Goal: Information Seeking & Learning: Learn about a topic

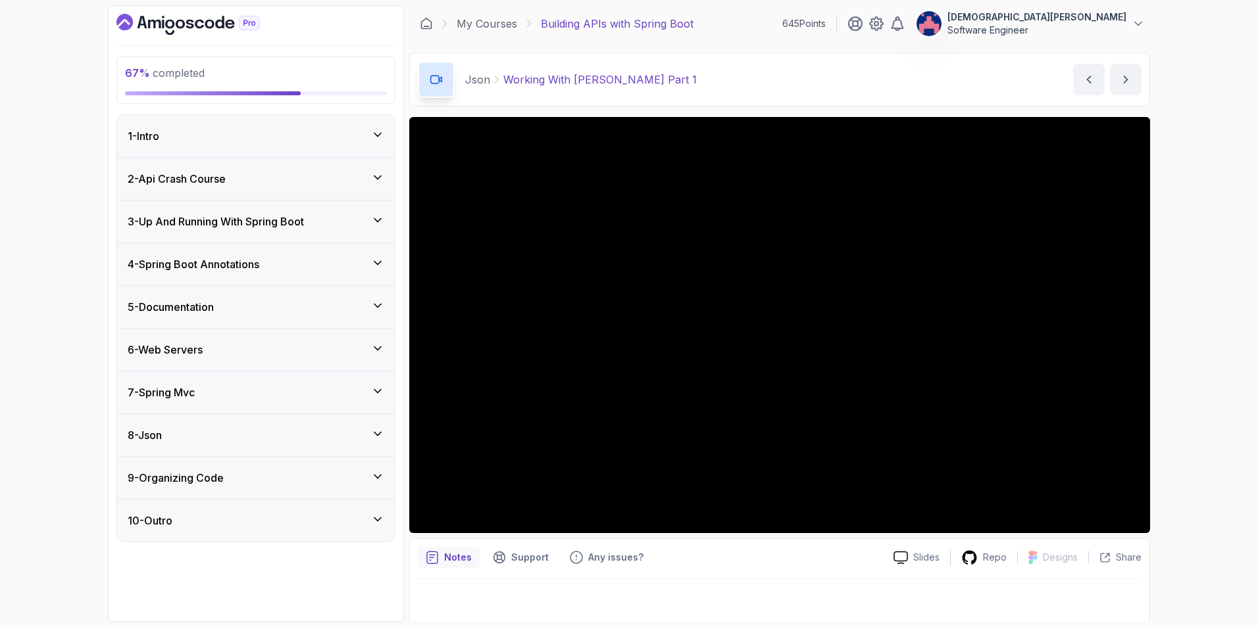
click at [296, 439] on div "8 - Json" at bounding box center [256, 436] width 257 height 16
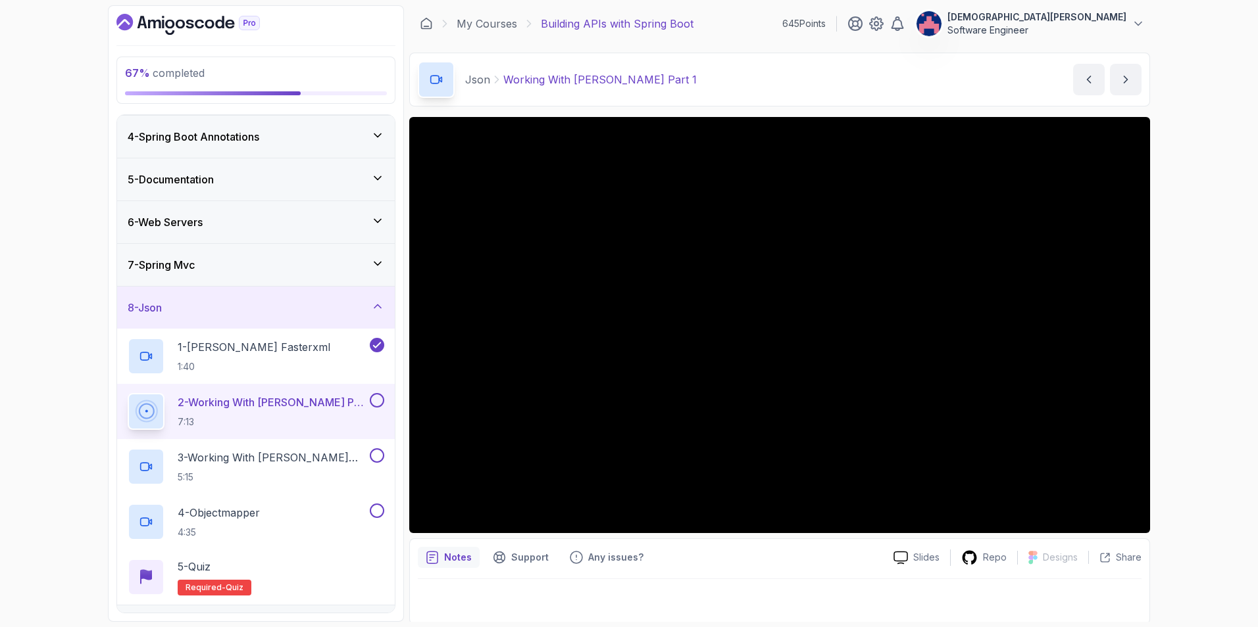
scroll to position [132, 0]
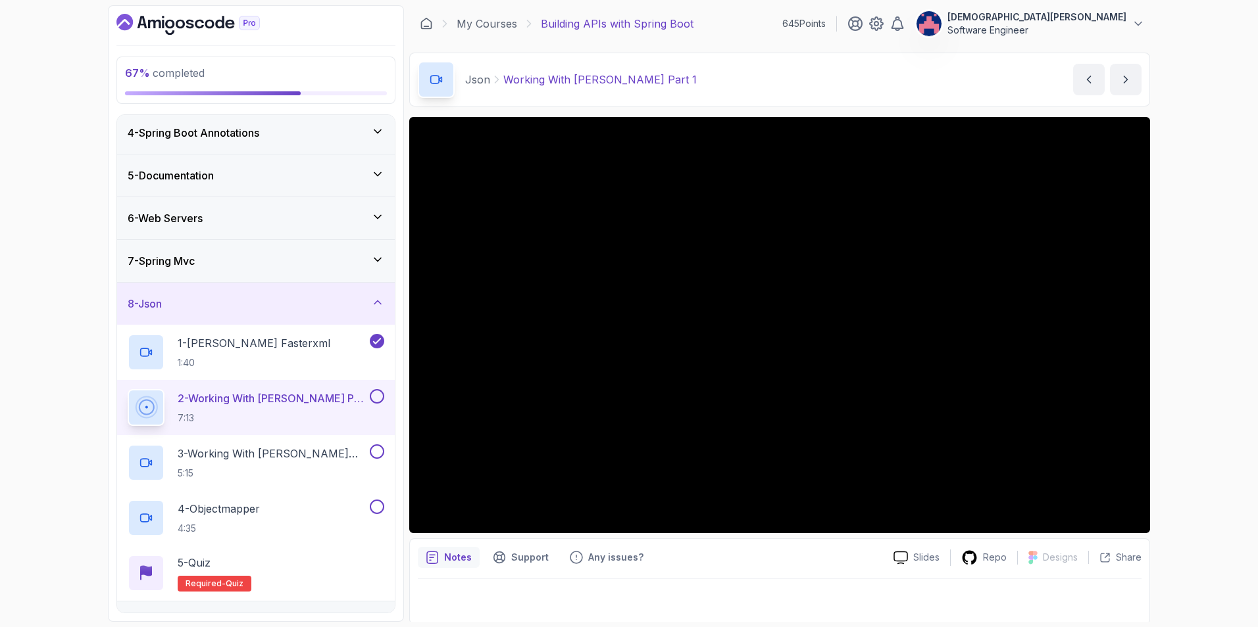
click at [339, 310] on div "8 - Json" at bounding box center [256, 304] width 257 height 16
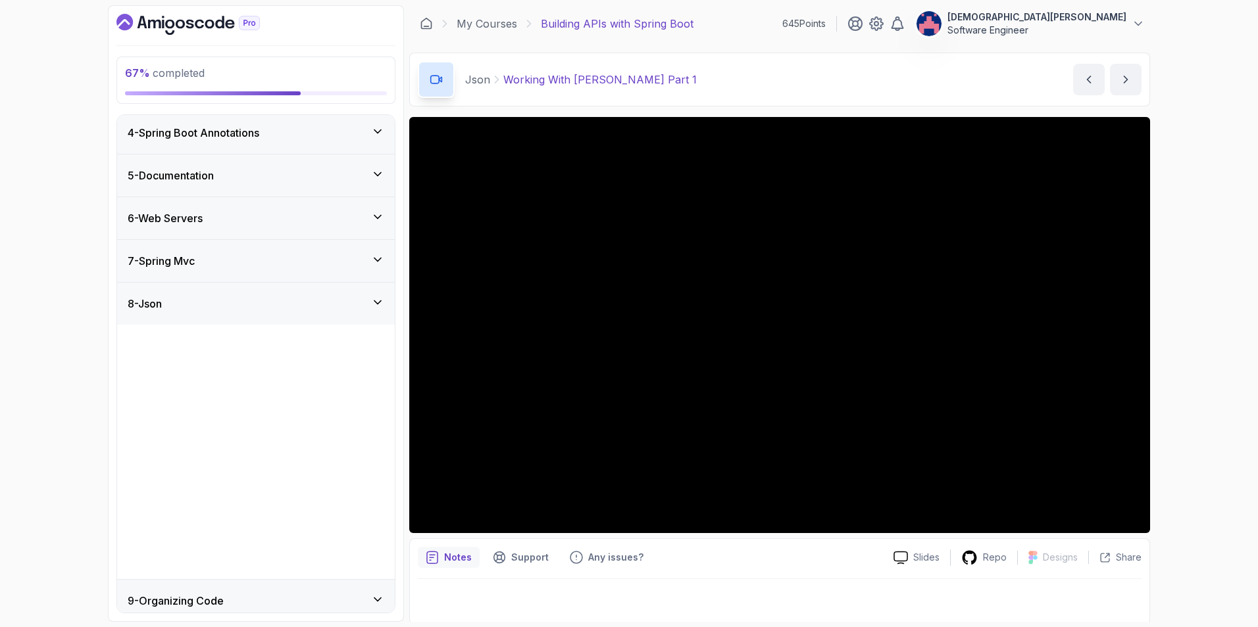
scroll to position [0, 0]
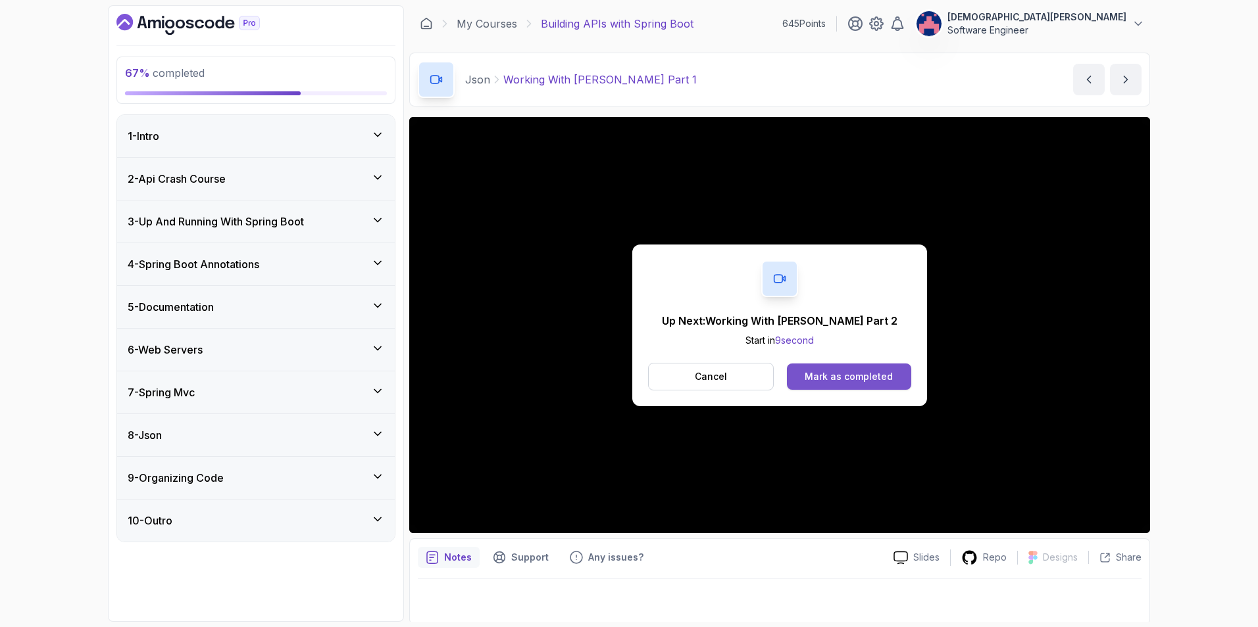
click at [864, 370] on div "Mark as completed" at bounding box center [848, 376] width 88 height 13
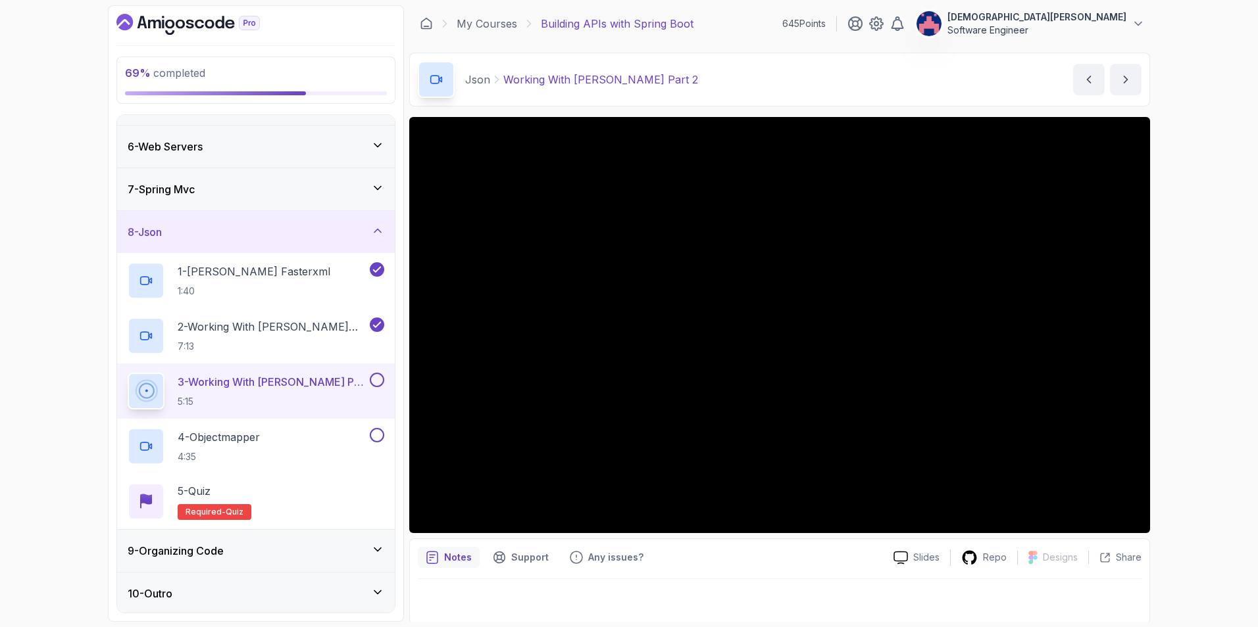
scroll to position [205, 0]
click at [380, 550] on icon at bounding box center [377, 547] width 13 height 13
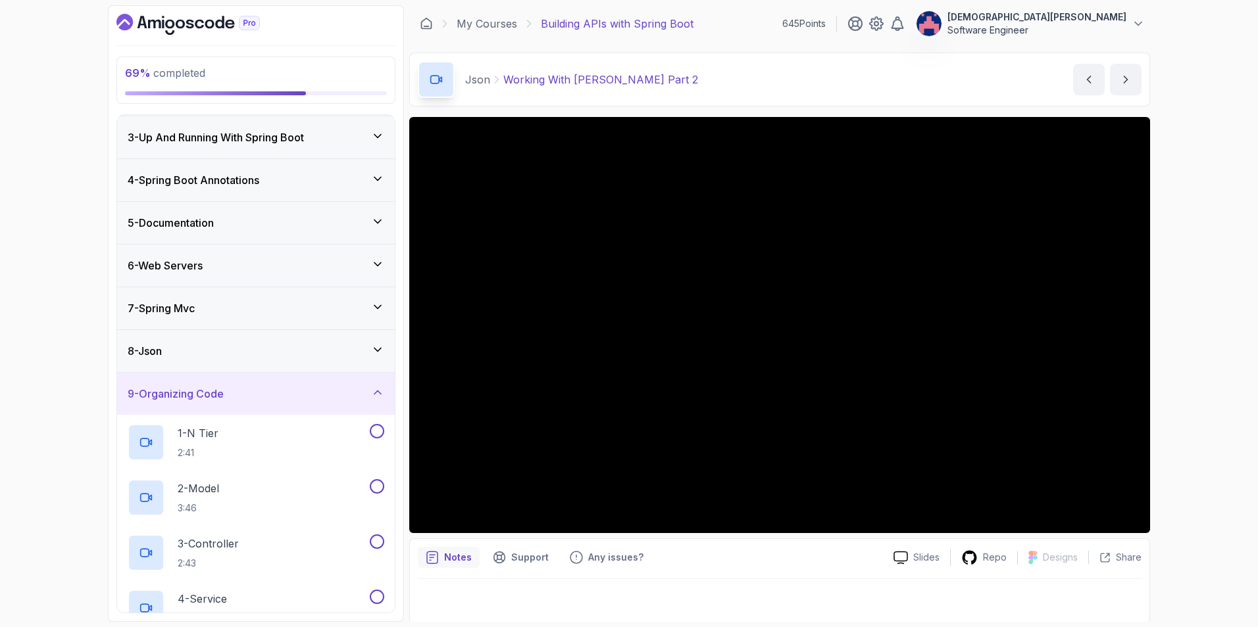
scroll to position [66, 0]
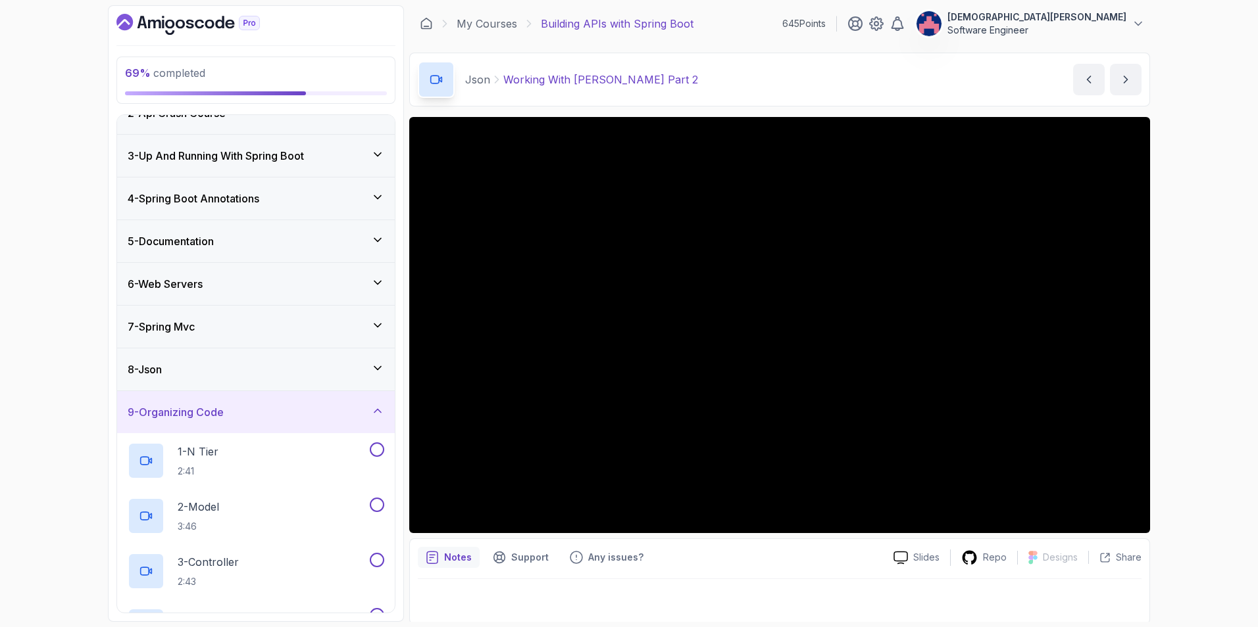
click at [381, 412] on icon at bounding box center [377, 410] width 13 height 13
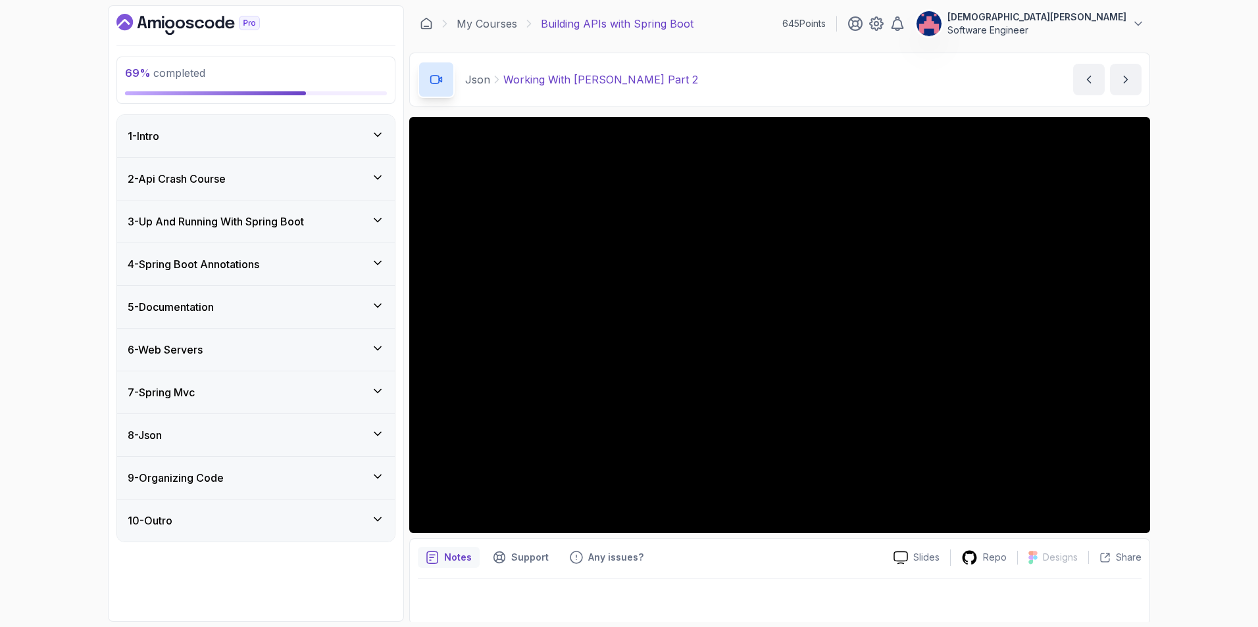
click at [378, 429] on icon at bounding box center [377, 434] width 13 height 13
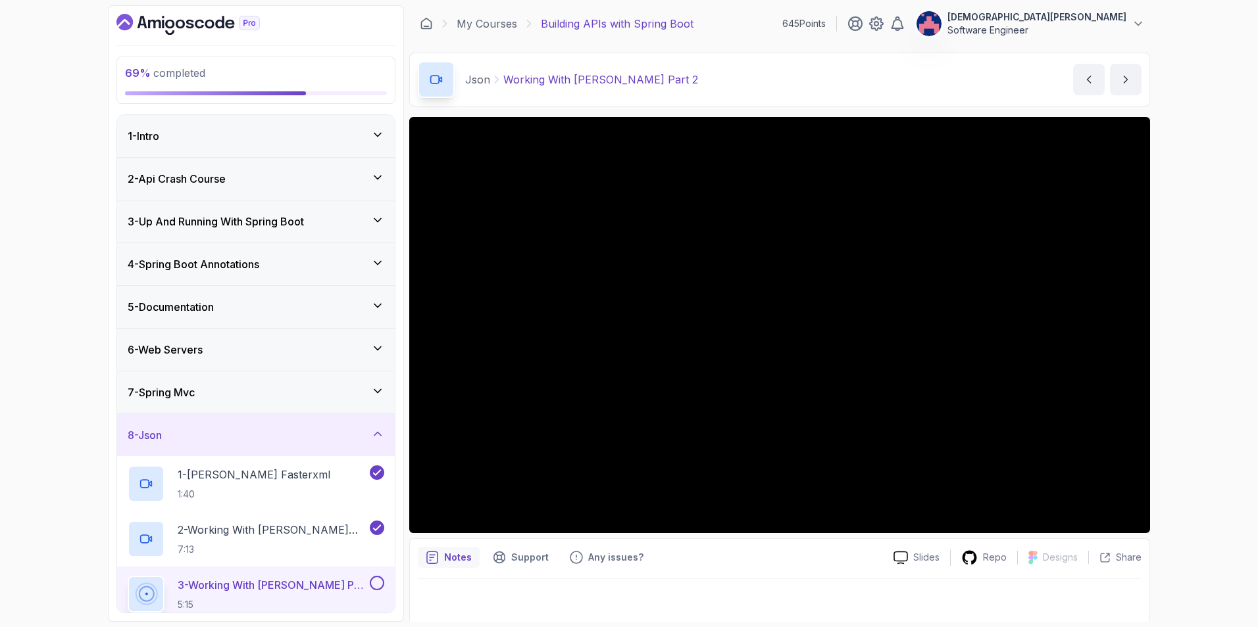
click at [338, 585] on p "3 - Working With Jackson Part 2" at bounding box center [272, 585] width 189 height 16
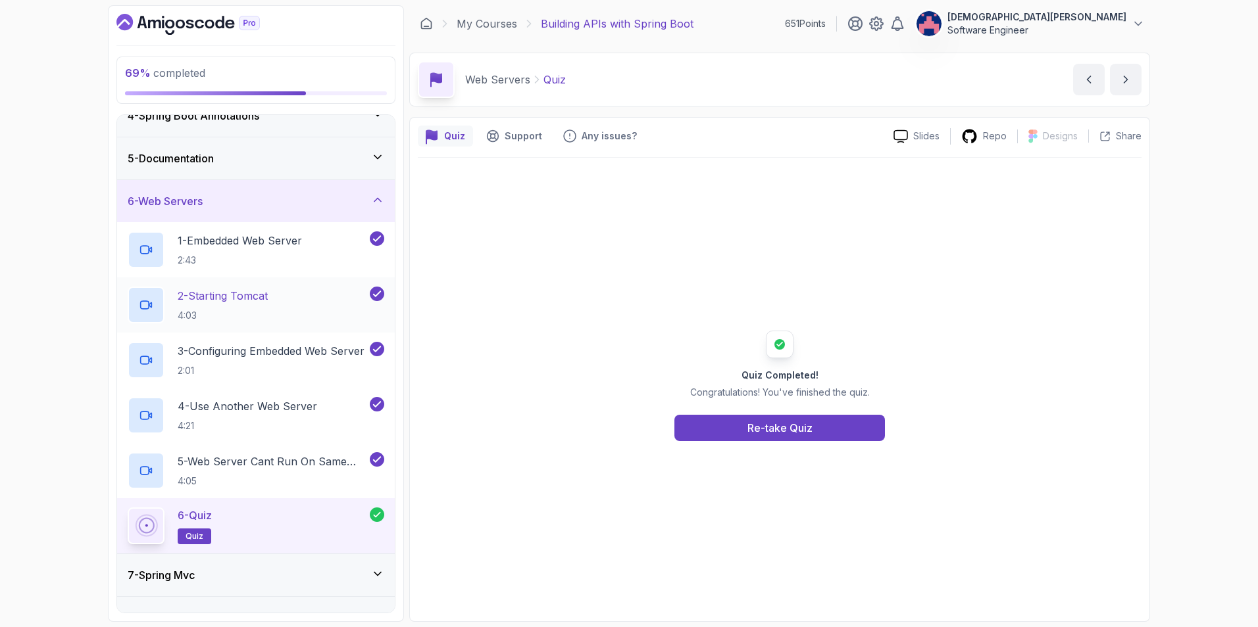
scroll to position [260, 0]
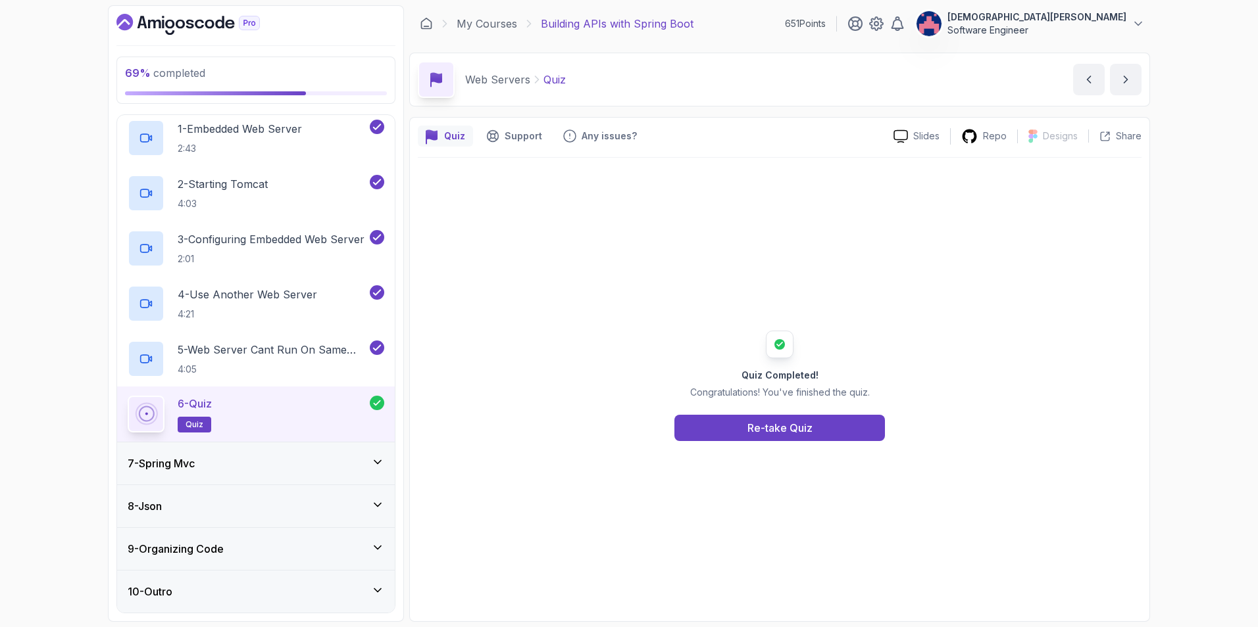
click at [364, 451] on div "7 - Spring Mvc" at bounding box center [256, 464] width 278 height 42
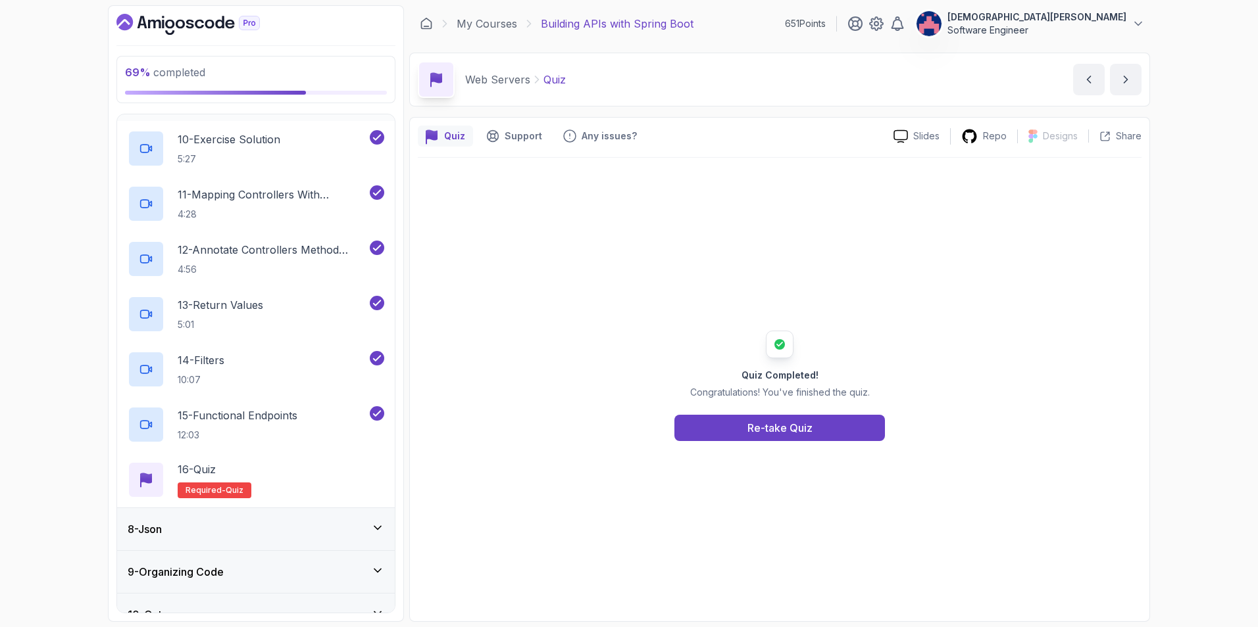
scroll to position [812, 0]
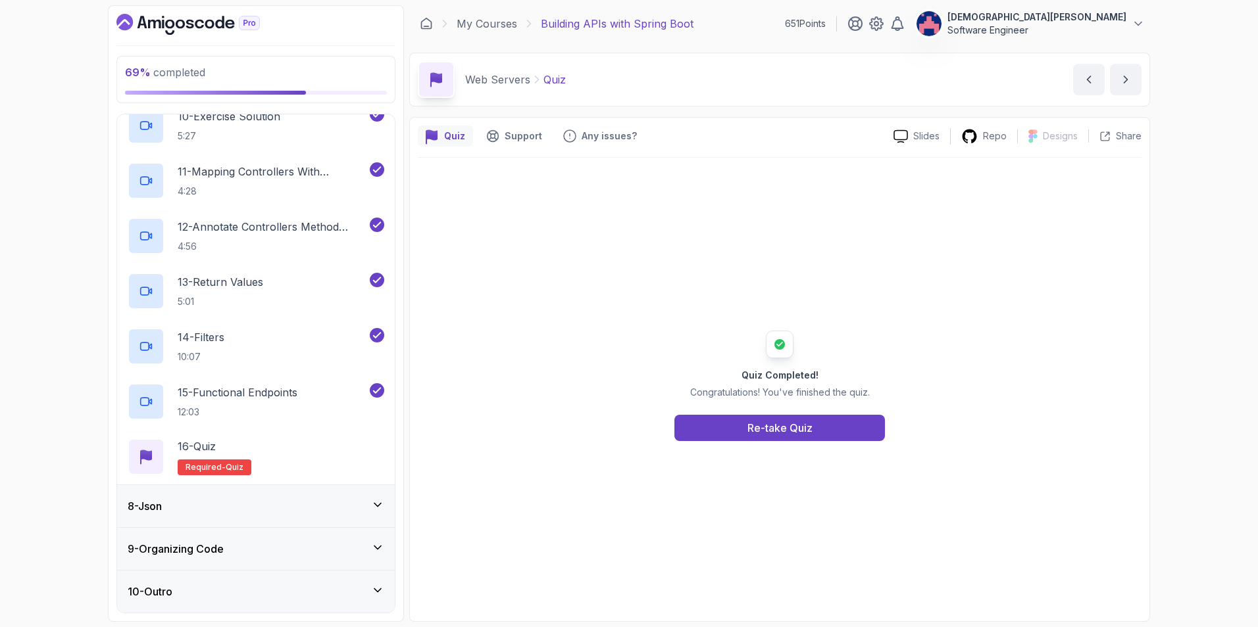
click at [359, 496] on div "8 - Json" at bounding box center [256, 506] width 278 height 42
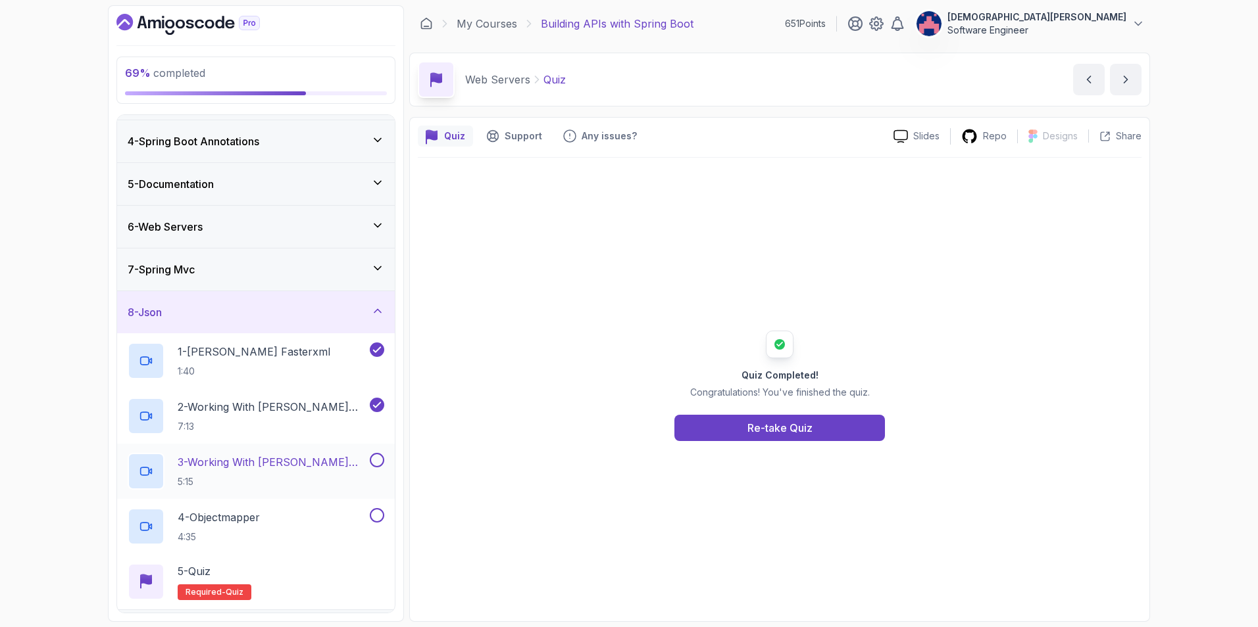
scroll to position [132, 0]
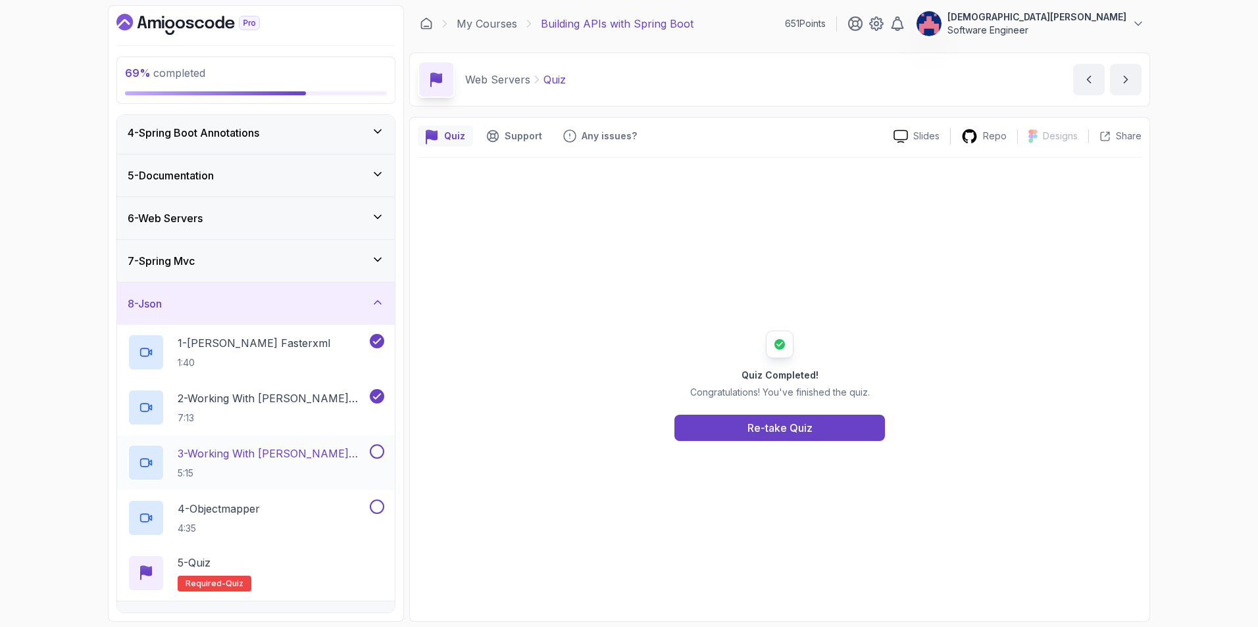
click at [345, 461] on div "3 - Working With Jackson Part 2 5:15" at bounding box center [247, 463] width 239 height 37
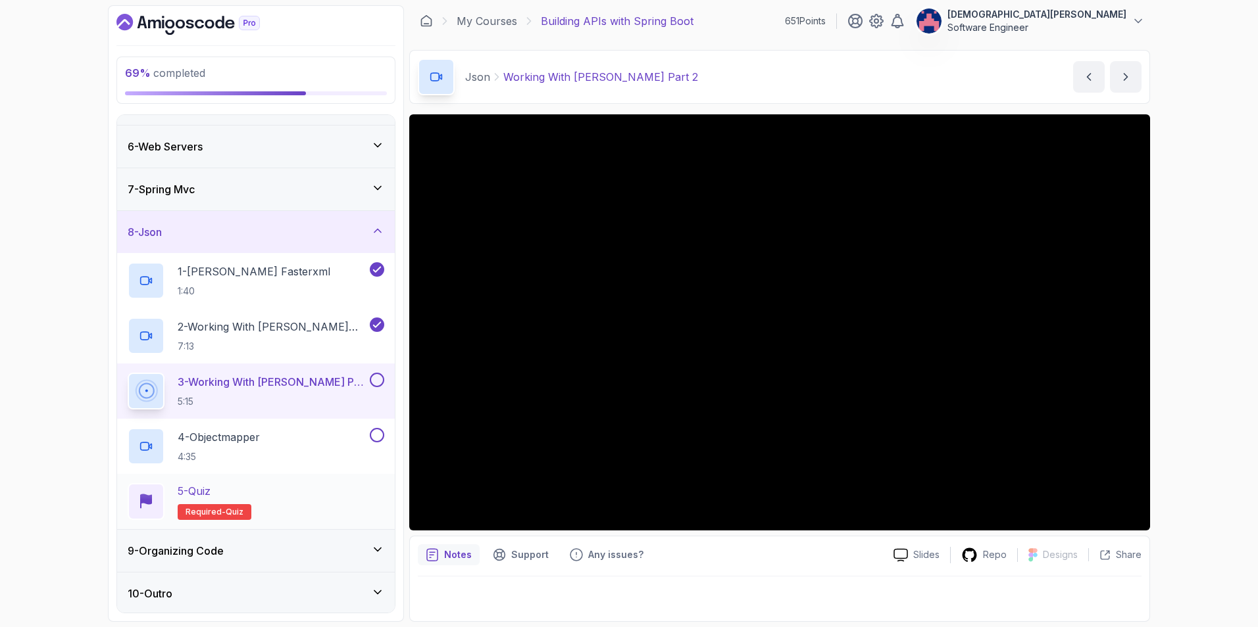
scroll to position [205, 0]
click at [364, 548] on div "9 - Organizing Code" at bounding box center [256, 549] width 257 height 16
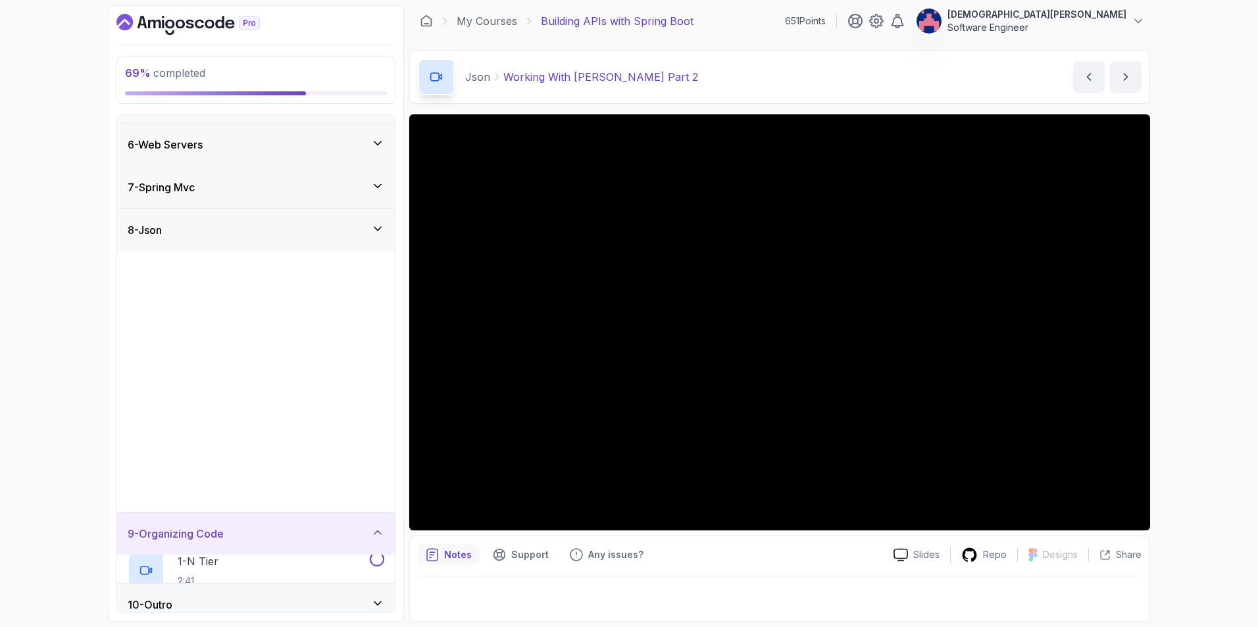
scroll to position [0, 0]
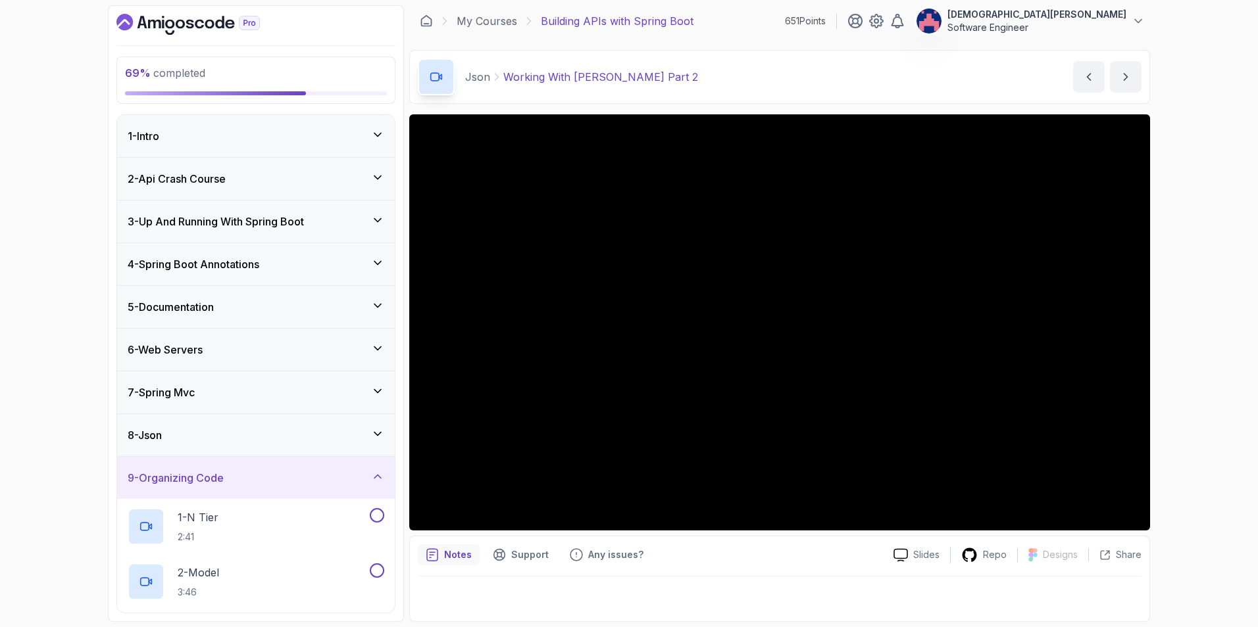
click at [379, 474] on icon at bounding box center [377, 476] width 13 height 13
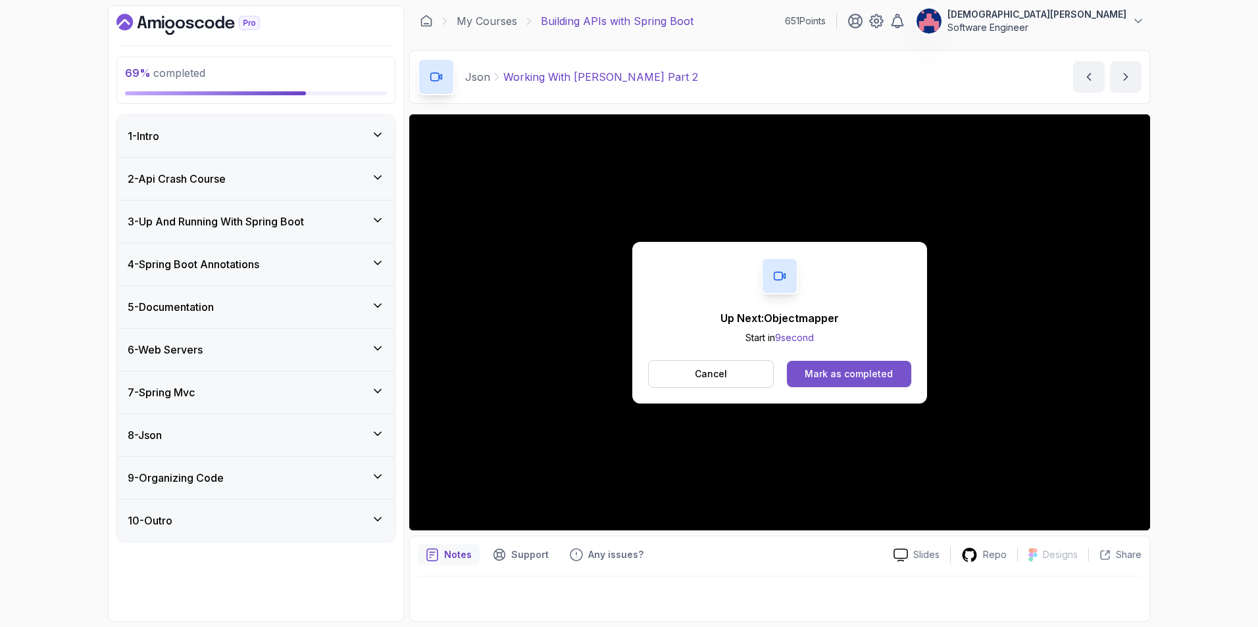
click at [841, 370] on div "Mark as completed" at bounding box center [848, 374] width 88 height 13
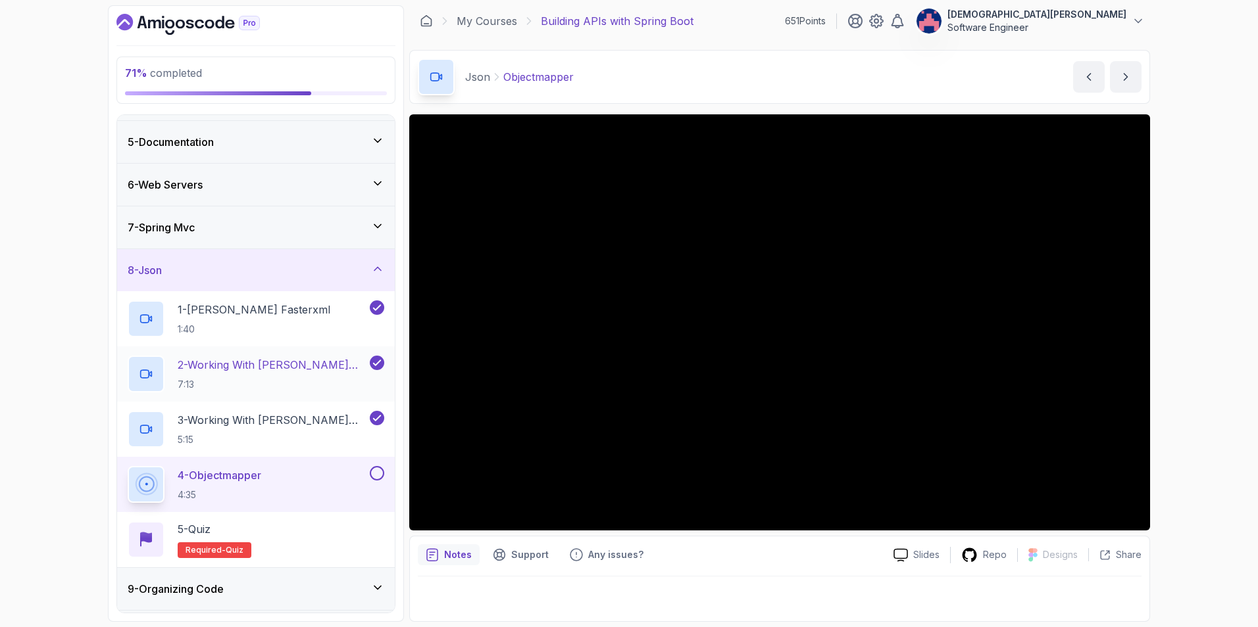
scroll to position [197, 0]
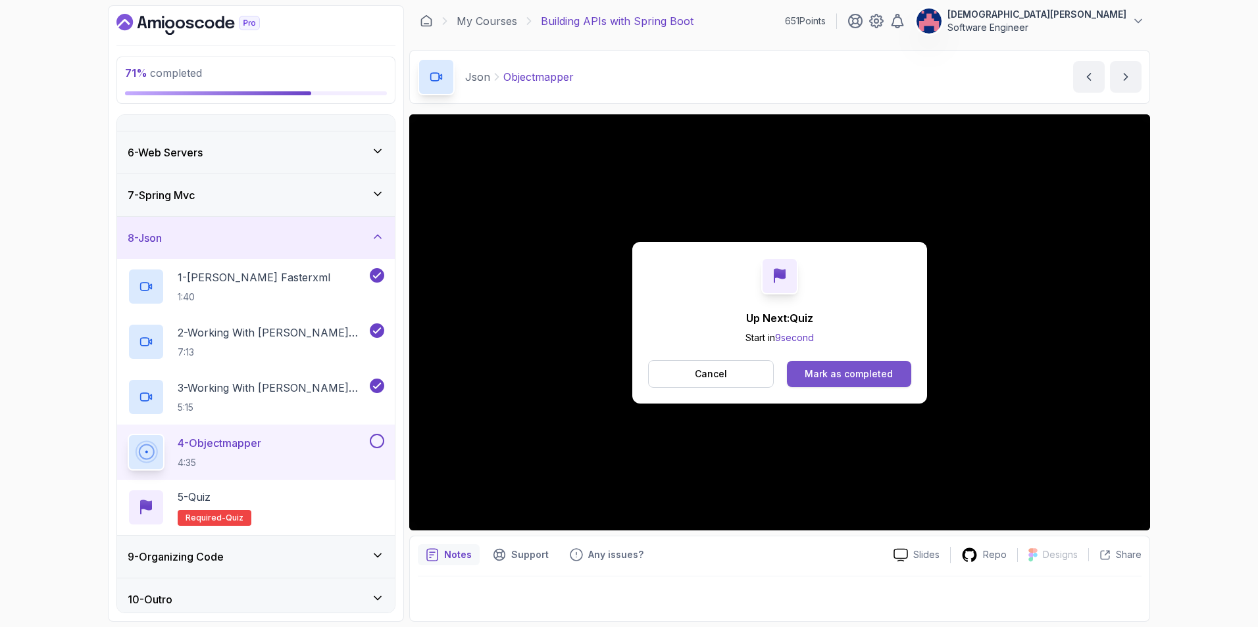
click at [870, 368] on div "Mark as completed" at bounding box center [848, 374] width 88 height 13
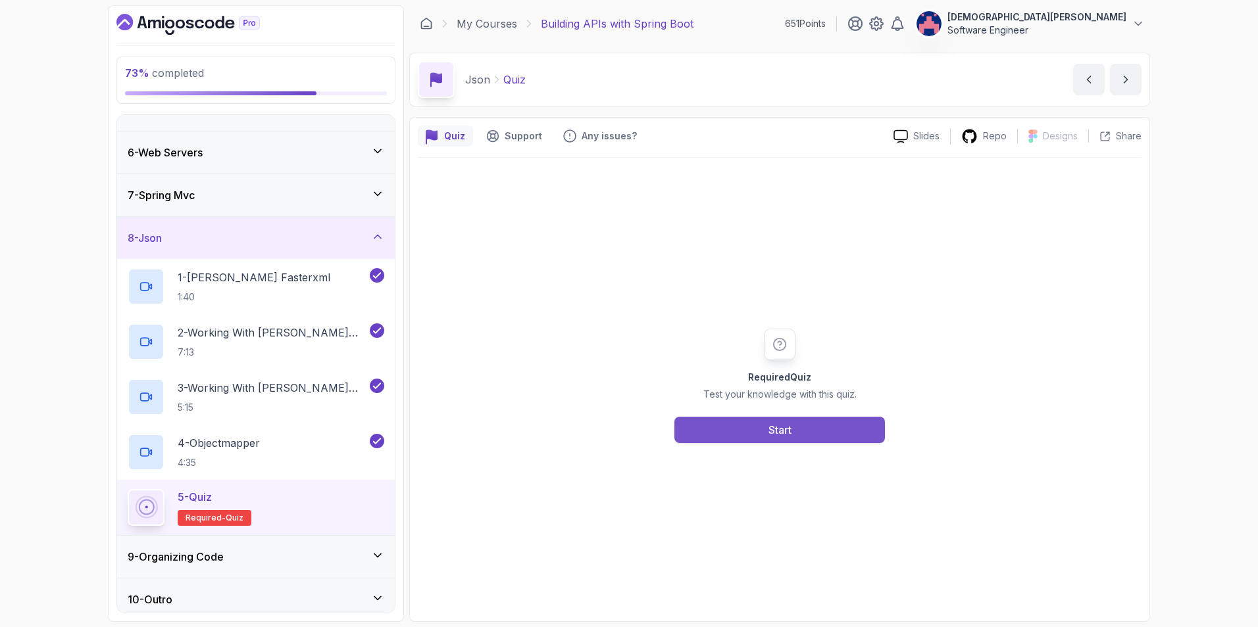
click at [792, 425] on button "Start" at bounding box center [779, 430] width 210 height 26
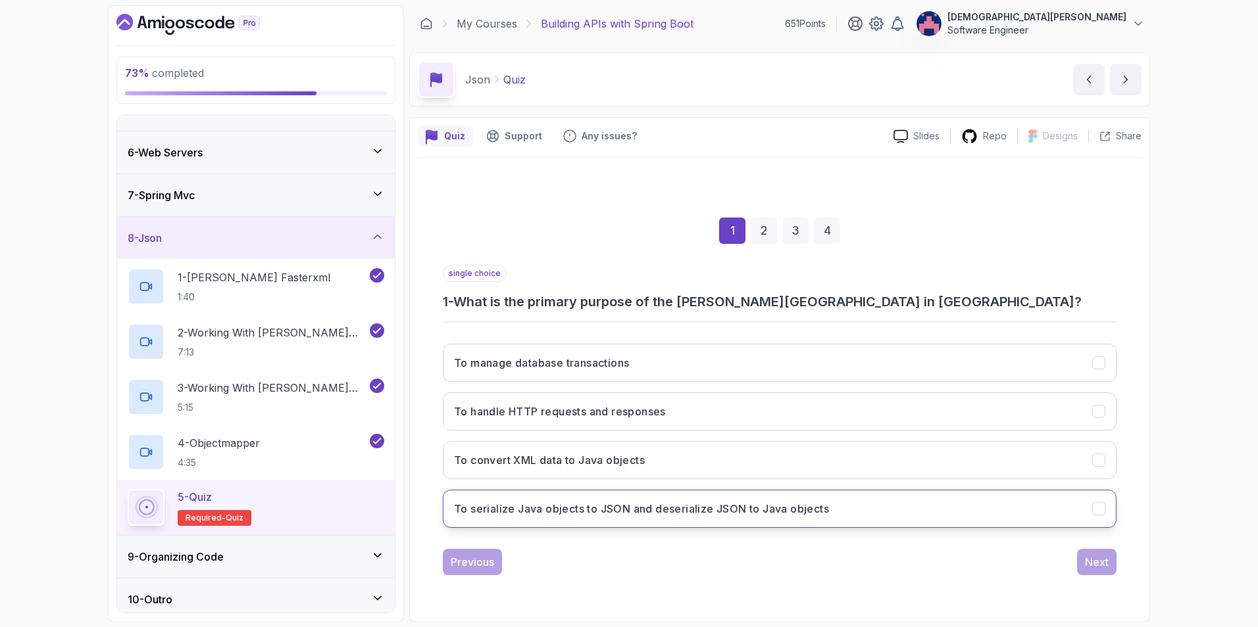
click at [802, 512] on h3 "To serialize Java objects to JSON and deserialize JSON to Java objects" at bounding box center [641, 509] width 375 height 16
click at [1095, 561] on div "Next" at bounding box center [1097, 562] width 24 height 16
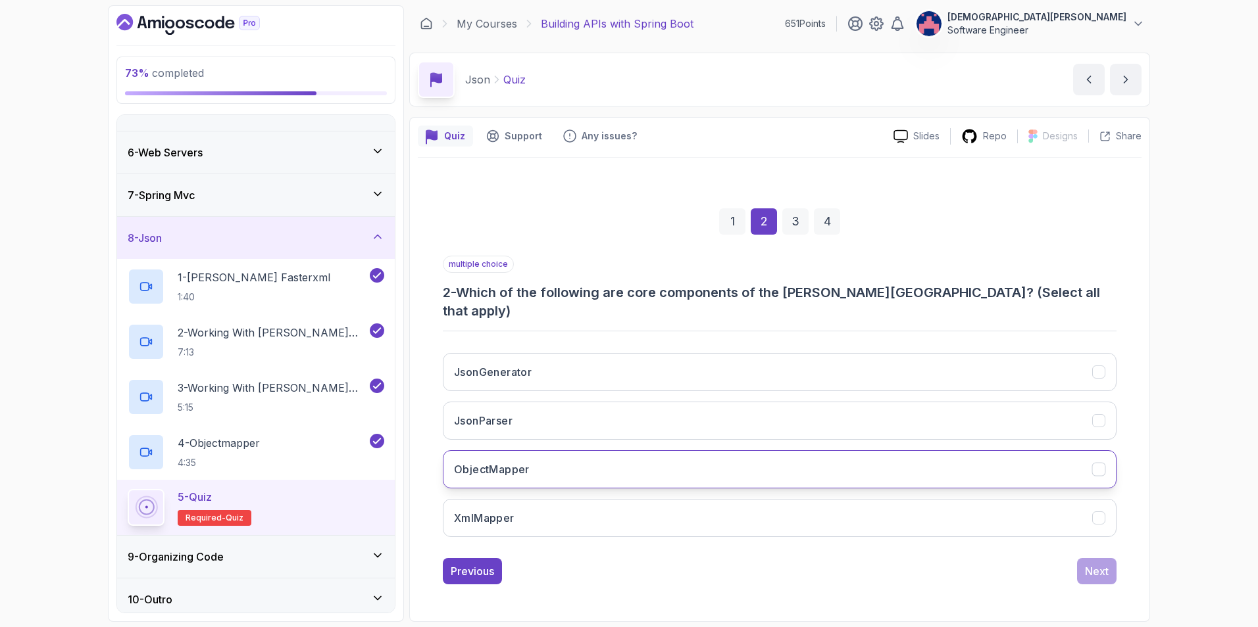
click at [1037, 460] on button "ObjectMapper" at bounding box center [780, 470] width 674 height 38
click at [1009, 376] on button "JsonGenerator" at bounding box center [780, 372] width 674 height 38
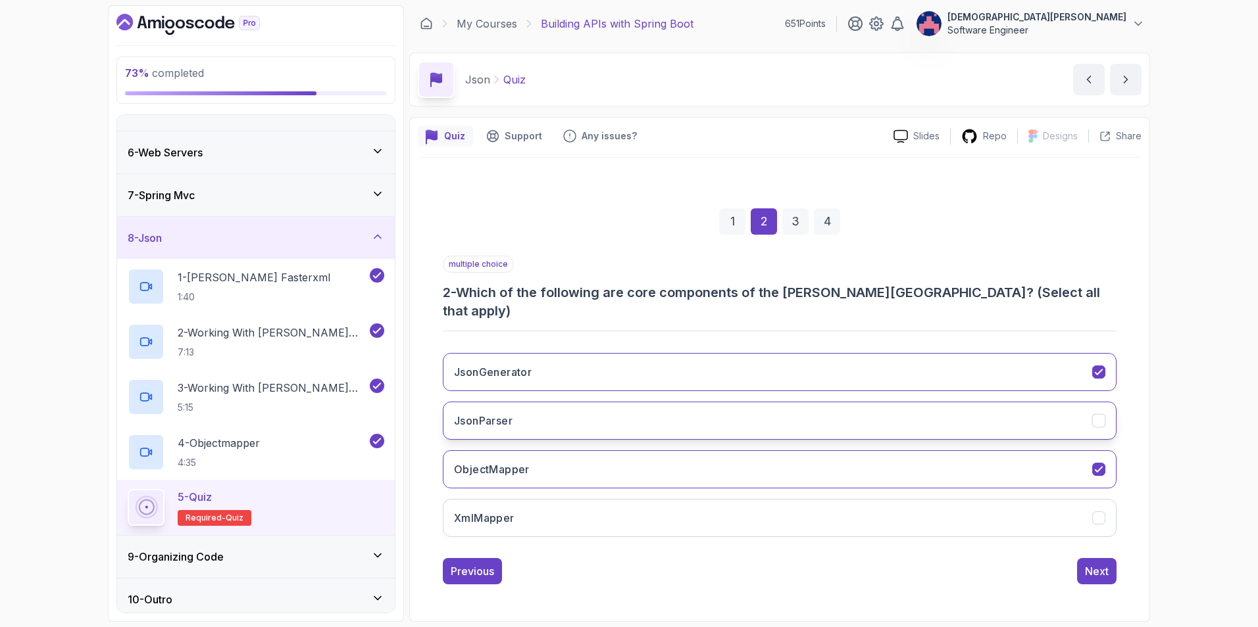
click at [1006, 424] on button "JsonParser" at bounding box center [780, 421] width 674 height 38
click at [1094, 564] on div "Next" at bounding box center [1097, 572] width 24 height 16
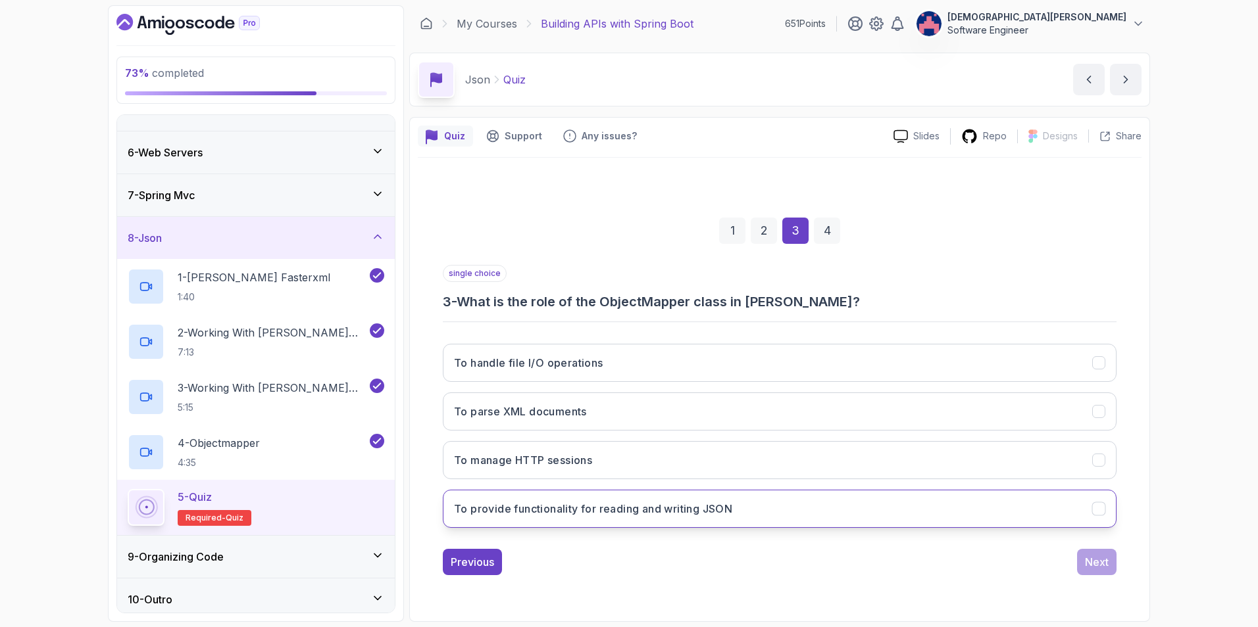
click at [933, 519] on button "To provide functionality for reading and writing JSON" at bounding box center [780, 509] width 674 height 38
click at [1102, 555] on div "Next" at bounding box center [1097, 562] width 24 height 16
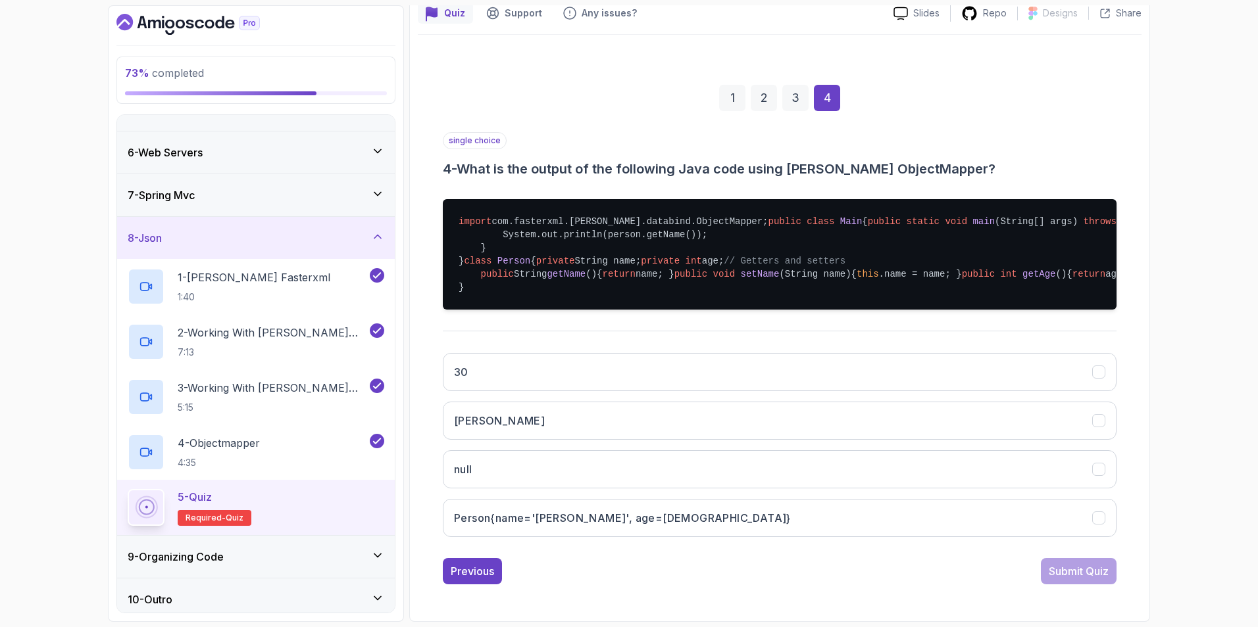
scroll to position [320, 0]
click at [796, 523] on button "Person{name='John', age=30}" at bounding box center [780, 518] width 674 height 38
click at [1077, 565] on div "Submit Quiz" at bounding box center [1078, 572] width 60 height 16
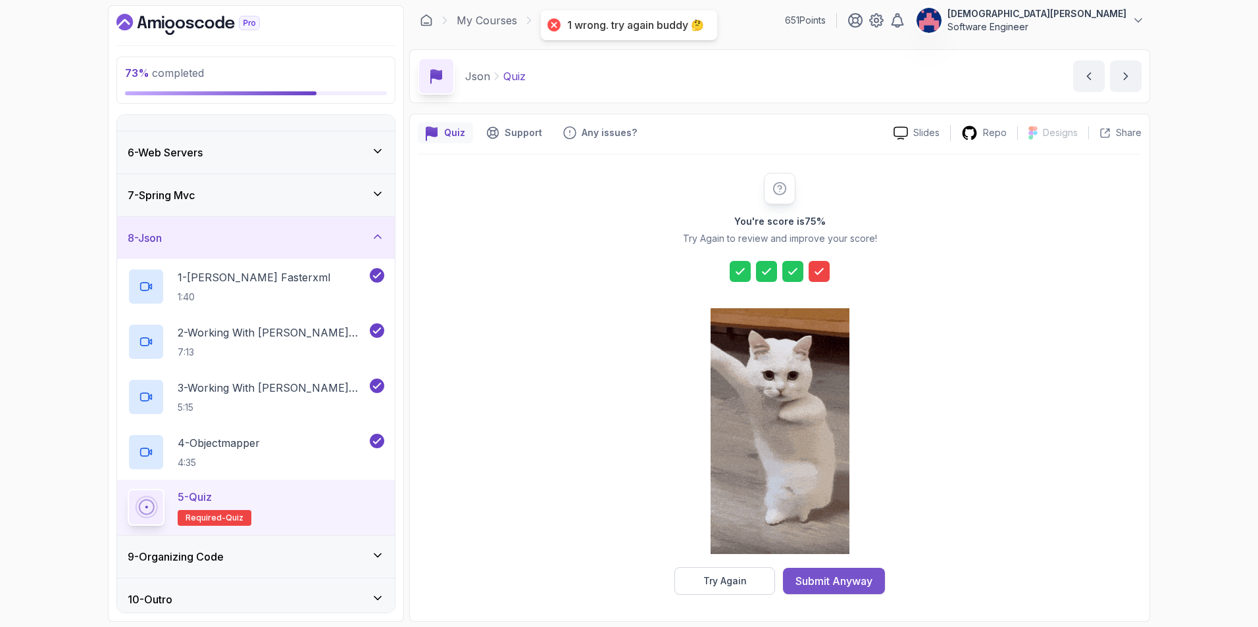
click at [832, 581] on div "Submit Anyway" at bounding box center [833, 582] width 77 height 16
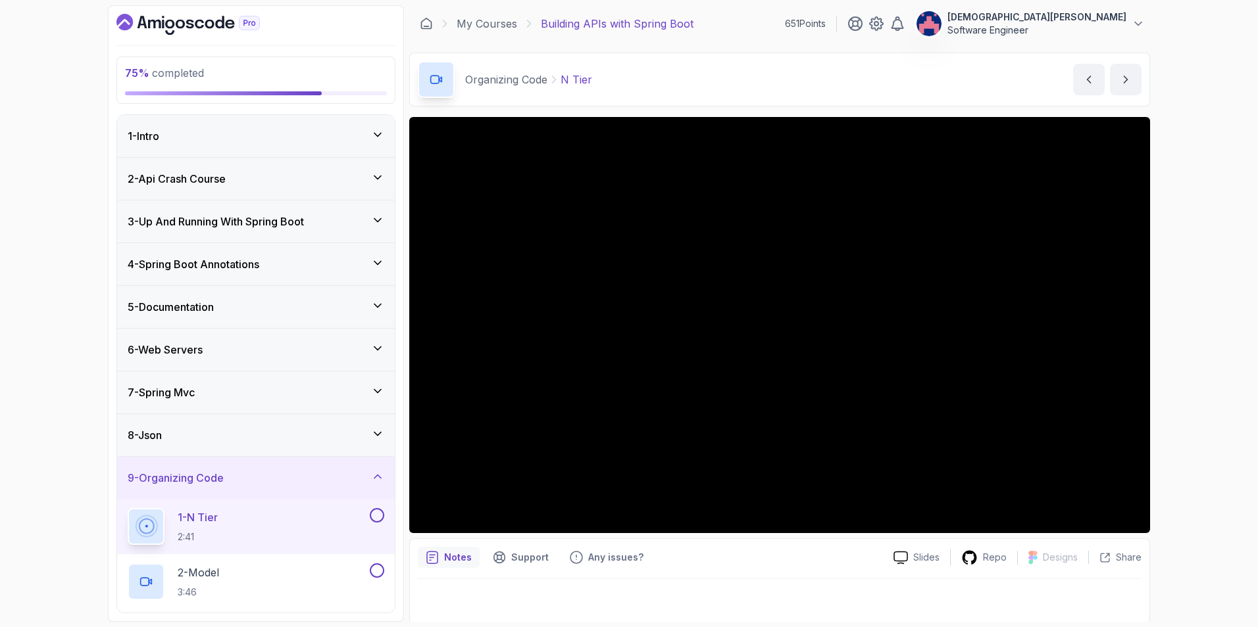
click at [301, 438] on div "8 - Json" at bounding box center [256, 436] width 257 height 16
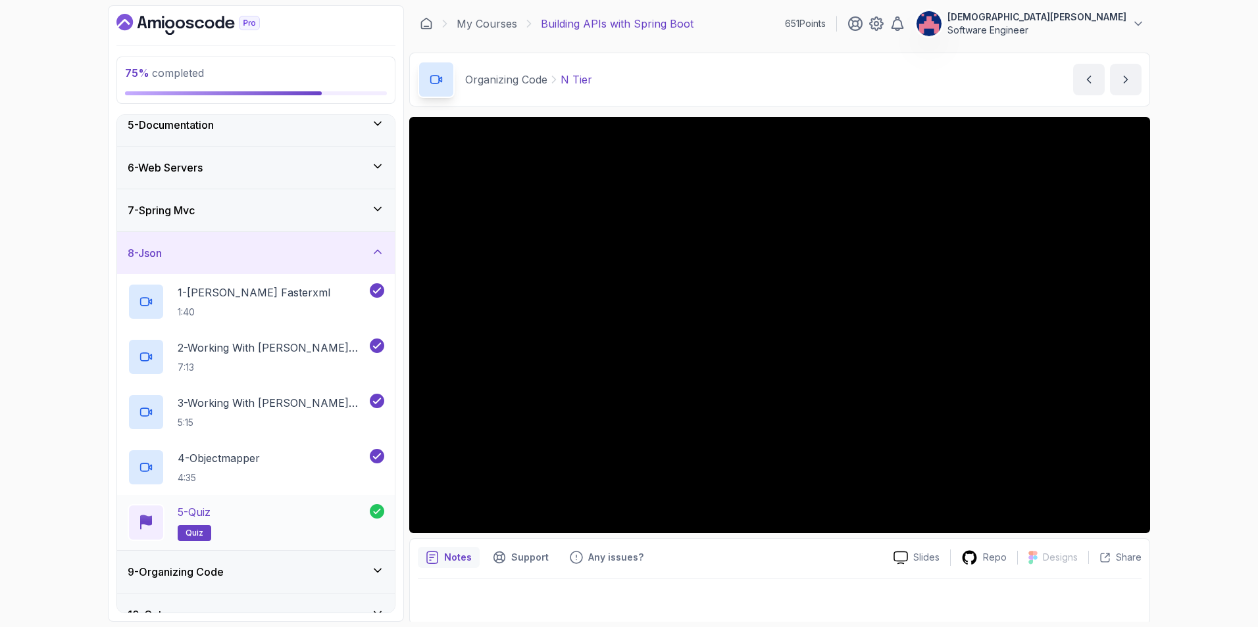
scroll to position [205, 0]
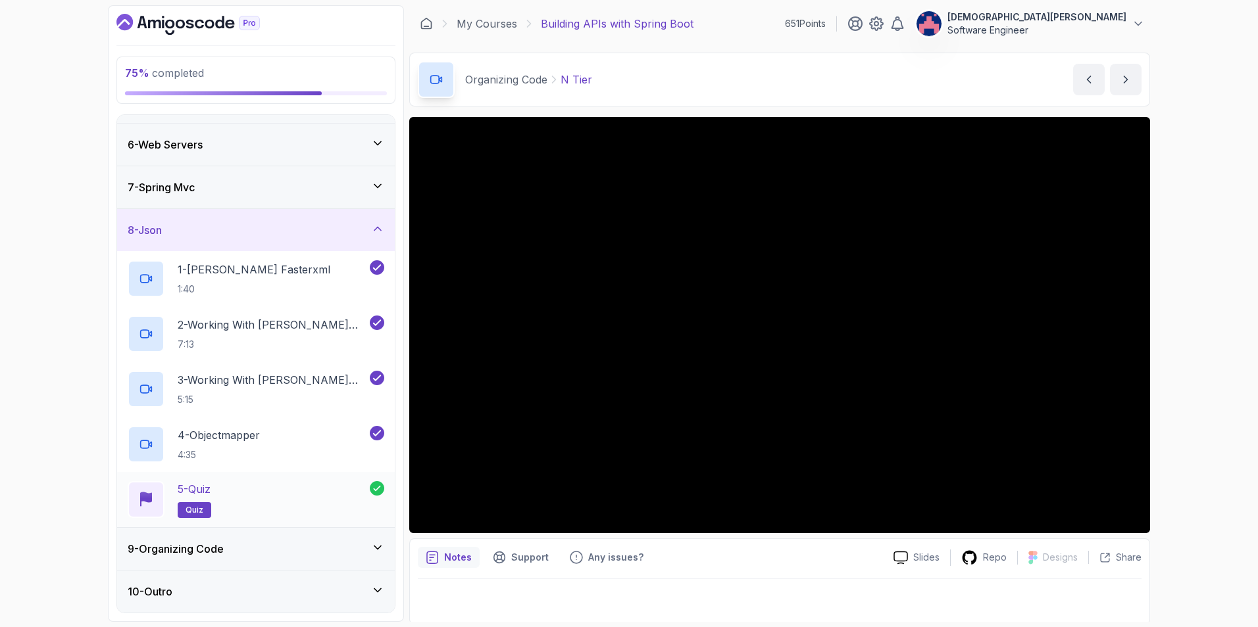
click at [270, 498] on div "5 - Quiz quiz" at bounding box center [249, 499] width 242 height 37
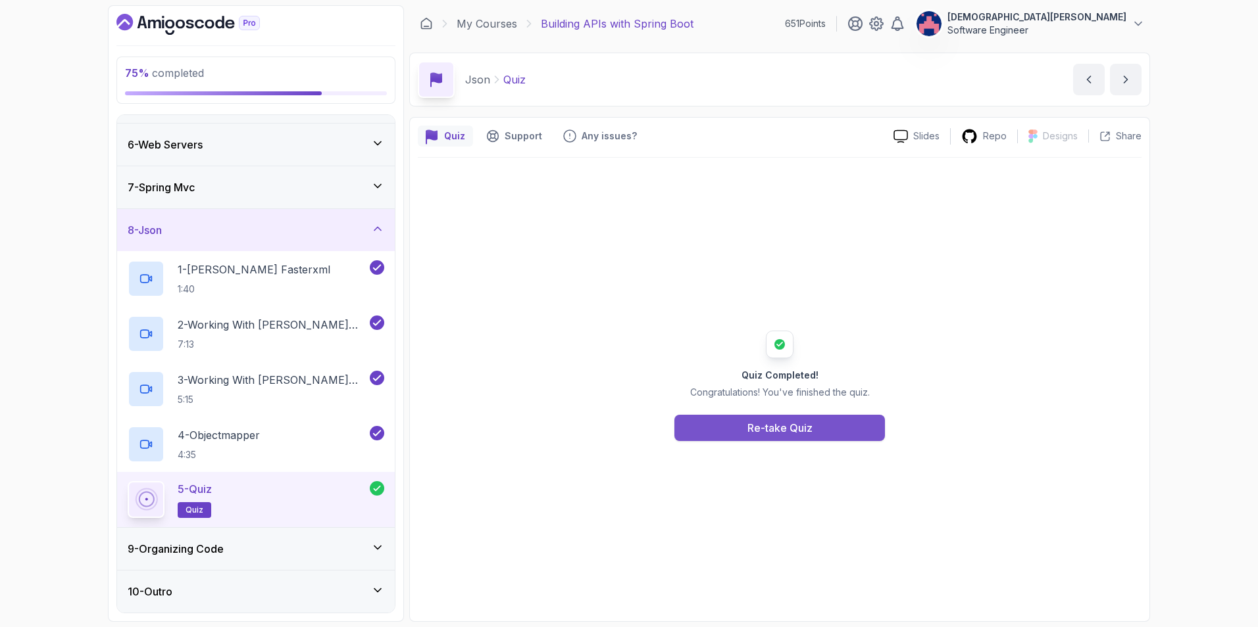
click at [799, 427] on div "Re-take Quiz" at bounding box center [779, 428] width 65 height 16
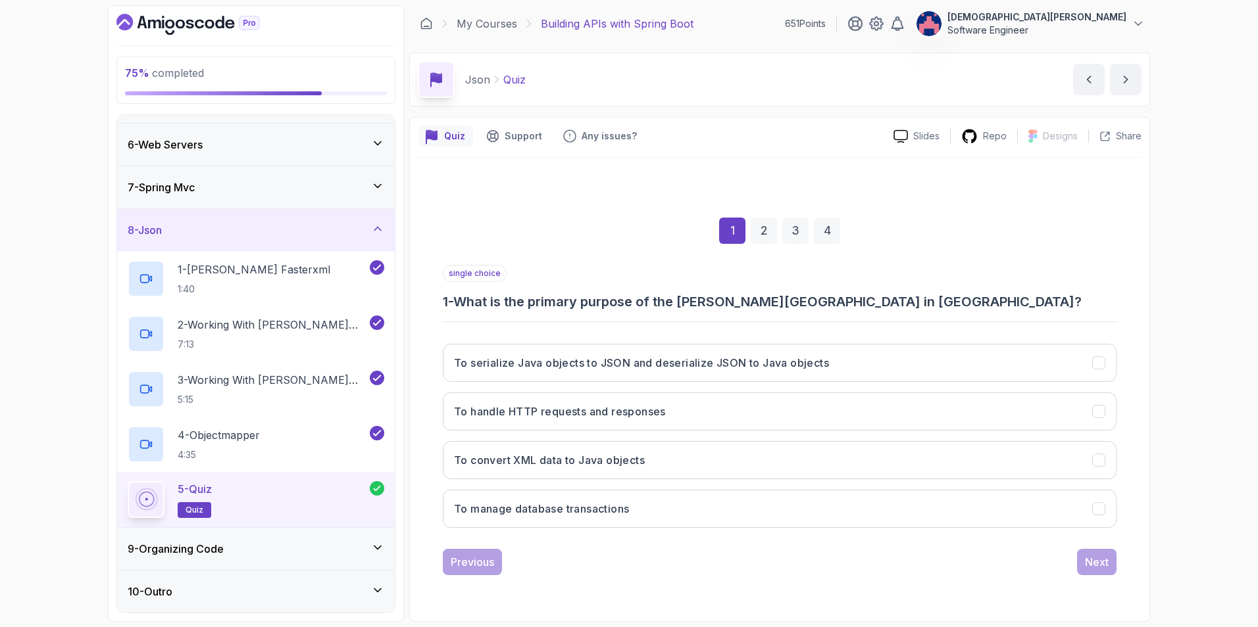
click at [828, 235] on div "4" at bounding box center [827, 231] width 26 height 26
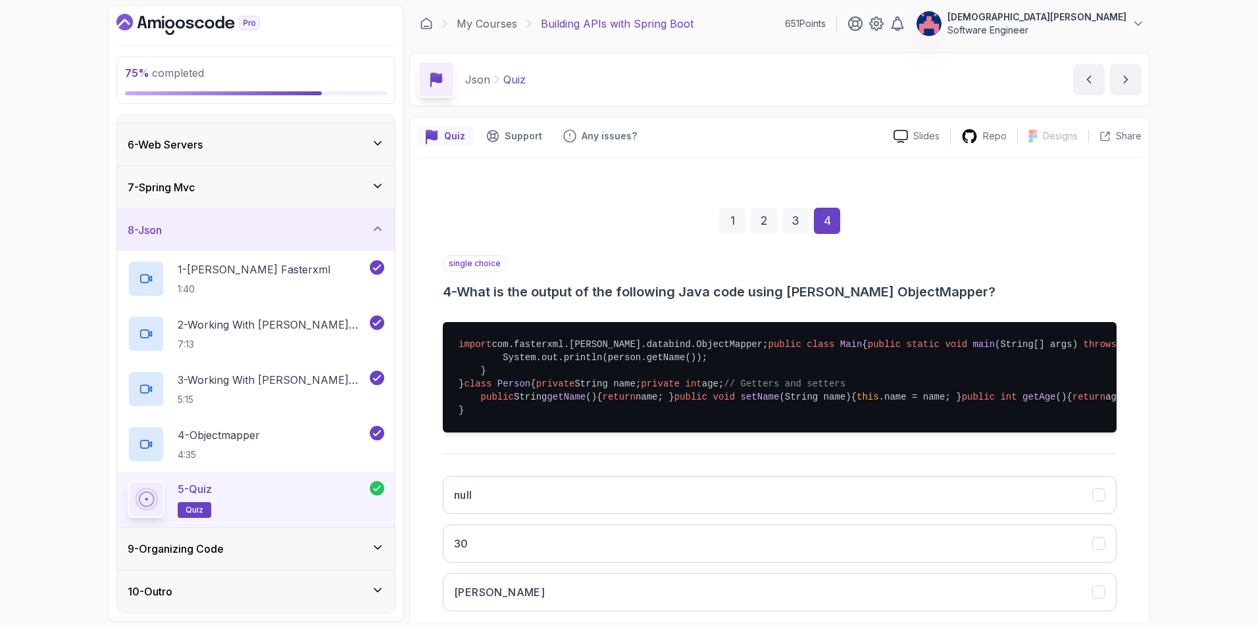
click at [733, 243] on div "1 2 3 4" at bounding box center [780, 221] width 674 height 68
click at [733, 228] on div "1" at bounding box center [732, 221] width 26 height 26
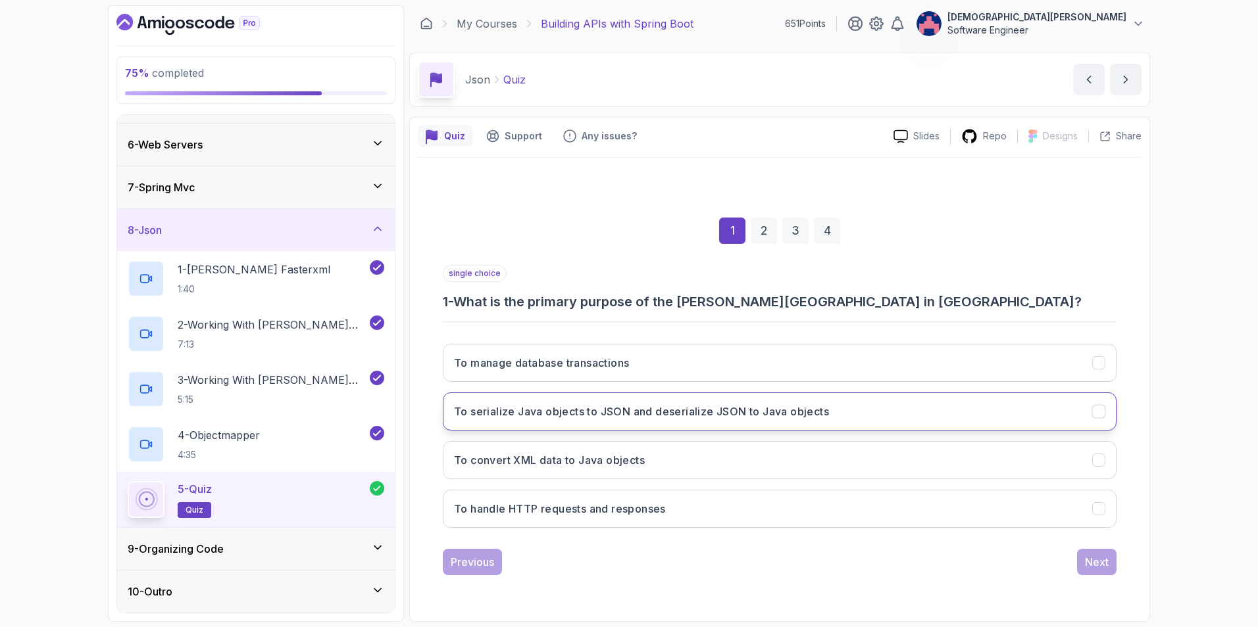
click at [1046, 410] on button "To serialize Java objects to JSON and deserialize JSON to Java objects" at bounding box center [780, 412] width 674 height 38
click at [1102, 566] on div "Next" at bounding box center [1097, 562] width 24 height 16
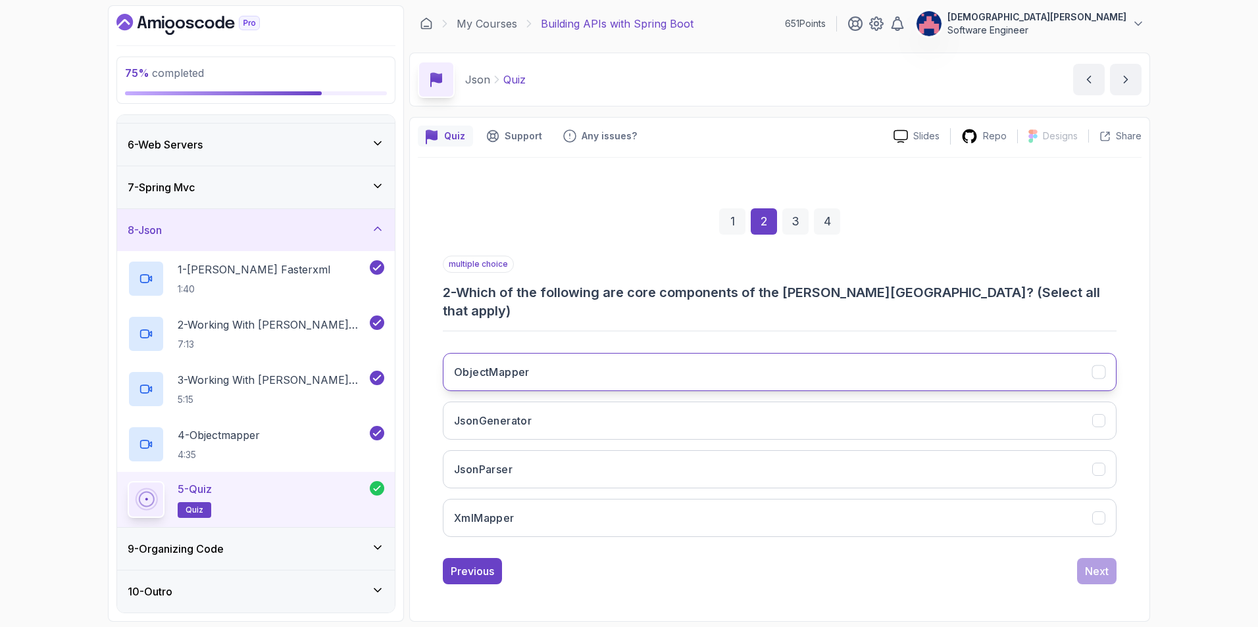
click at [672, 360] on button "ObjectMapper" at bounding box center [780, 372] width 674 height 38
click at [662, 408] on button "JsonGenerator" at bounding box center [780, 421] width 674 height 38
click at [661, 456] on button "JsonParser" at bounding box center [780, 470] width 674 height 38
click at [1085, 564] on div "Next" at bounding box center [1097, 572] width 24 height 16
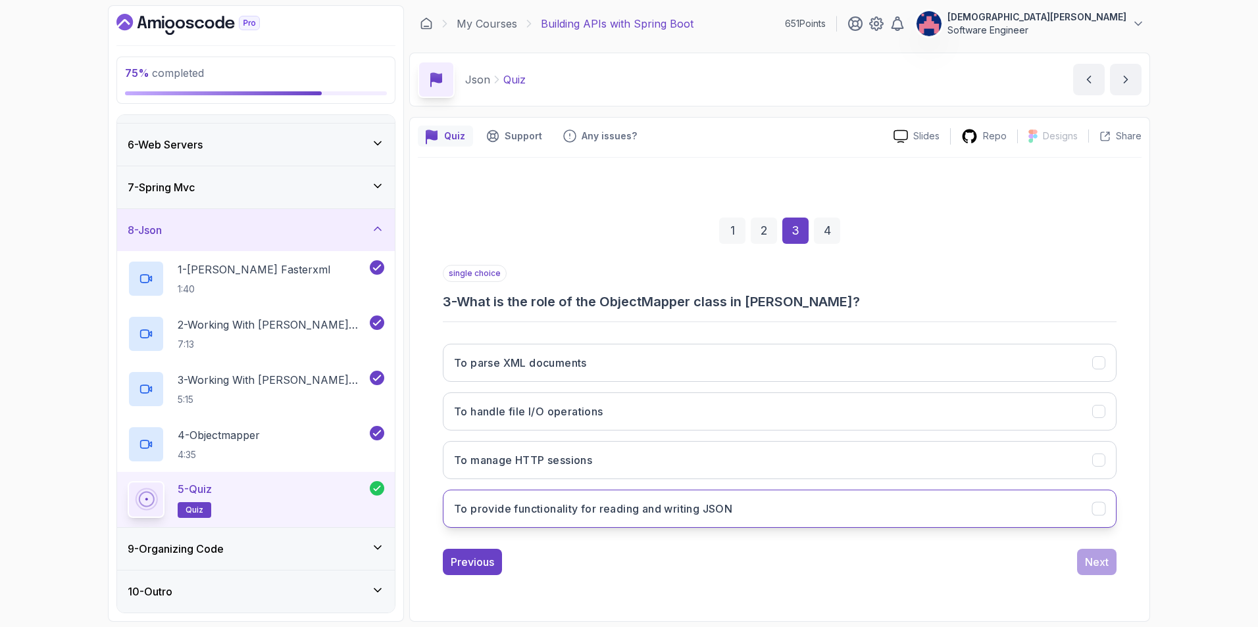
click at [729, 514] on h3 "To provide functionality for reading and writing JSON" at bounding box center [593, 509] width 278 height 16
click at [1087, 562] on div "Next" at bounding box center [1097, 562] width 24 height 16
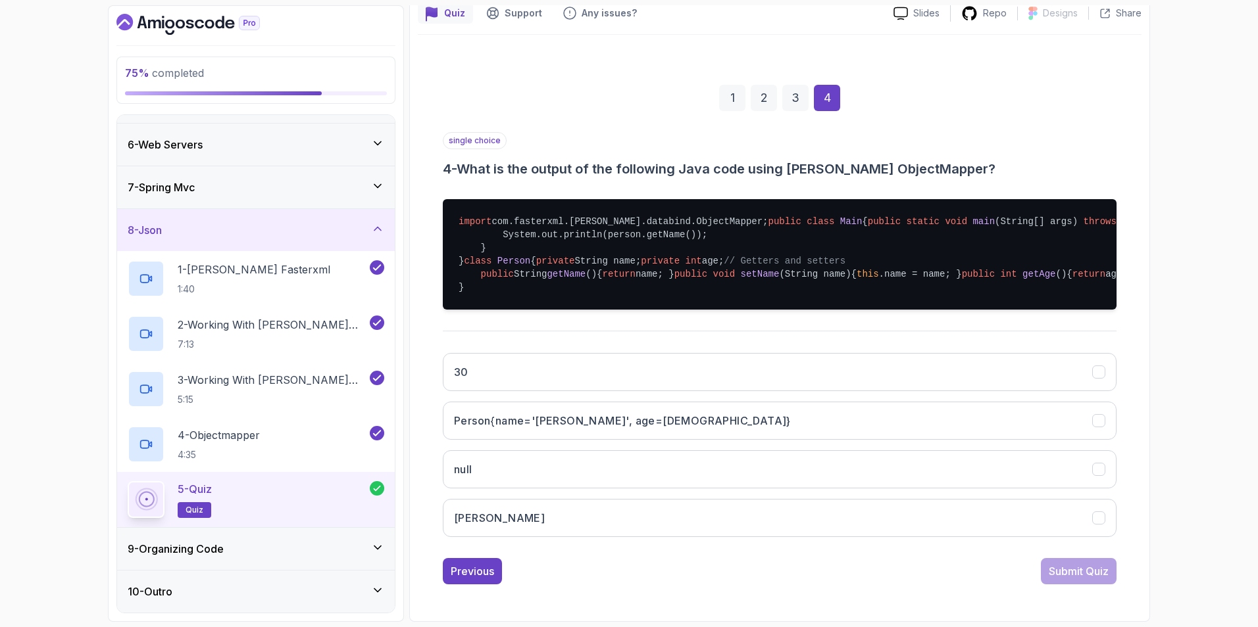
scroll to position [320, 0]
click at [589, 519] on button "John" at bounding box center [780, 518] width 674 height 38
click at [1077, 578] on div "Submit Quiz" at bounding box center [1078, 572] width 60 height 16
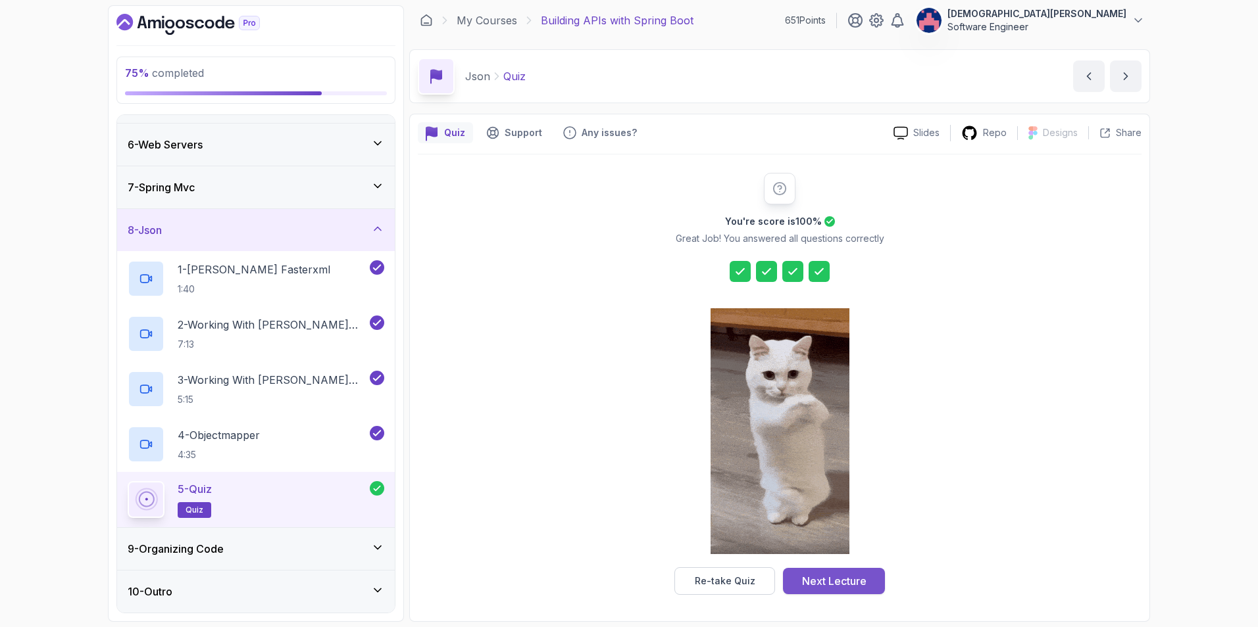
click at [848, 576] on div "Next Lecture" at bounding box center [834, 582] width 64 height 16
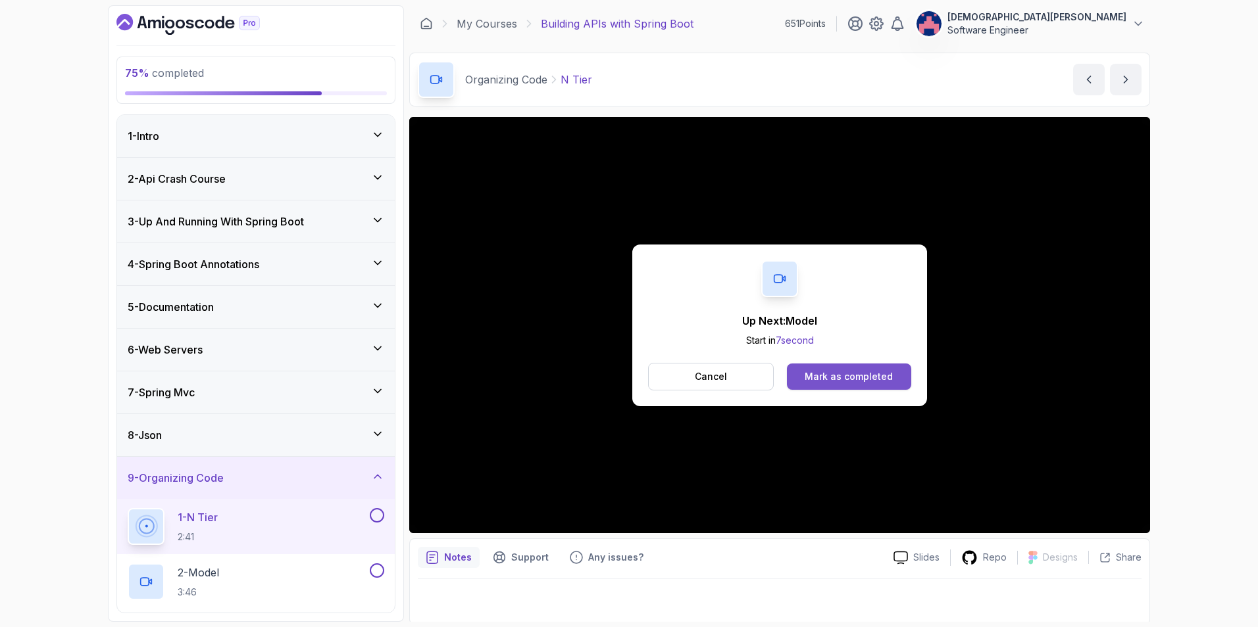
click at [853, 374] on div "Mark as completed" at bounding box center [848, 376] width 88 height 13
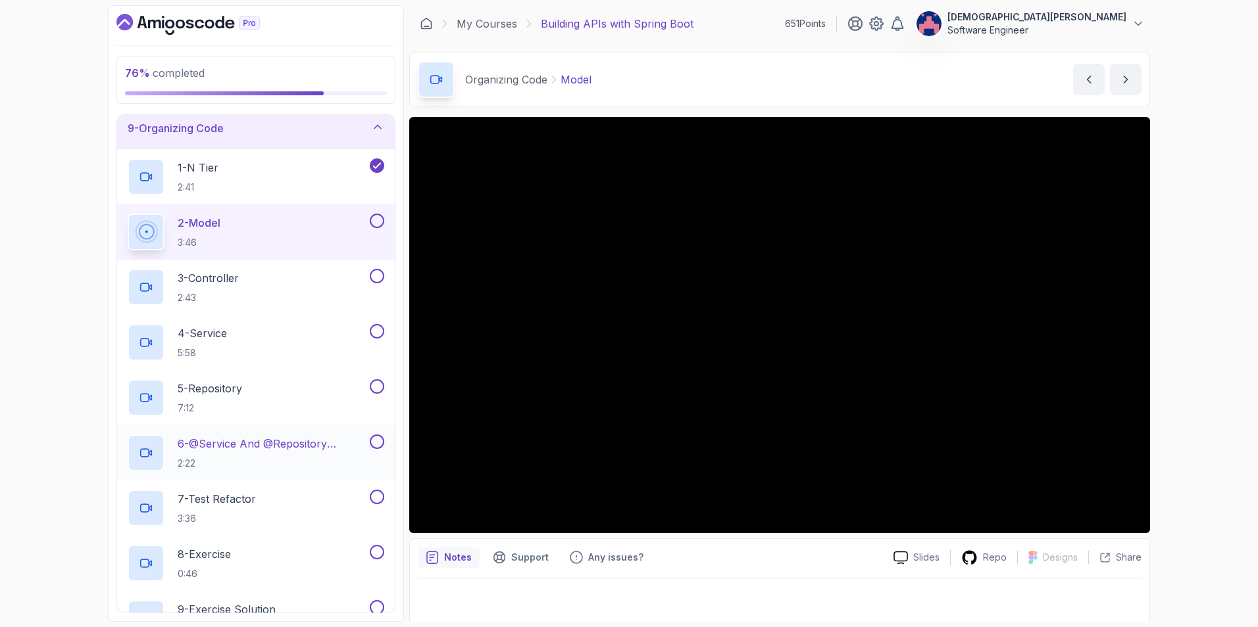
scroll to position [284, 0]
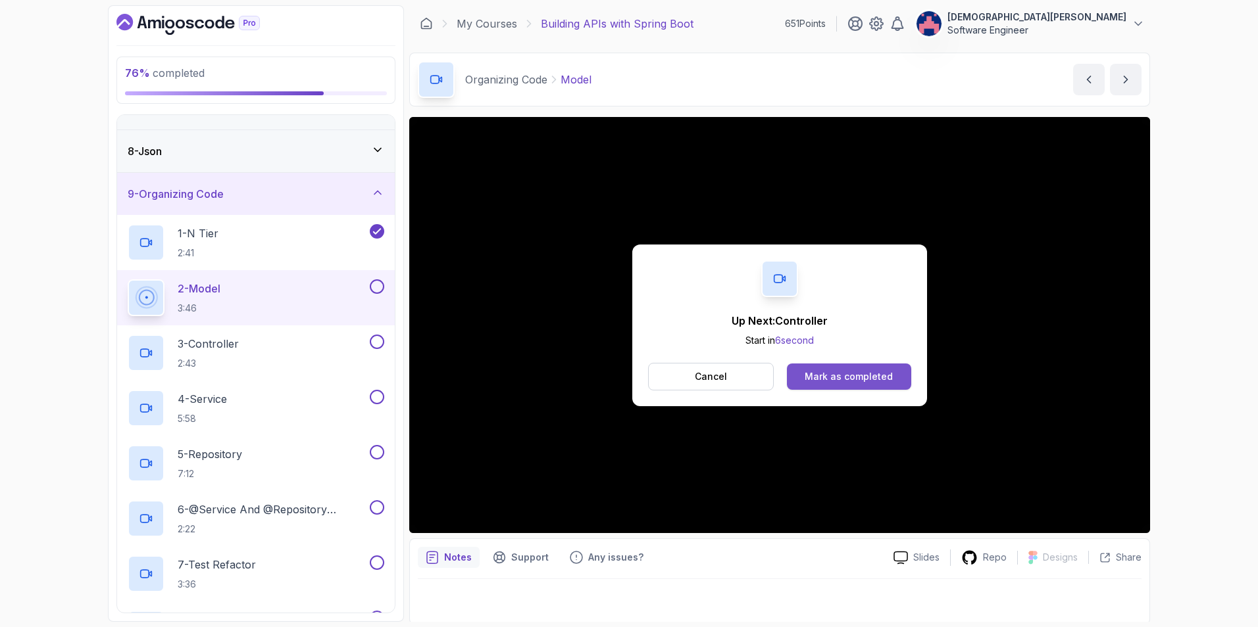
click at [866, 376] on div "Mark as completed" at bounding box center [848, 376] width 88 height 13
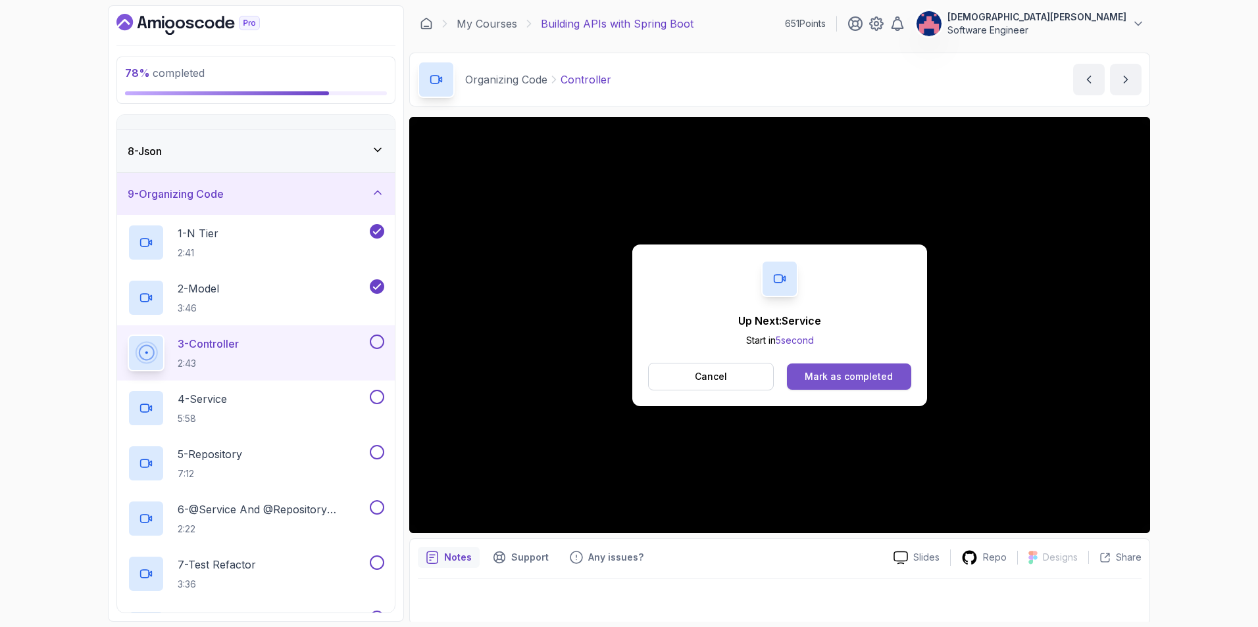
click at [828, 370] on div "Mark as completed" at bounding box center [848, 376] width 88 height 13
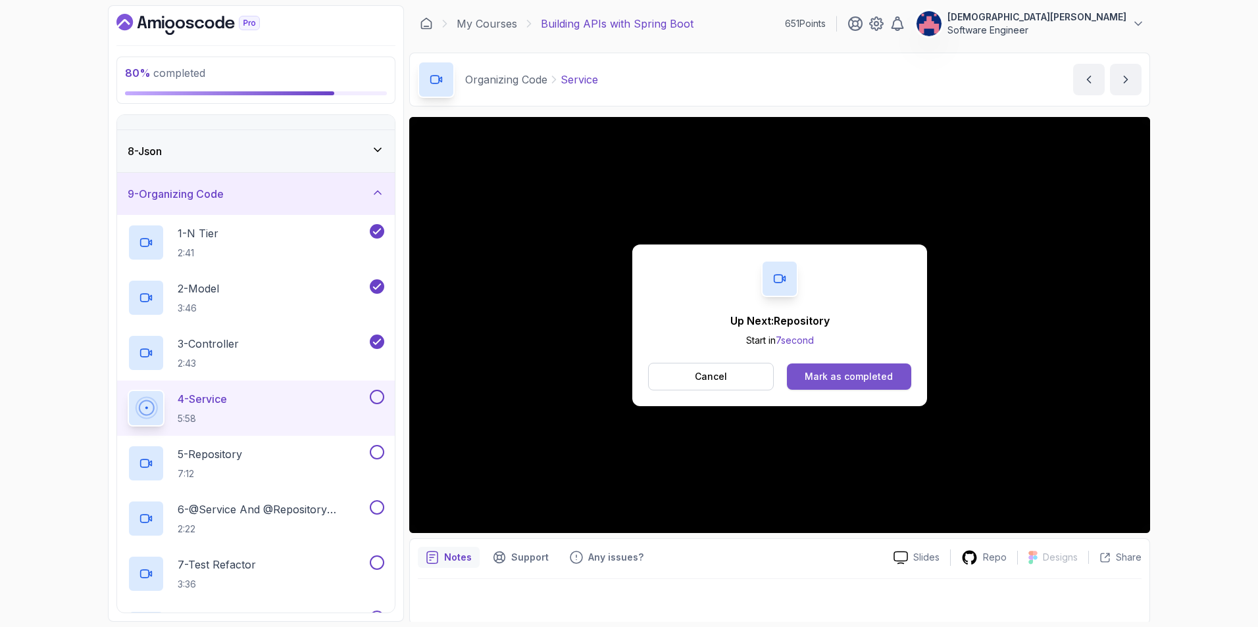
click at [847, 370] on div "Mark as completed" at bounding box center [848, 376] width 88 height 13
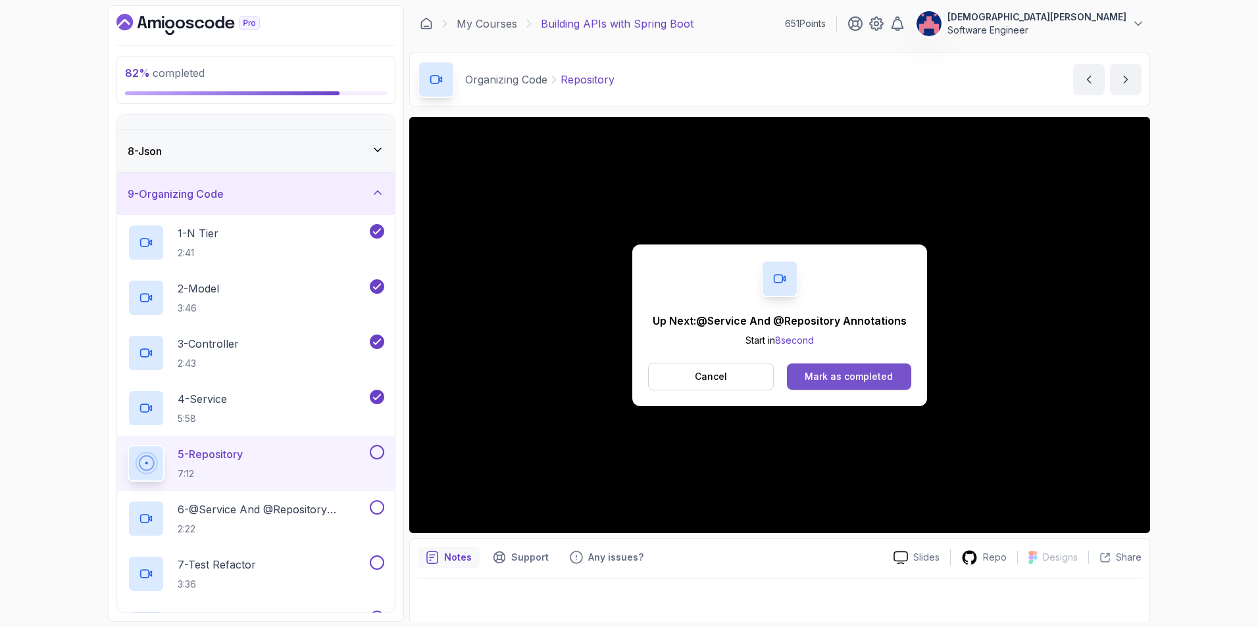
click at [858, 376] on div "Mark as completed" at bounding box center [848, 376] width 88 height 13
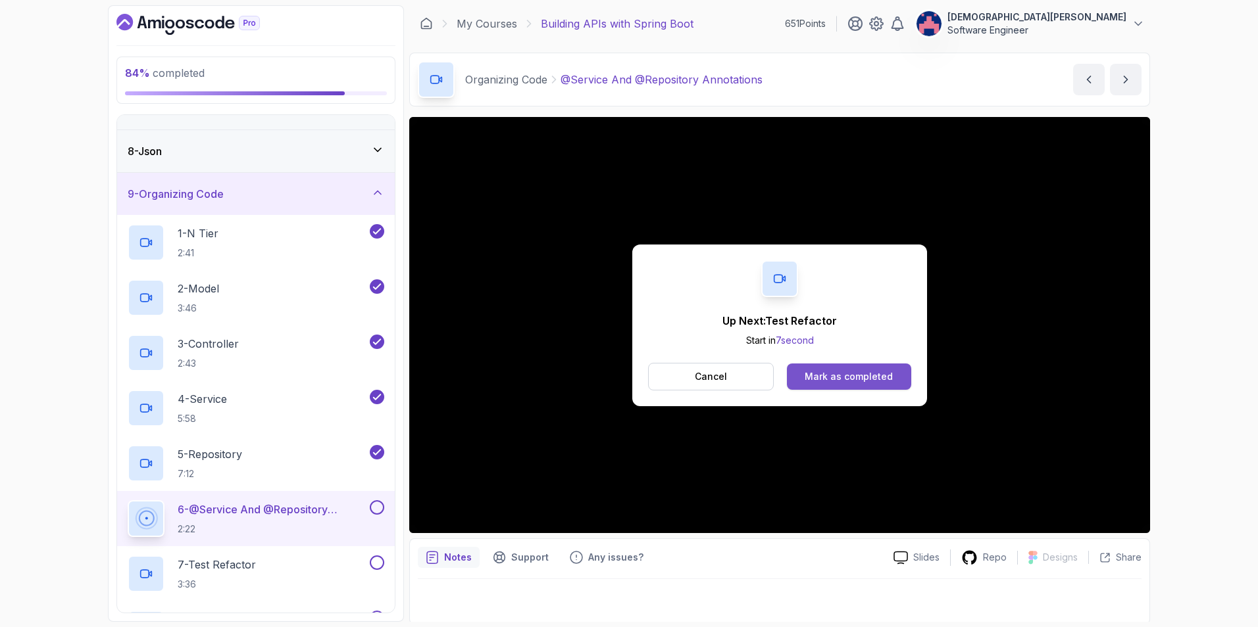
click at [852, 379] on div "Mark as completed" at bounding box center [848, 376] width 88 height 13
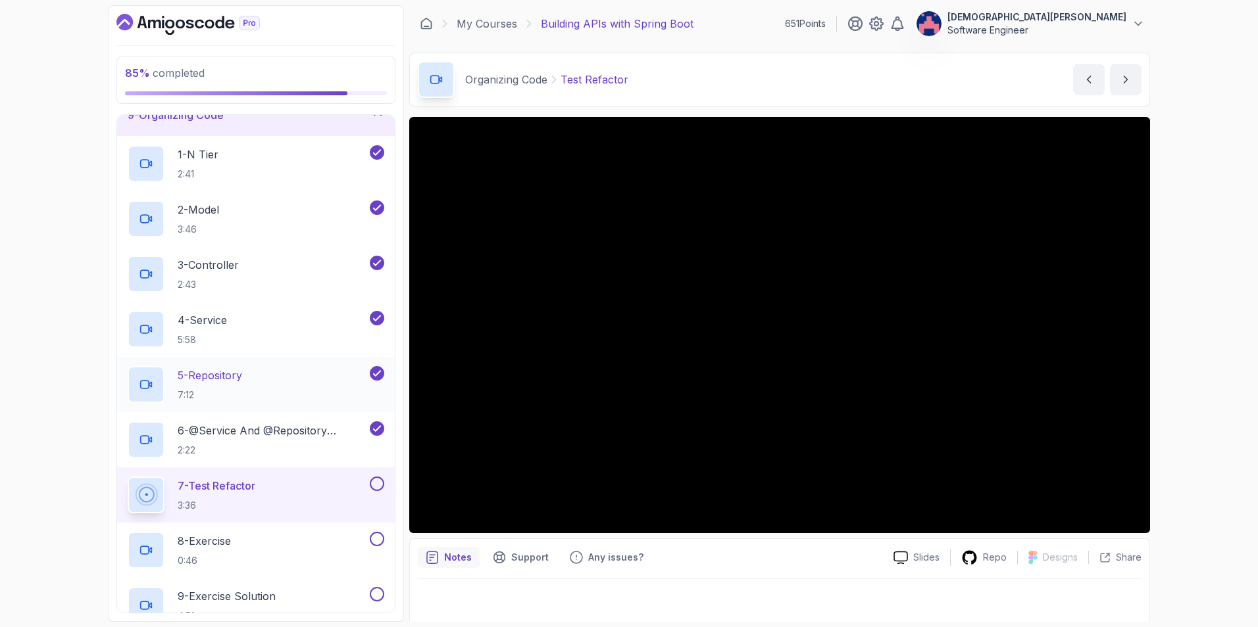
scroll to position [481, 0]
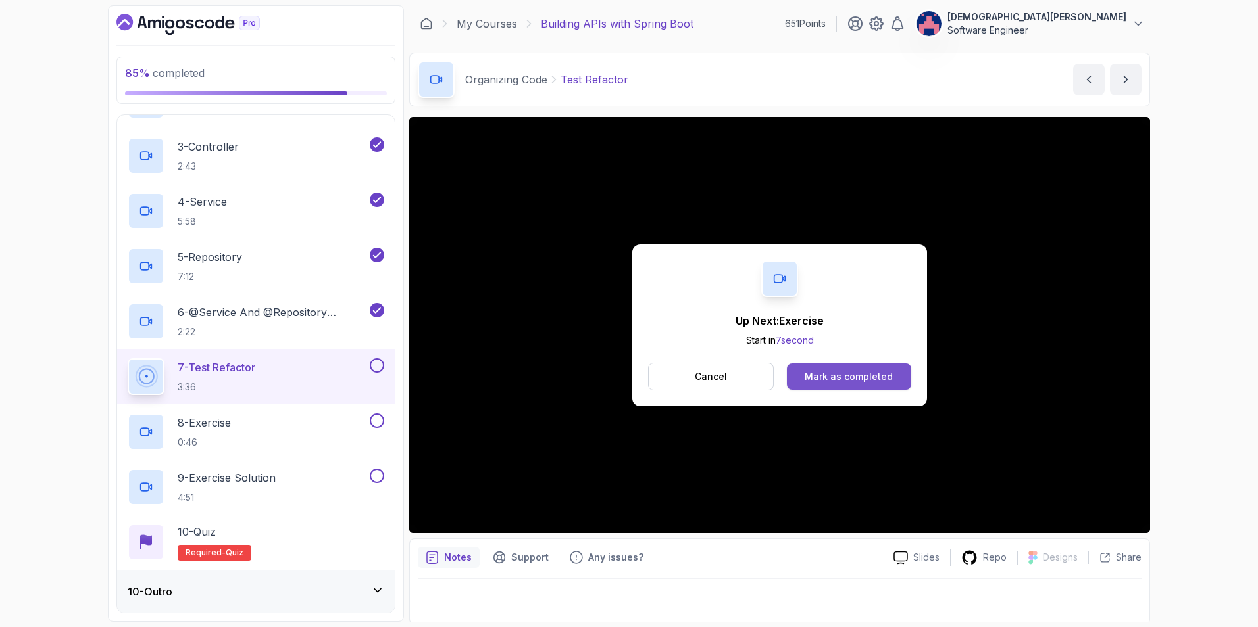
click at [838, 373] on div "Mark as completed" at bounding box center [848, 376] width 88 height 13
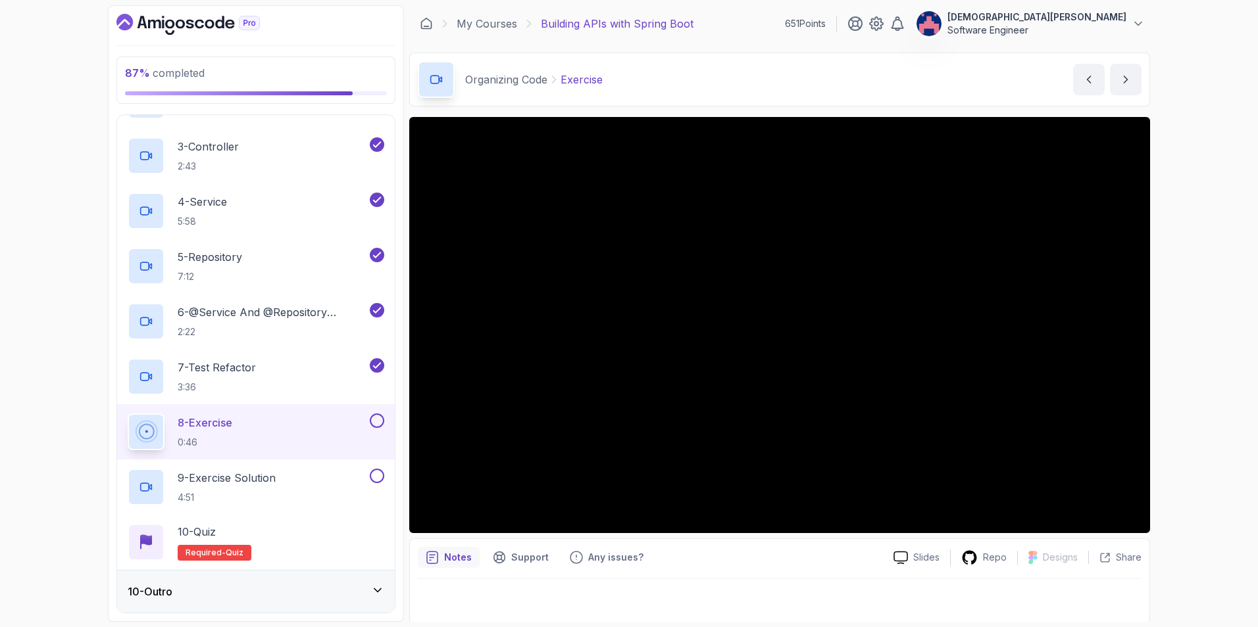
scroll to position [3, 0]
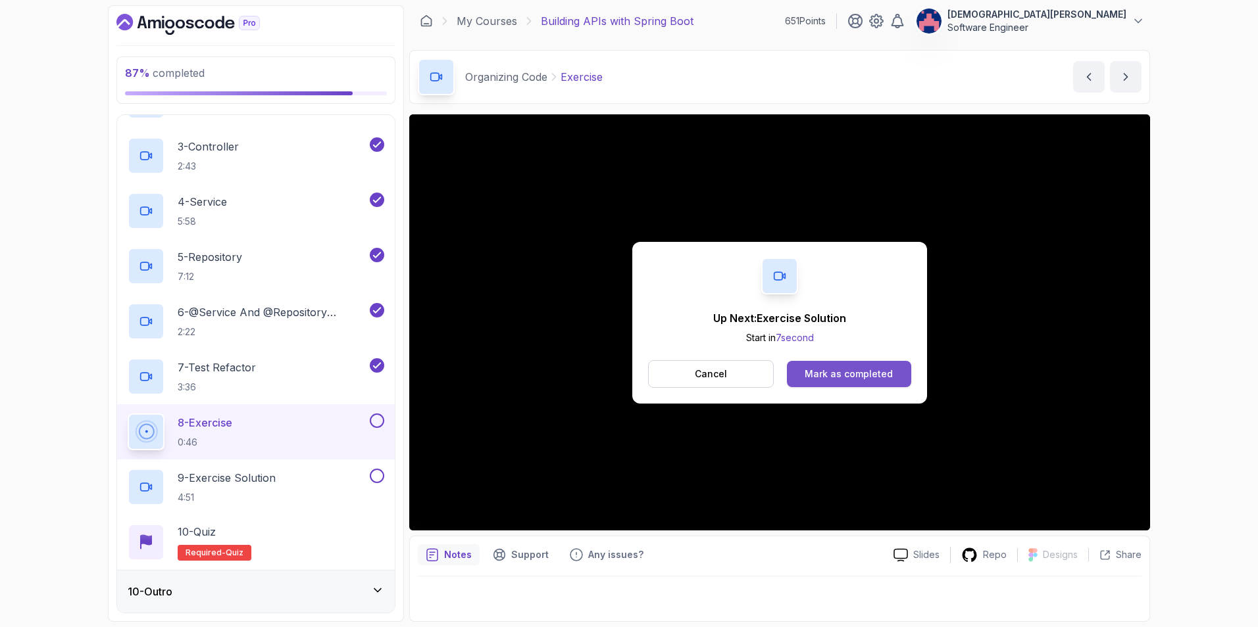
click at [833, 379] on div "Mark as completed" at bounding box center [848, 374] width 88 height 13
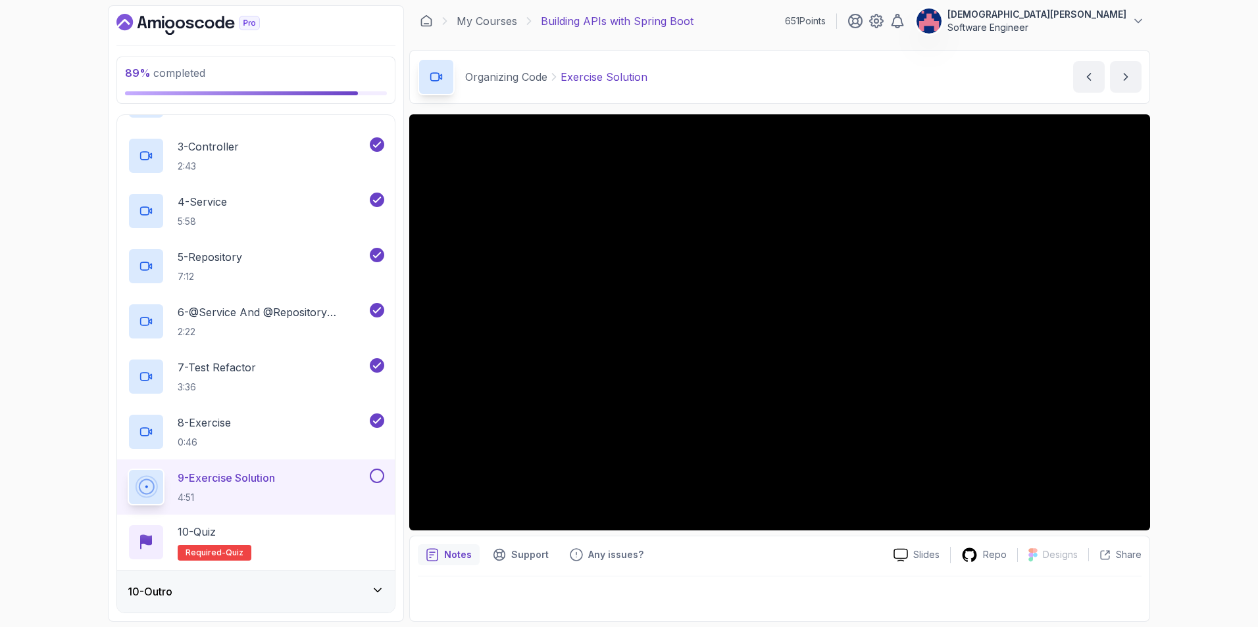
click at [303, 586] on div "10 - Outro" at bounding box center [256, 592] width 257 height 16
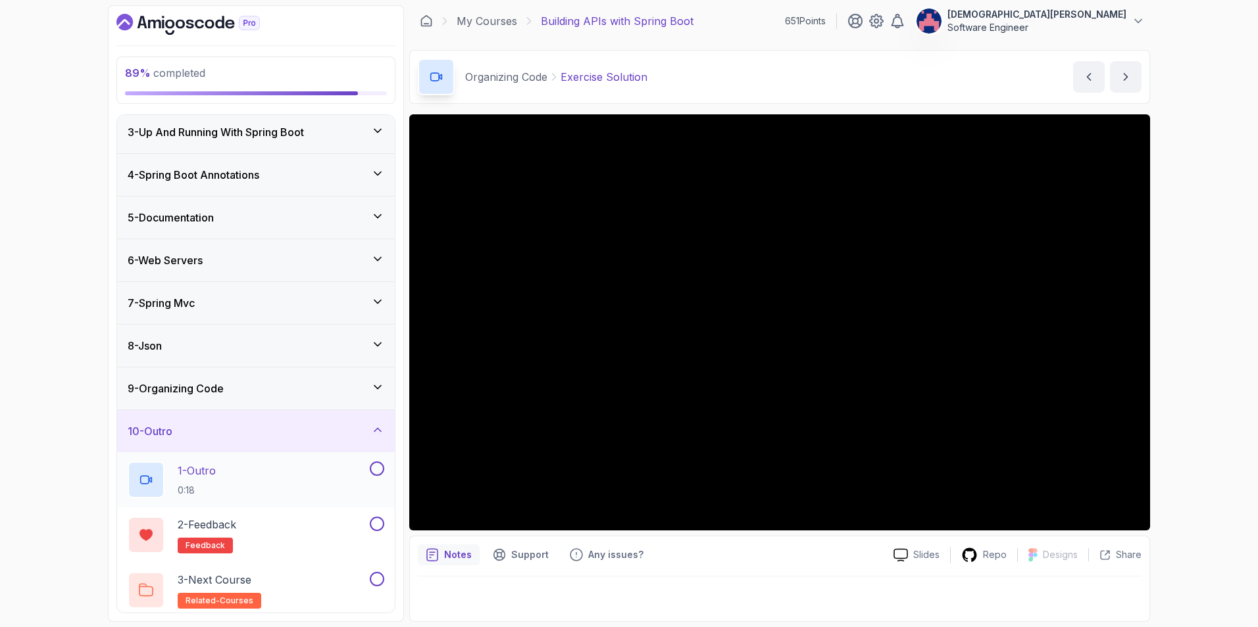
scroll to position [95, 0]
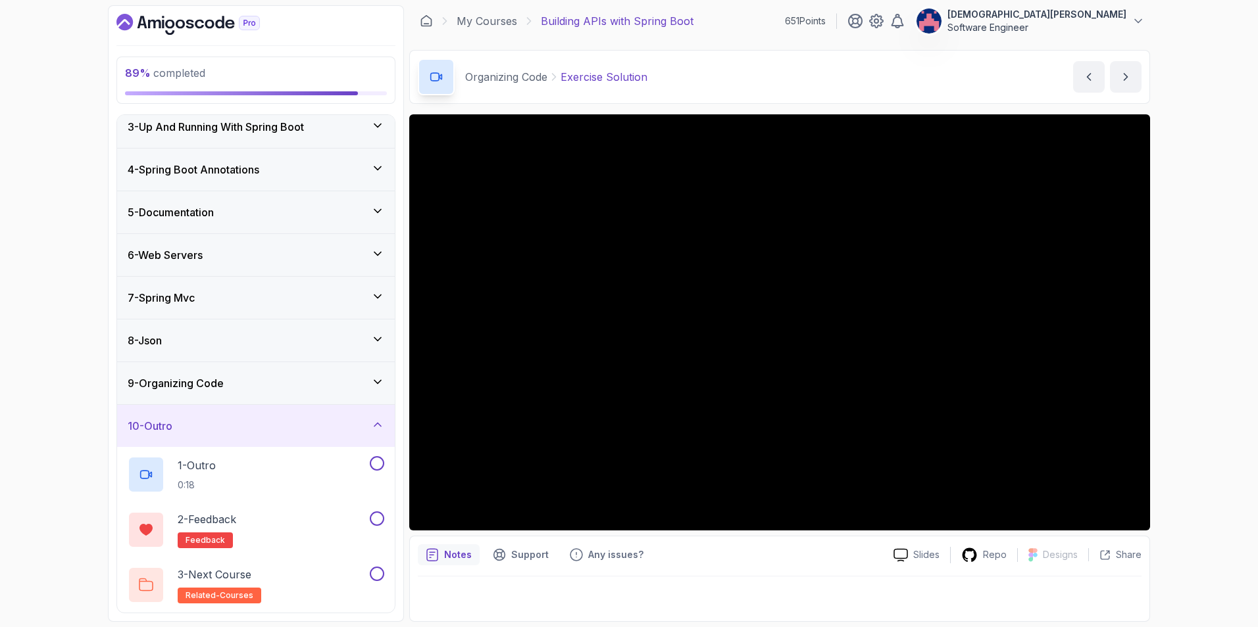
click at [355, 421] on div "10 - Outro" at bounding box center [256, 426] width 257 height 16
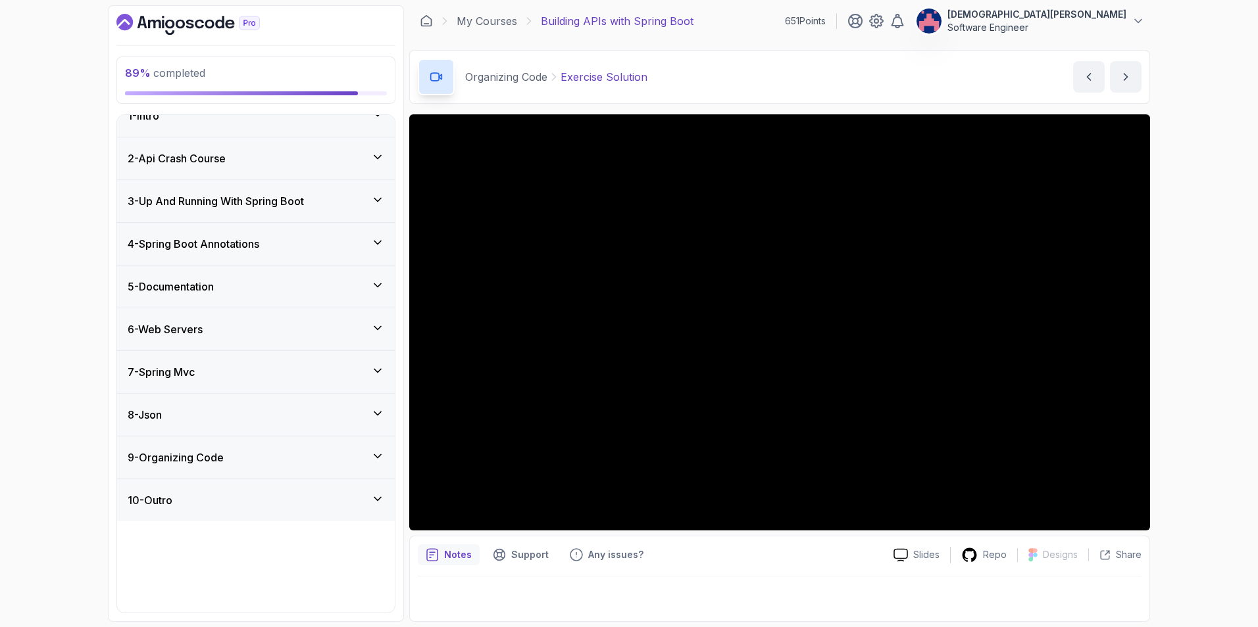
scroll to position [0, 0]
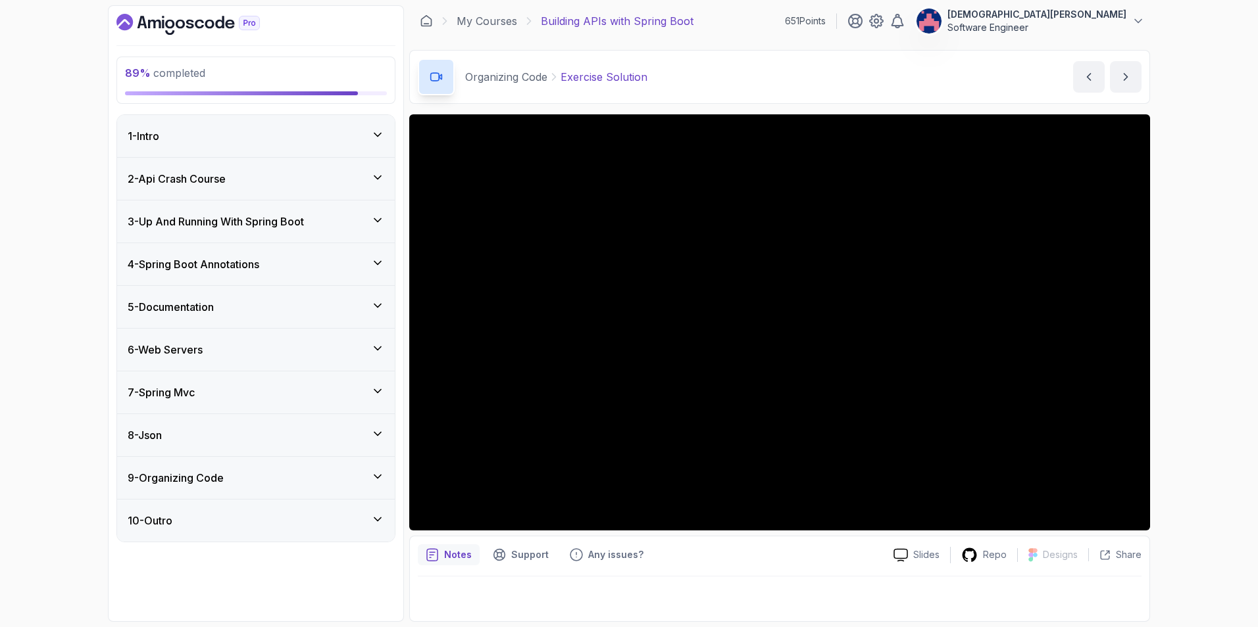
click at [368, 128] on div "1 - Intro" at bounding box center [256, 136] width 278 height 42
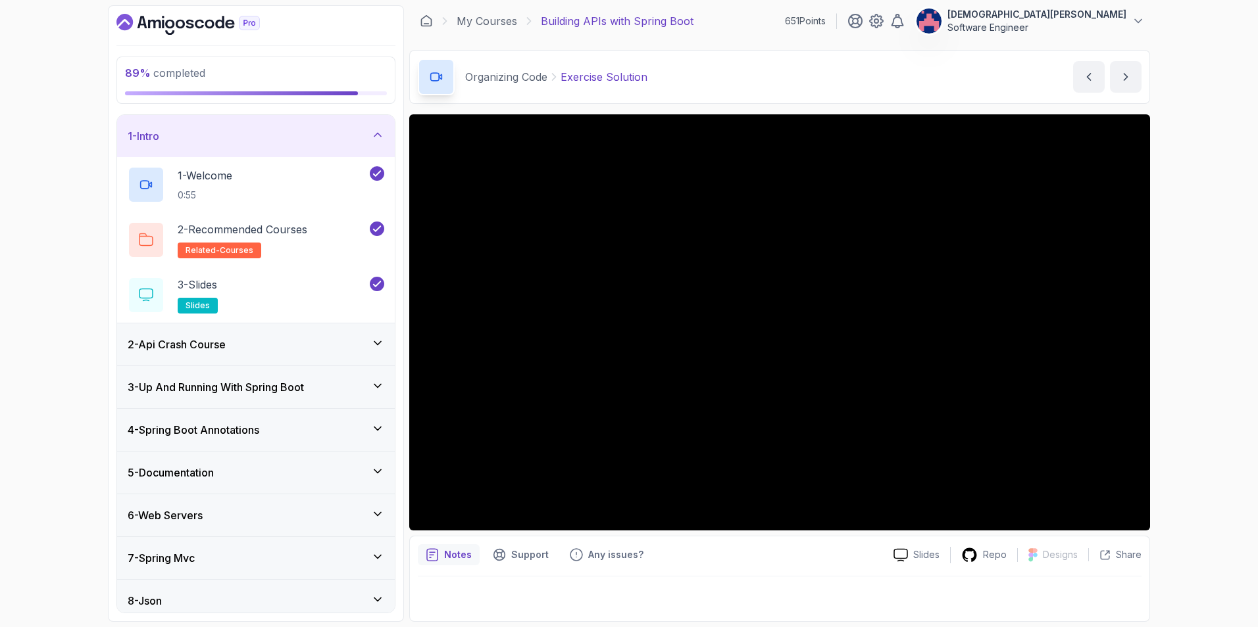
click at [368, 128] on div "1 - Intro" at bounding box center [256, 136] width 257 height 16
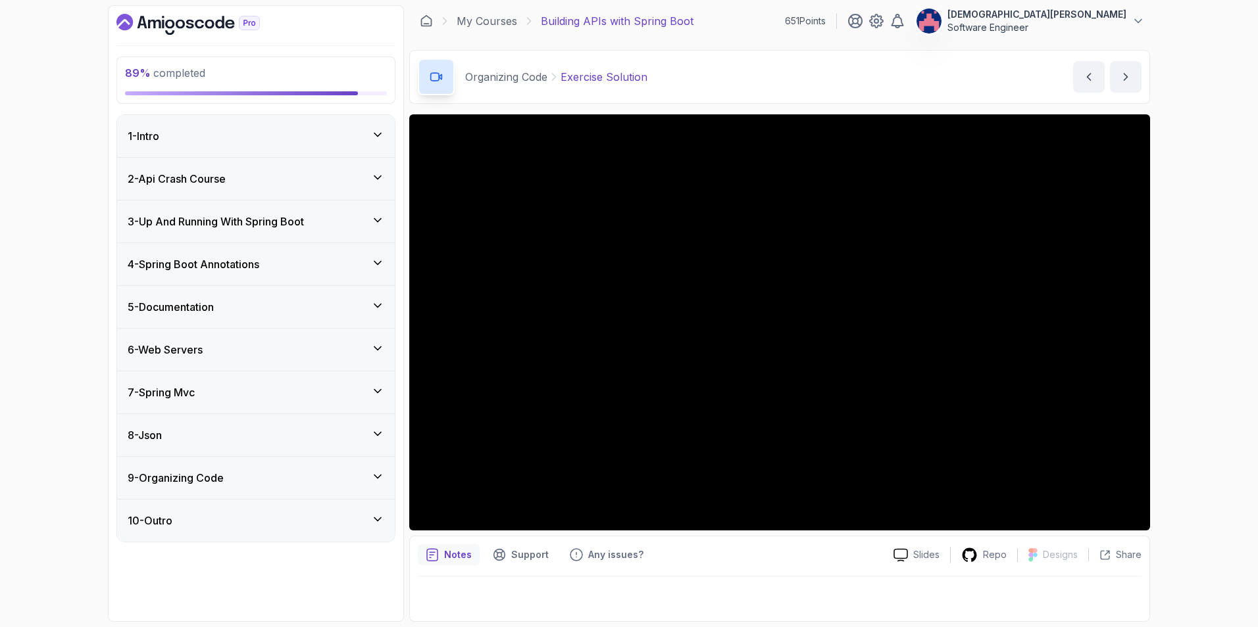
click at [368, 178] on div "2 - Api Crash Course" at bounding box center [256, 179] width 257 height 16
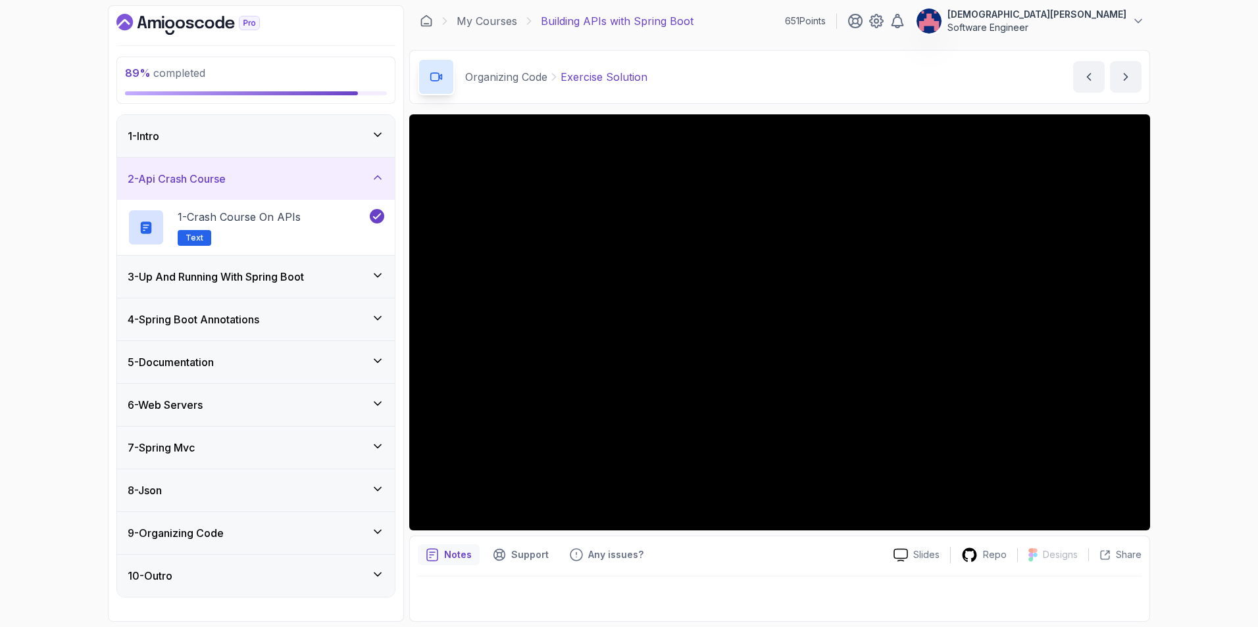
click at [368, 178] on div "2 - Api Crash Course" at bounding box center [256, 179] width 257 height 16
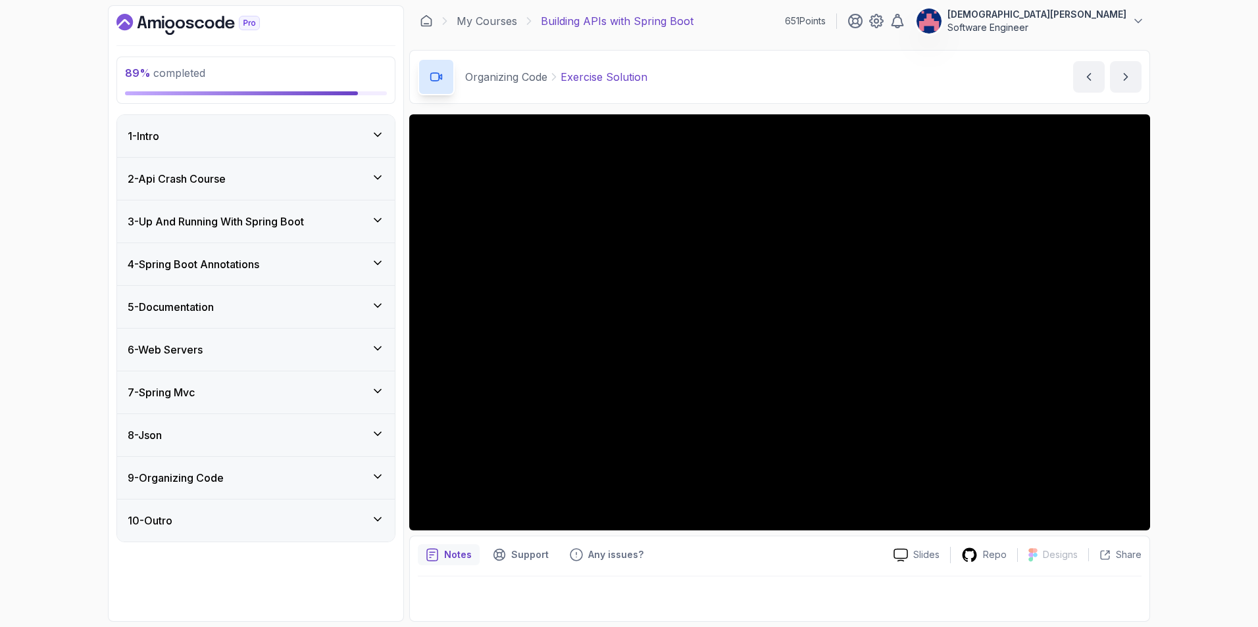
click at [353, 219] on div "3 - Up And Running With Spring Boot" at bounding box center [256, 222] width 257 height 16
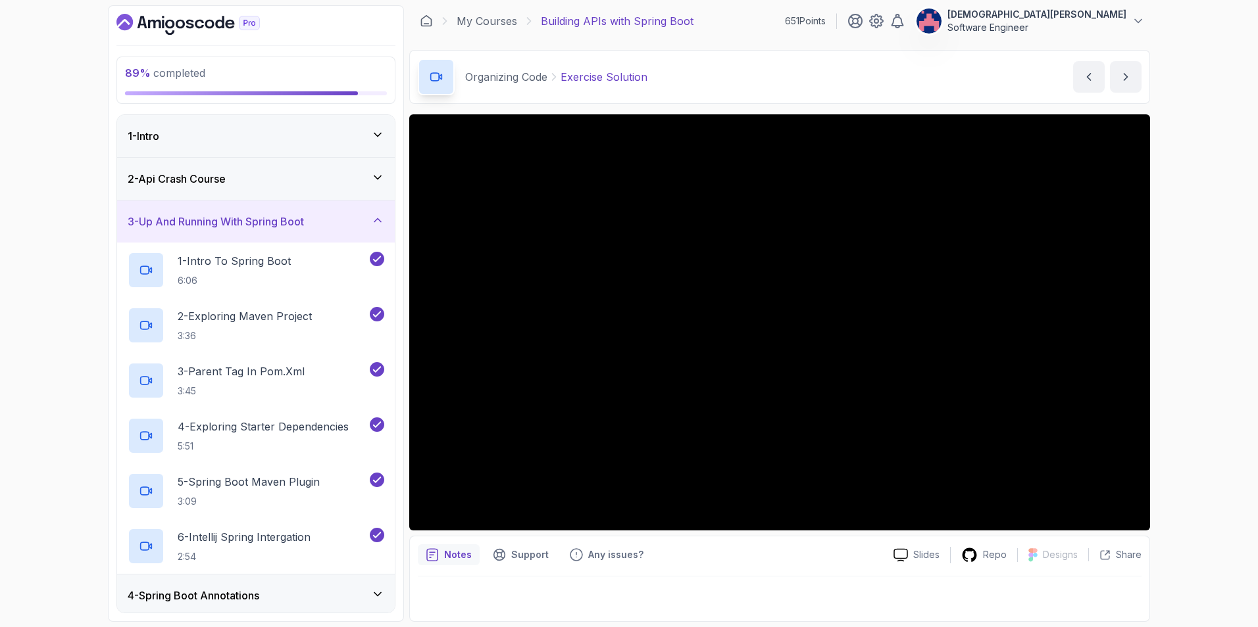
click at [355, 214] on div "3 - Up And Running With Spring Boot" at bounding box center [256, 222] width 257 height 16
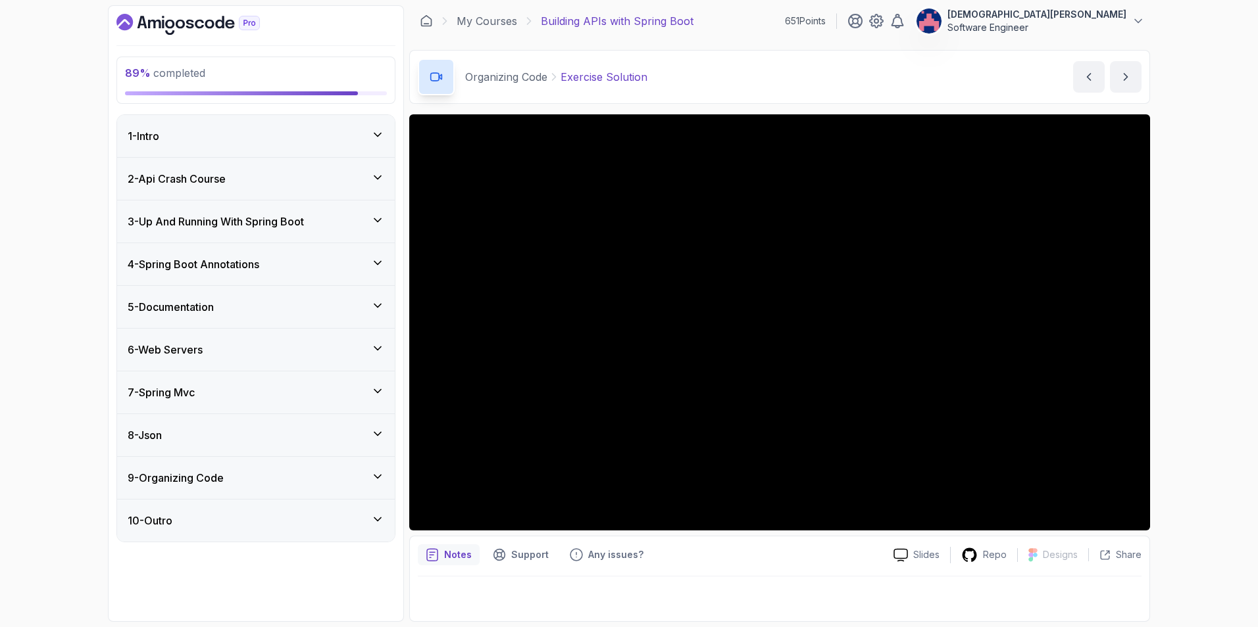
click at [357, 254] on div "4 - Spring Boot Annotations" at bounding box center [256, 264] width 278 height 42
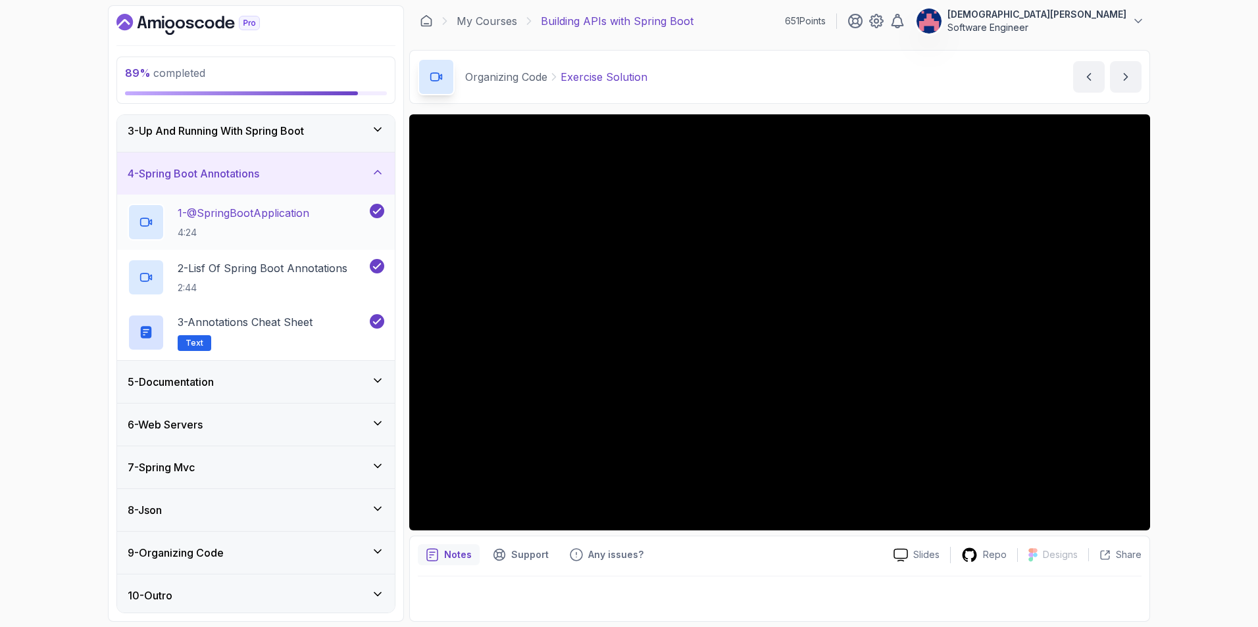
scroll to position [95, 0]
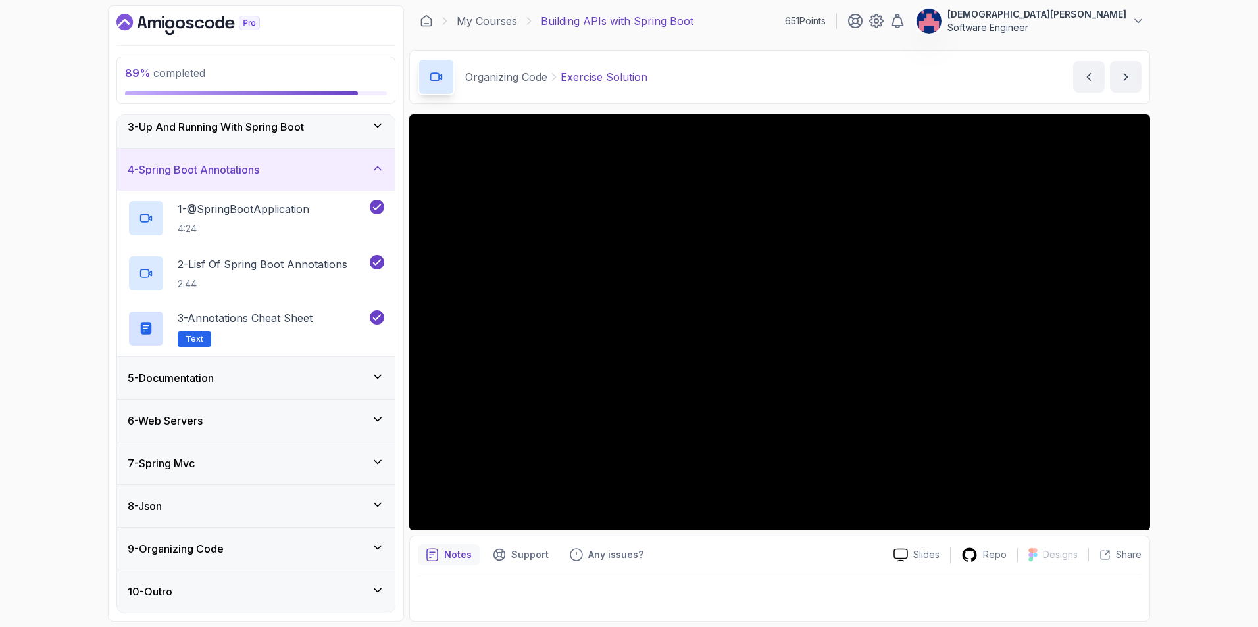
click at [355, 166] on div "4 - Spring Boot Annotations" at bounding box center [256, 170] width 257 height 16
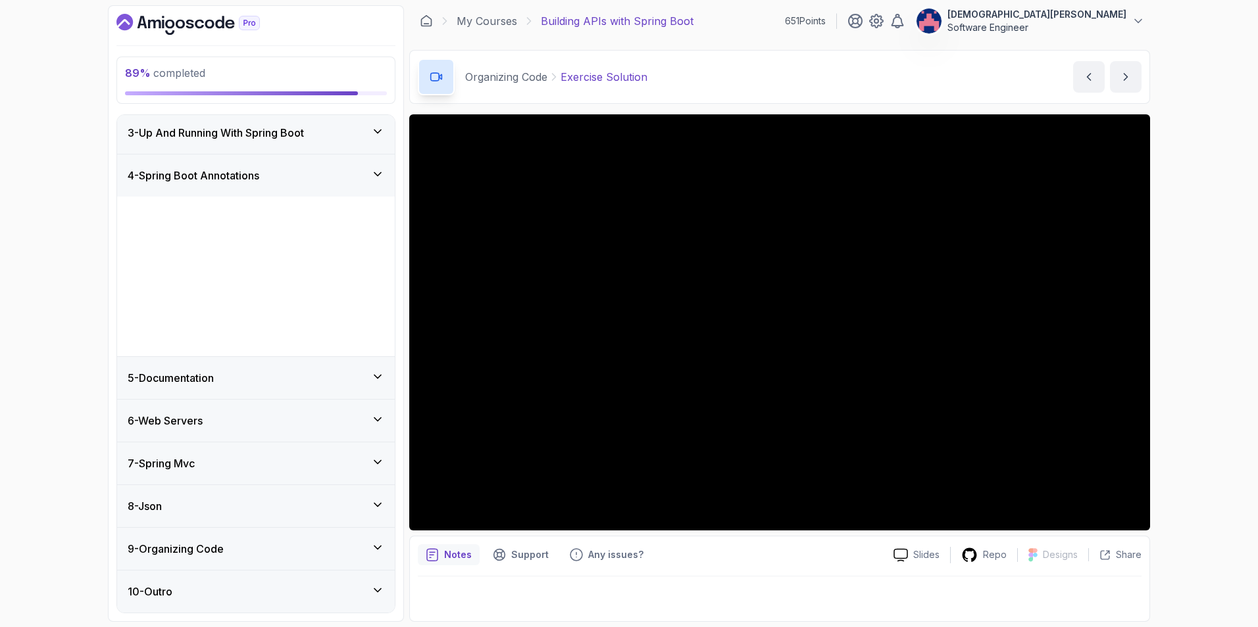
scroll to position [0, 0]
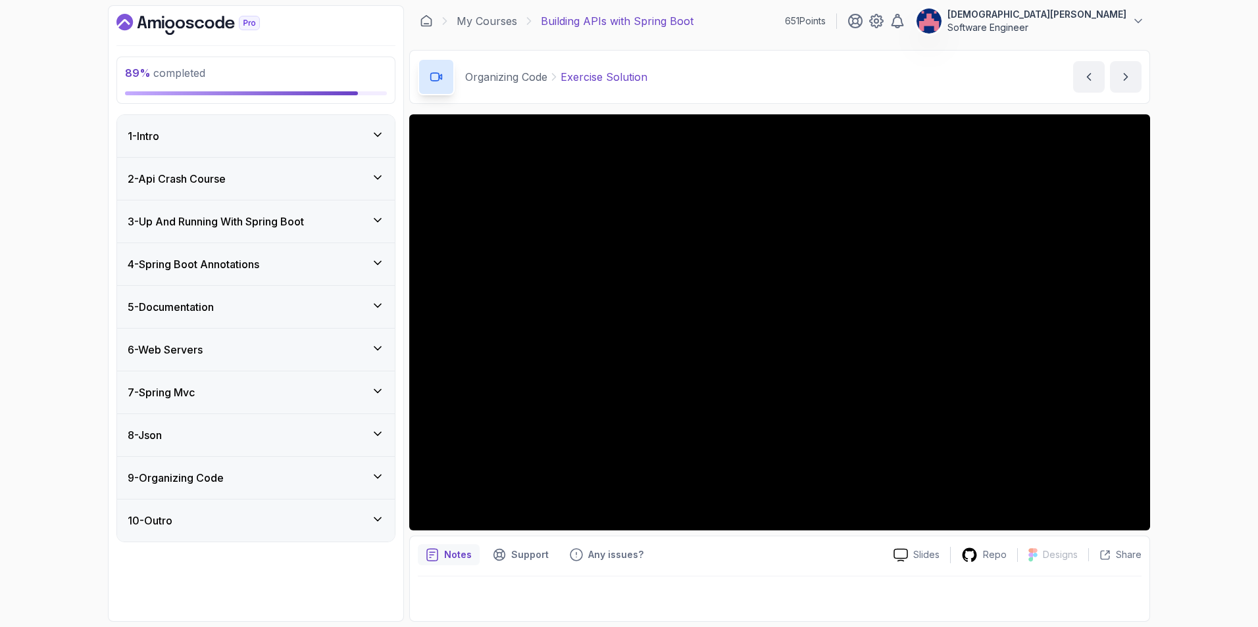
click at [347, 295] on div "5 - Documentation" at bounding box center [256, 307] width 278 height 42
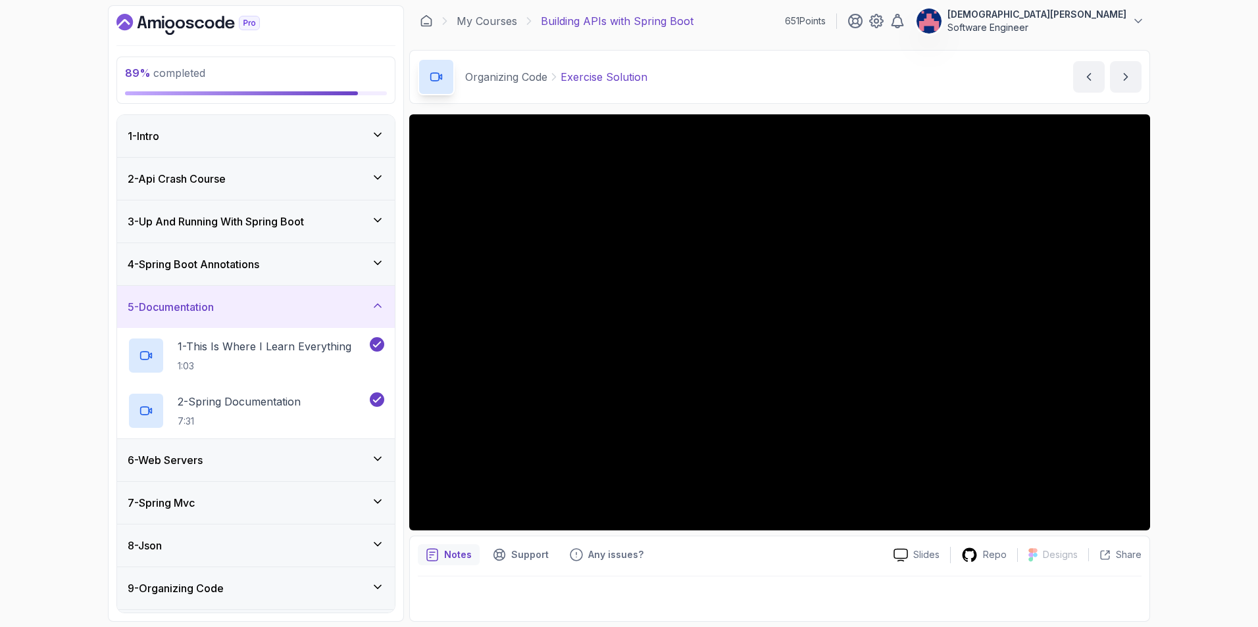
click at [349, 301] on div "5 - Documentation" at bounding box center [256, 307] width 257 height 16
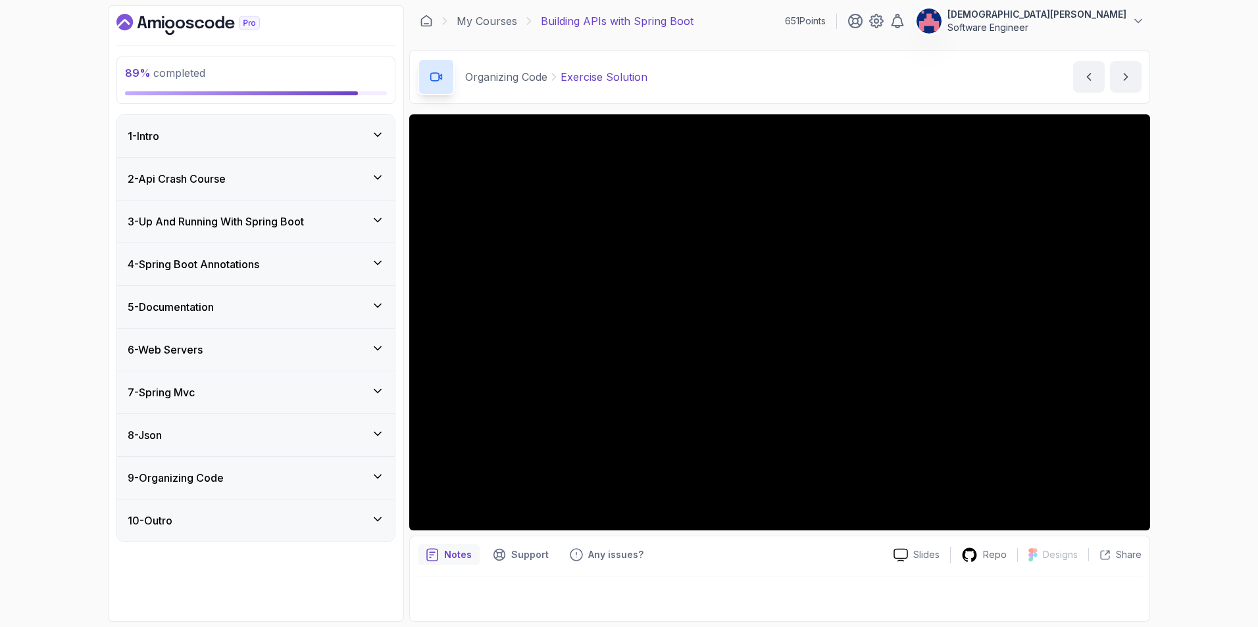
click at [351, 352] on div "6 - Web Servers" at bounding box center [256, 350] width 257 height 16
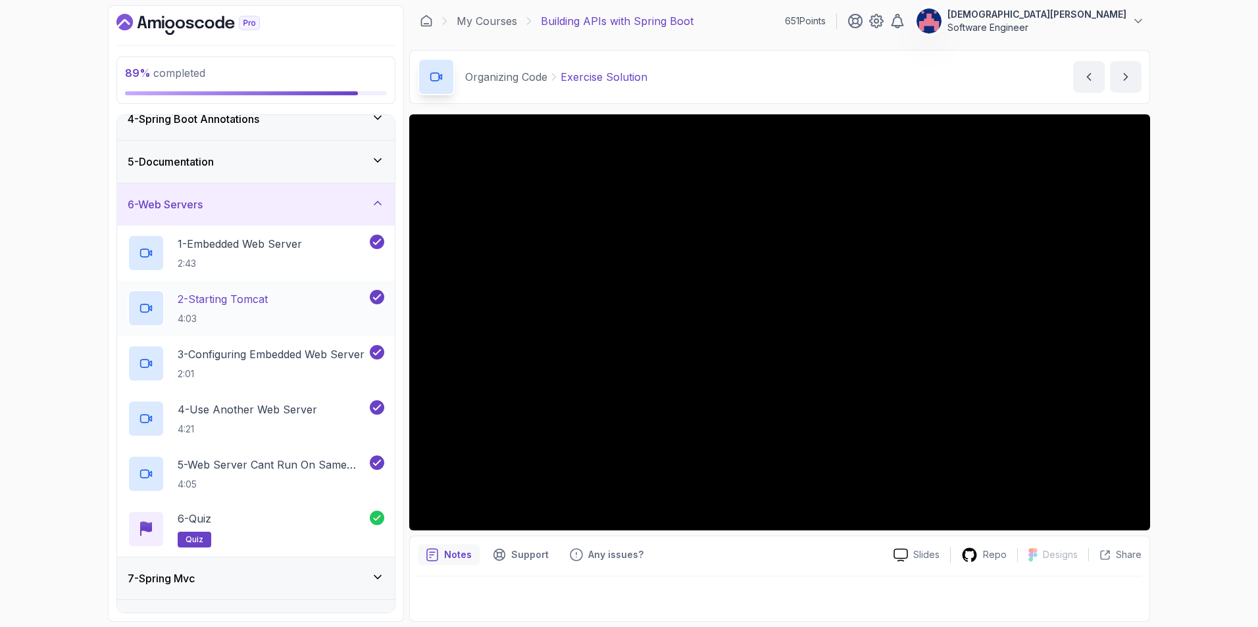
scroll to position [129, 0]
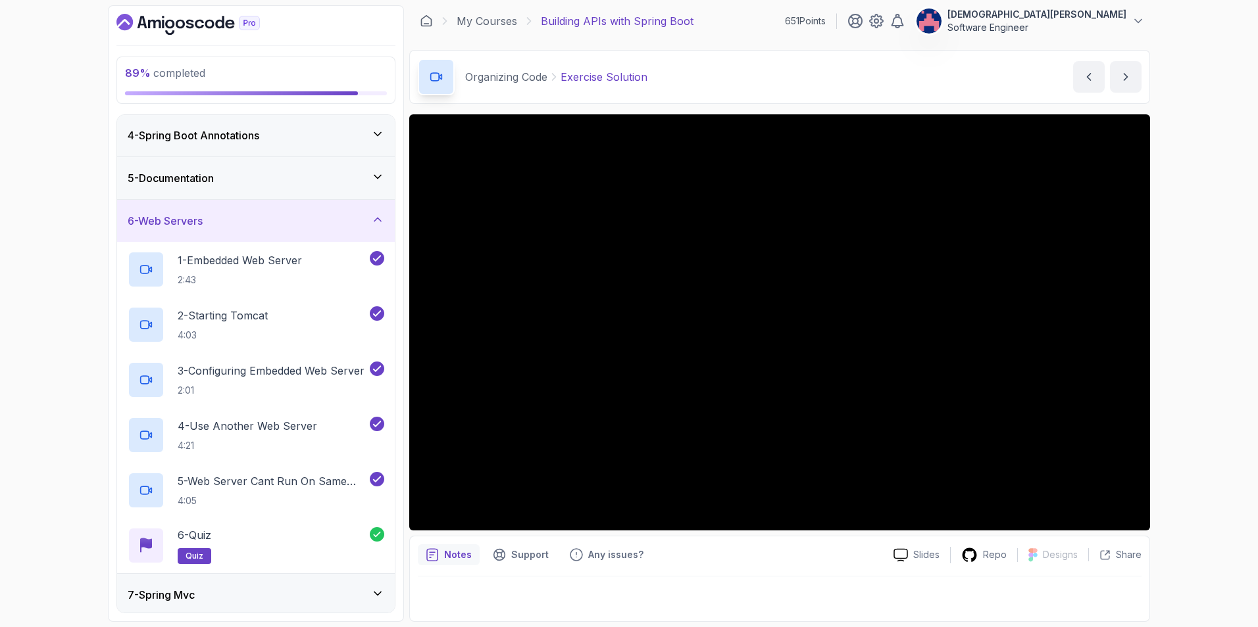
click at [349, 223] on div "6 - Web Servers" at bounding box center [256, 221] width 257 height 16
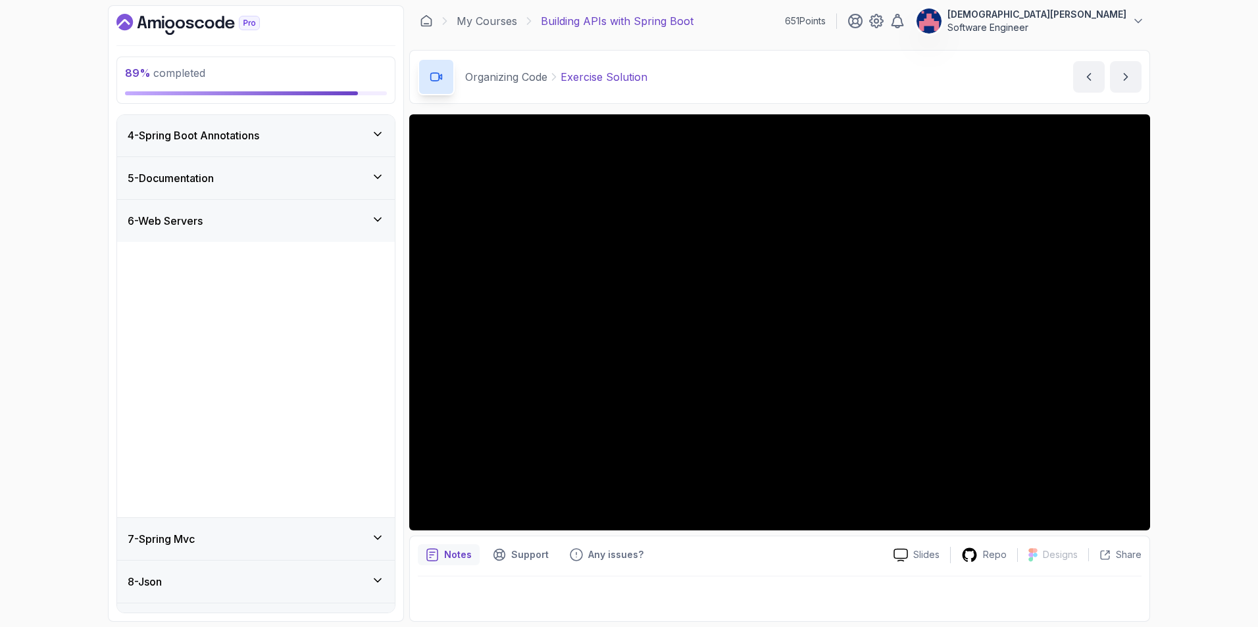
scroll to position [0, 0]
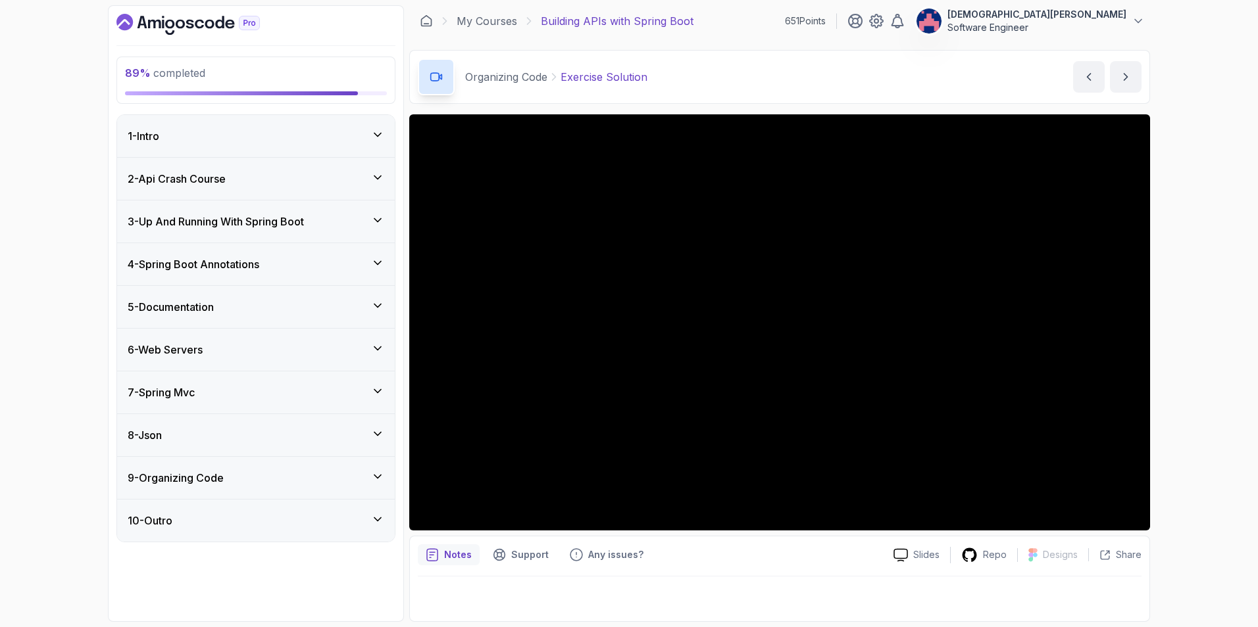
click at [354, 423] on div "8 - Json" at bounding box center [256, 435] width 278 height 42
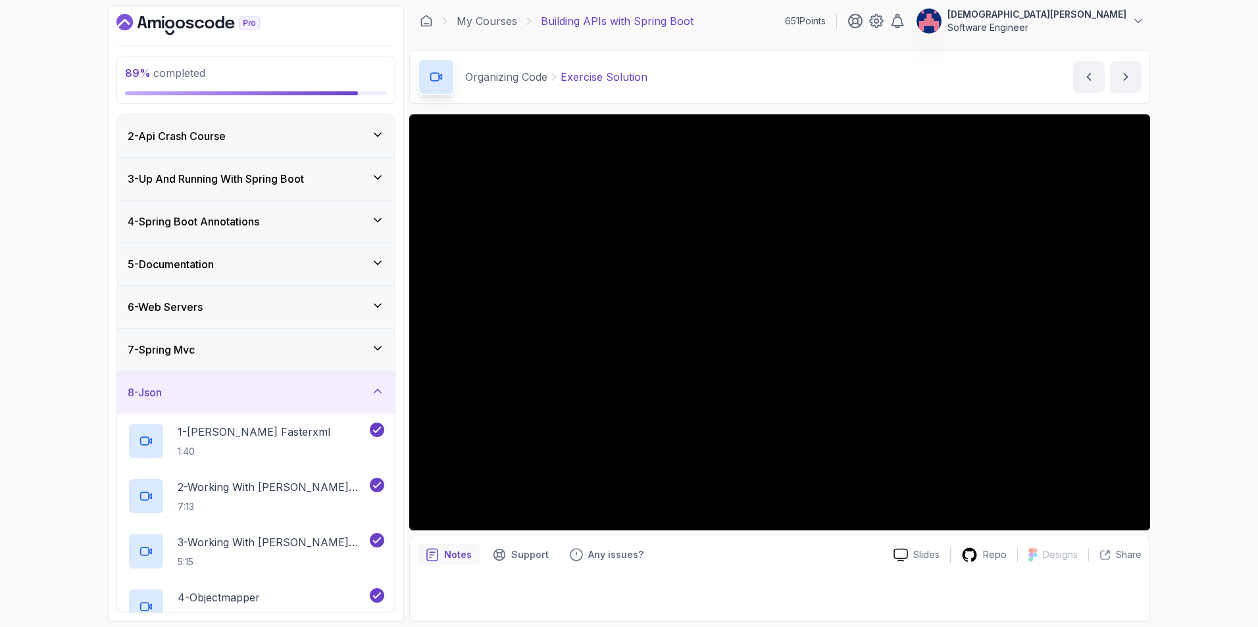
scroll to position [8, 0]
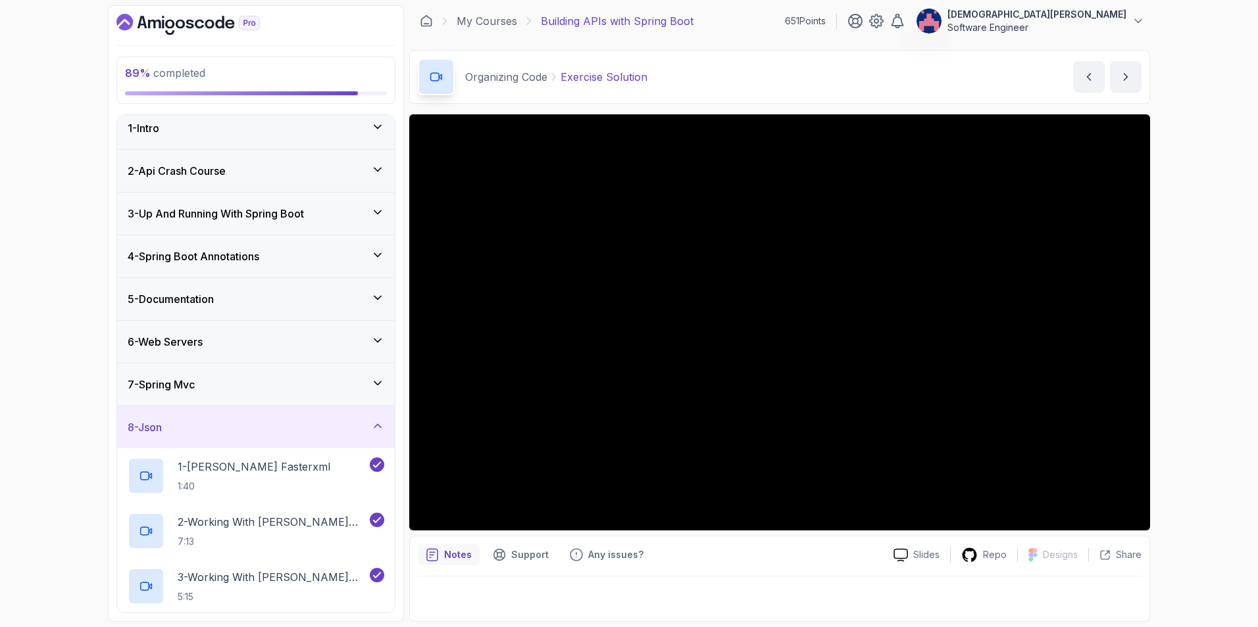
click at [353, 424] on div "8 - Json" at bounding box center [256, 428] width 257 height 16
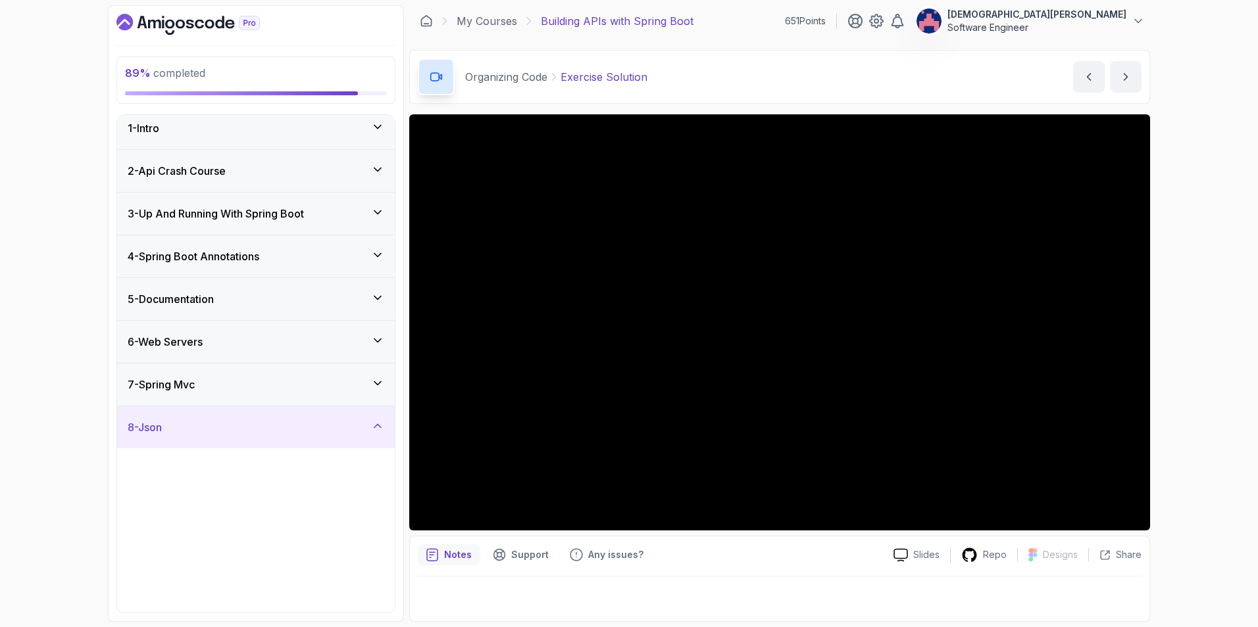
scroll to position [0, 0]
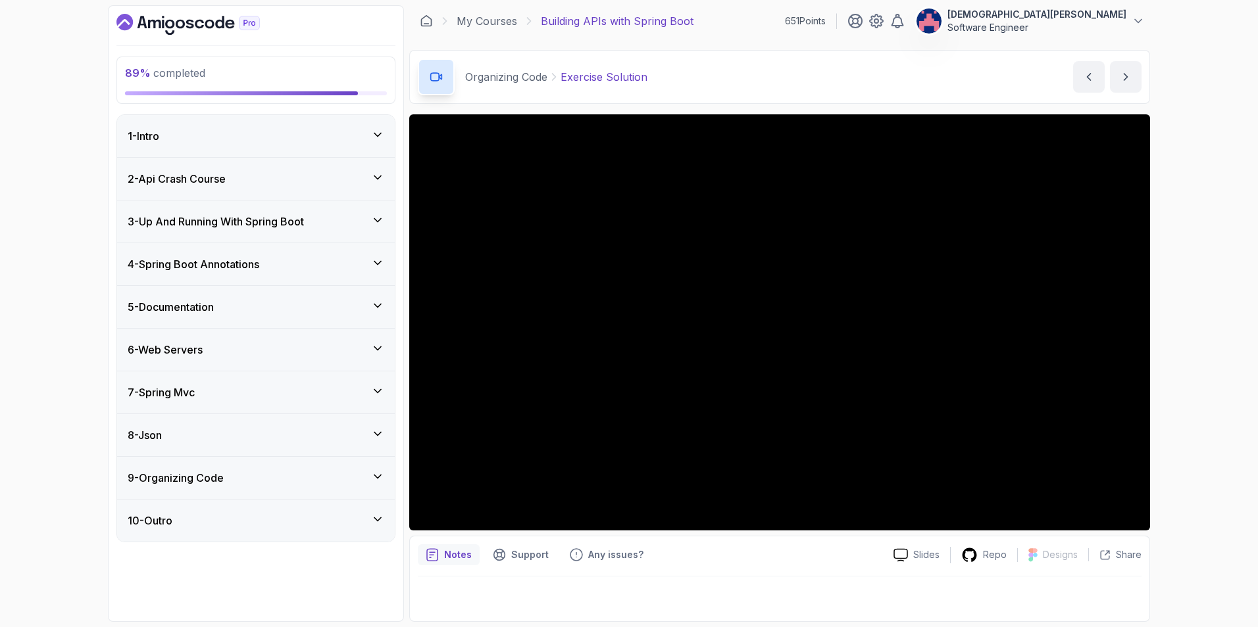
click at [354, 466] on div "9 - Organizing Code" at bounding box center [256, 478] width 278 height 42
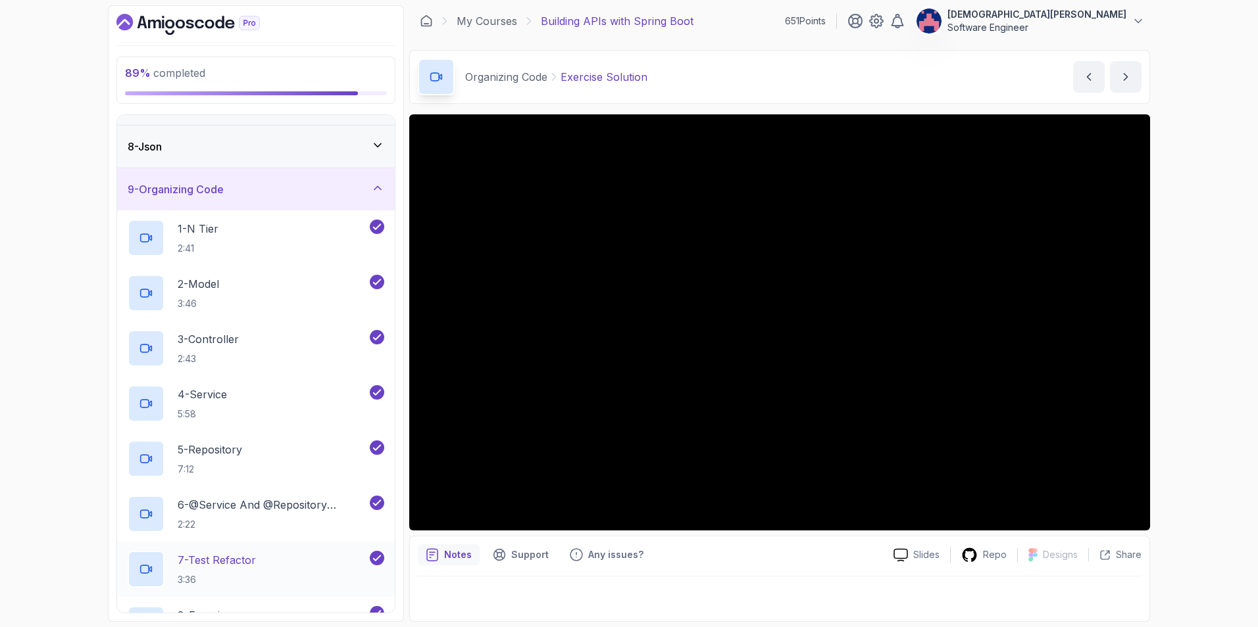
scroll to position [284, 0]
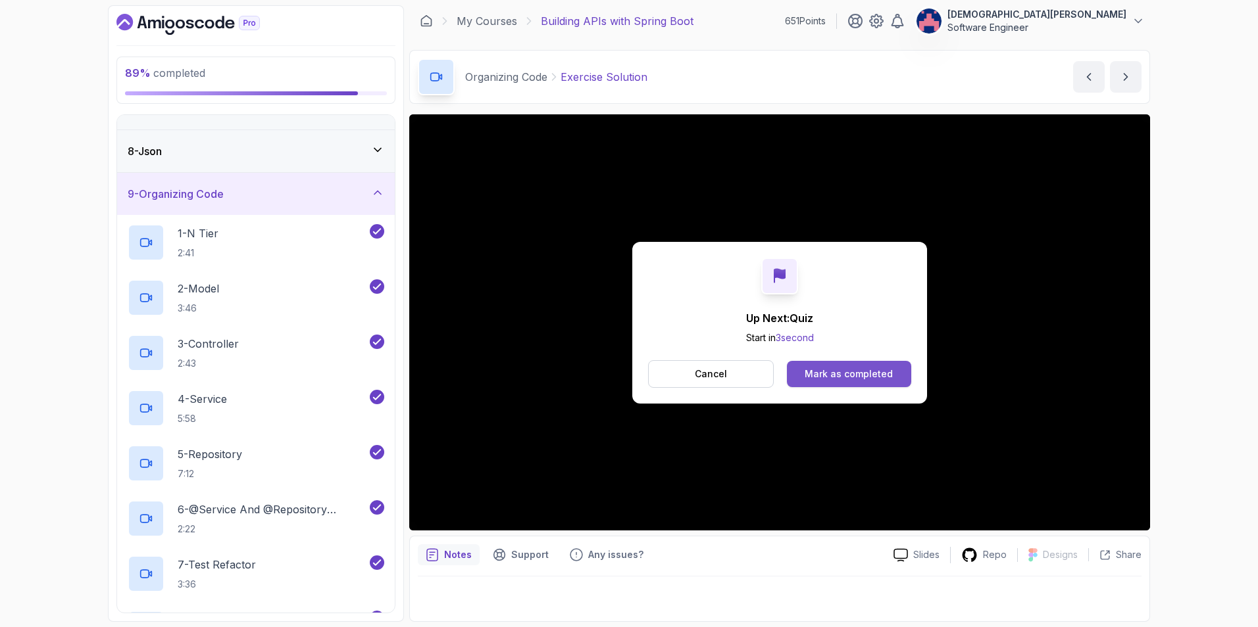
click at [863, 376] on div "Mark as completed" at bounding box center [848, 374] width 88 height 13
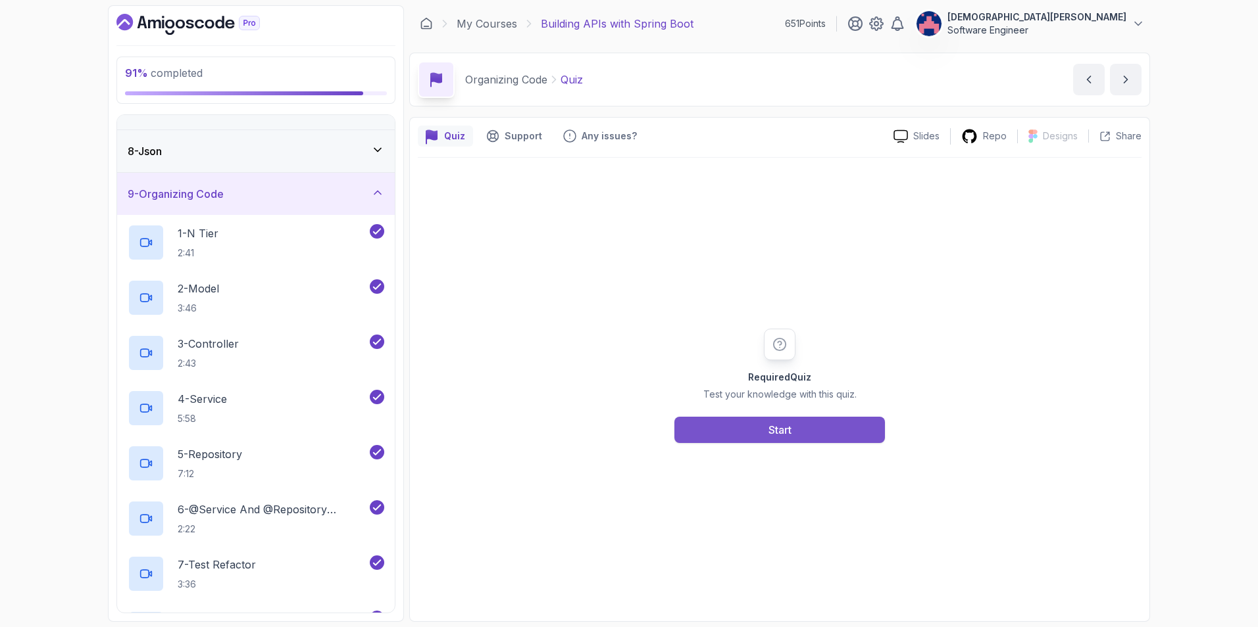
click at [786, 429] on div "Start" at bounding box center [779, 430] width 23 height 16
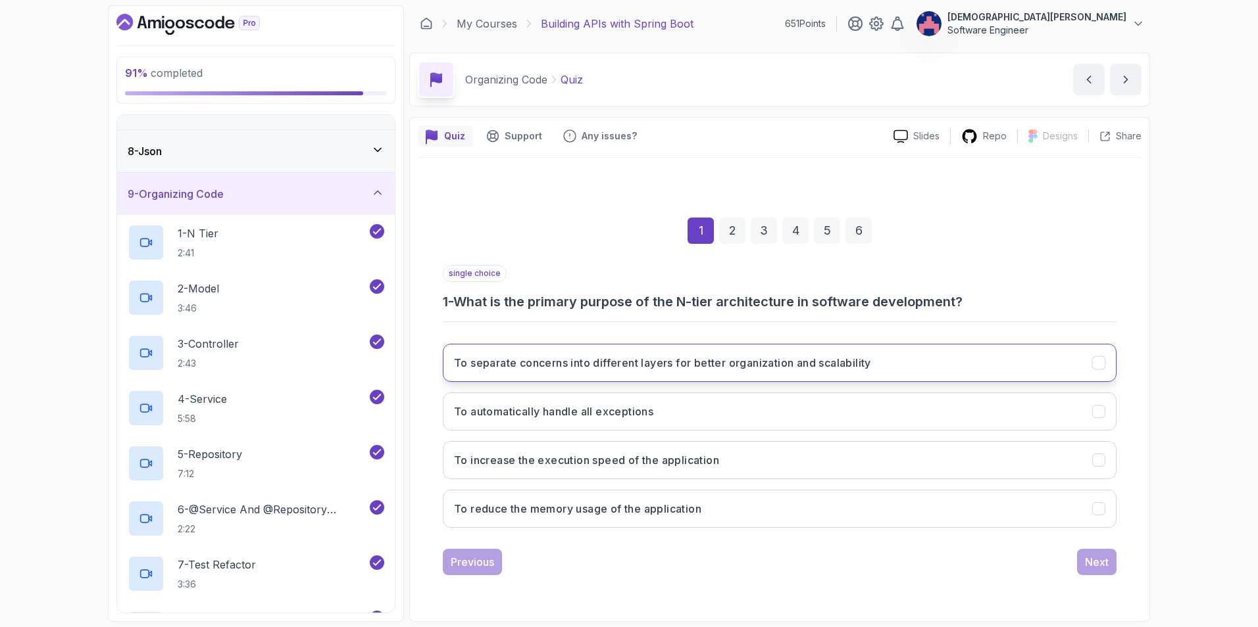
click at [750, 361] on h3 "To separate concerns into different layers for better organization and scalabil…" at bounding box center [662, 363] width 417 height 16
click at [1106, 563] on div "Next" at bounding box center [1097, 562] width 24 height 16
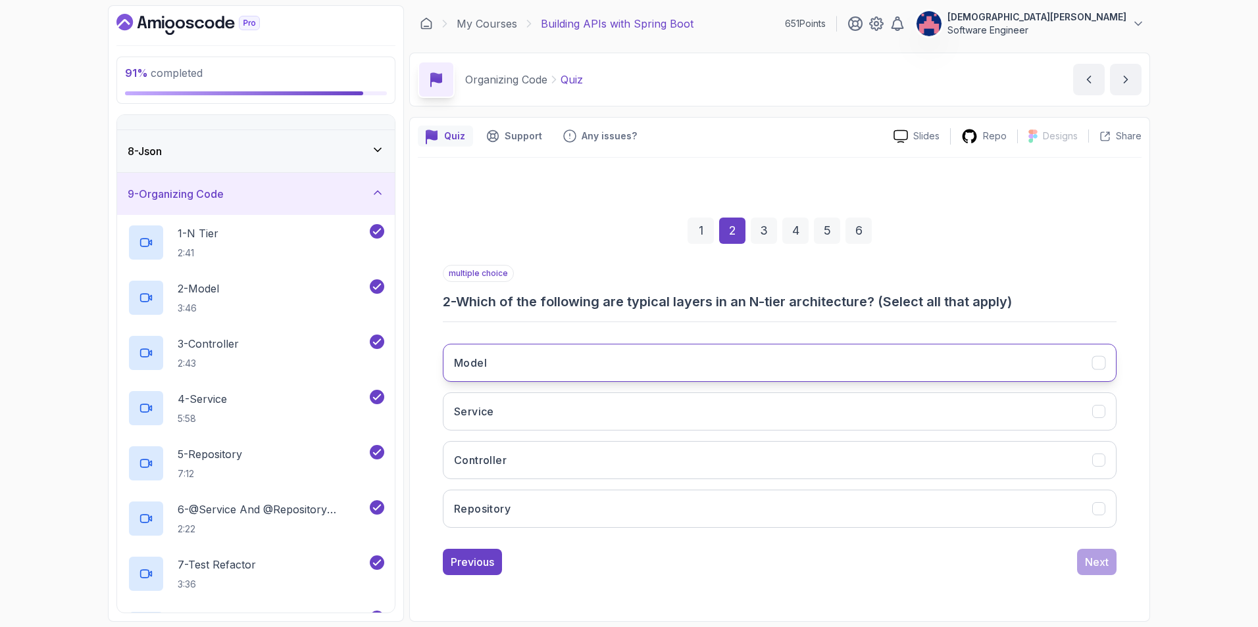
click at [873, 360] on button "Model" at bounding box center [780, 363] width 674 height 38
click at [887, 402] on button "Service" at bounding box center [780, 412] width 674 height 38
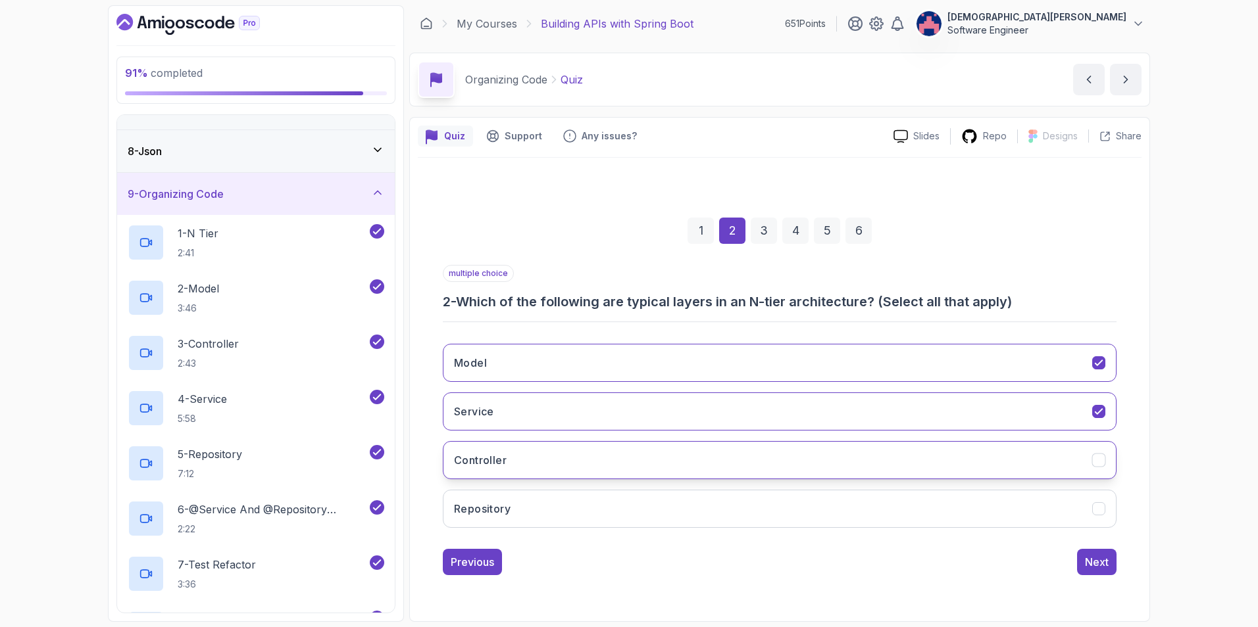
click at [893, 444] on button "Controller" at bounding box center [780, 460] width 674 height 38
click at [925, 508] on button "Repository" at bounding box center [780, 509] width 674 height 38
click at [1108, 558] on div "Next" at bounding box center [1097, 562] width 24 height 16
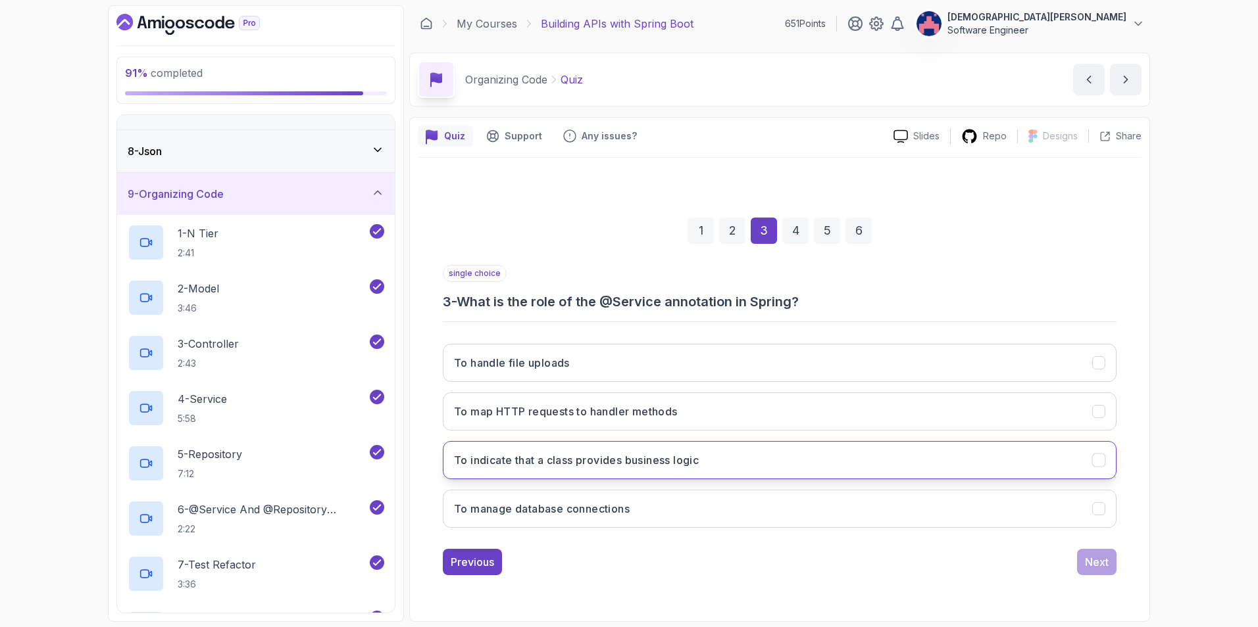
click at [1102, 468] on button "To indicate that a class provides business logic" at bounding box center [780, 460] width 674 height 38
click at [1102, 558] on div "Next" at bounding box center [1097, 562] width 24 height 16
click at [1104, 466] on icon "To handle data access and persistence" at bounding box center [1098, 460] width 12 height 12
click at [1095, 566] on div "Next" at bounding box center [1097, 562] width 24 height 16
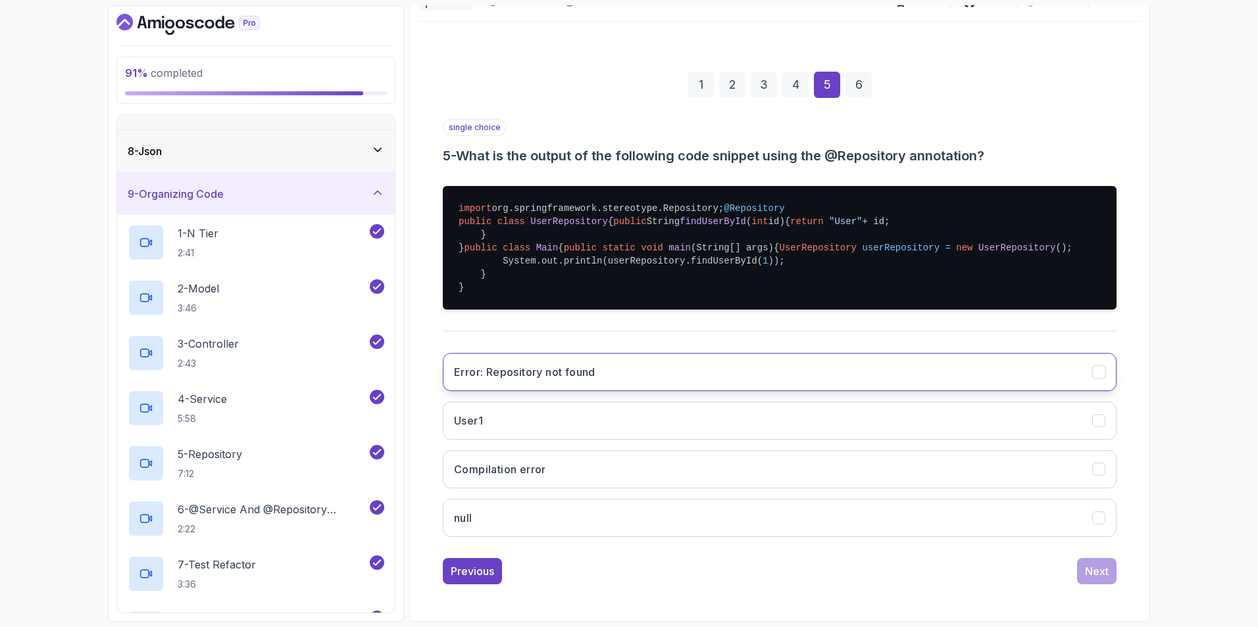
scroll to position [197, 0]
click at [1102, 440] on button "User1" at bounding box center [780, 421] width 674 height 38
click at [1091, 573] on div "Next" at bounding box center [1097, 572] width 24 height 16
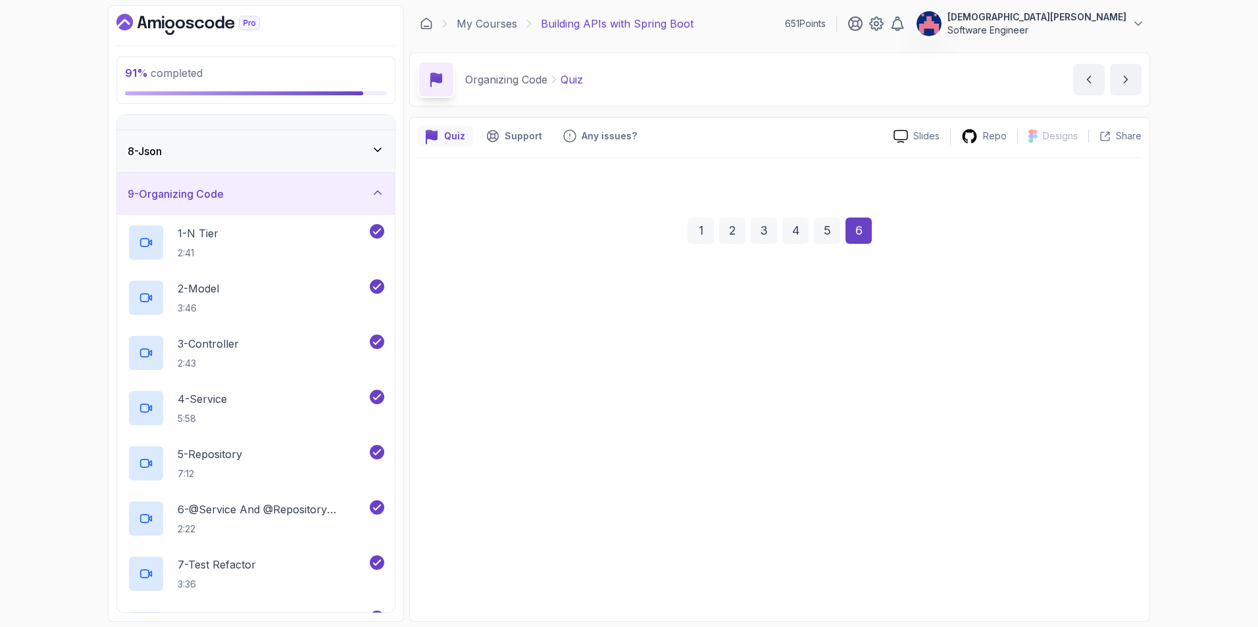
scroll to position [0, 0]
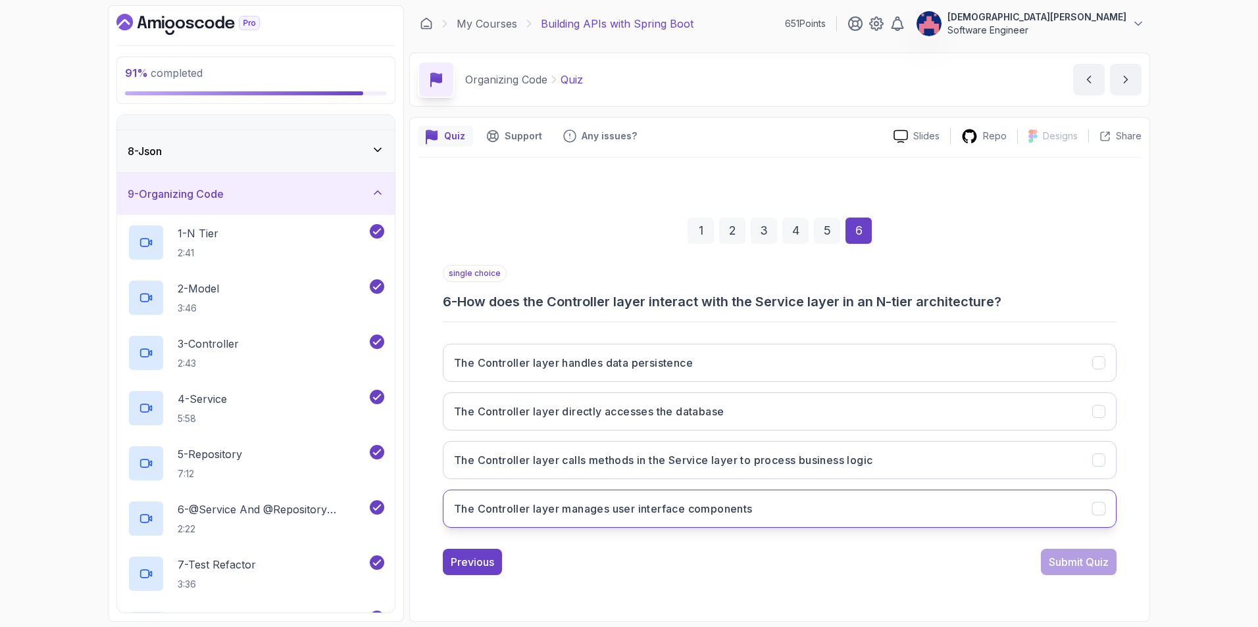
click at [1099, 509] on icon "The Controller layer manages user interface components" at bounding box center [1097, 508] width 7 height 5
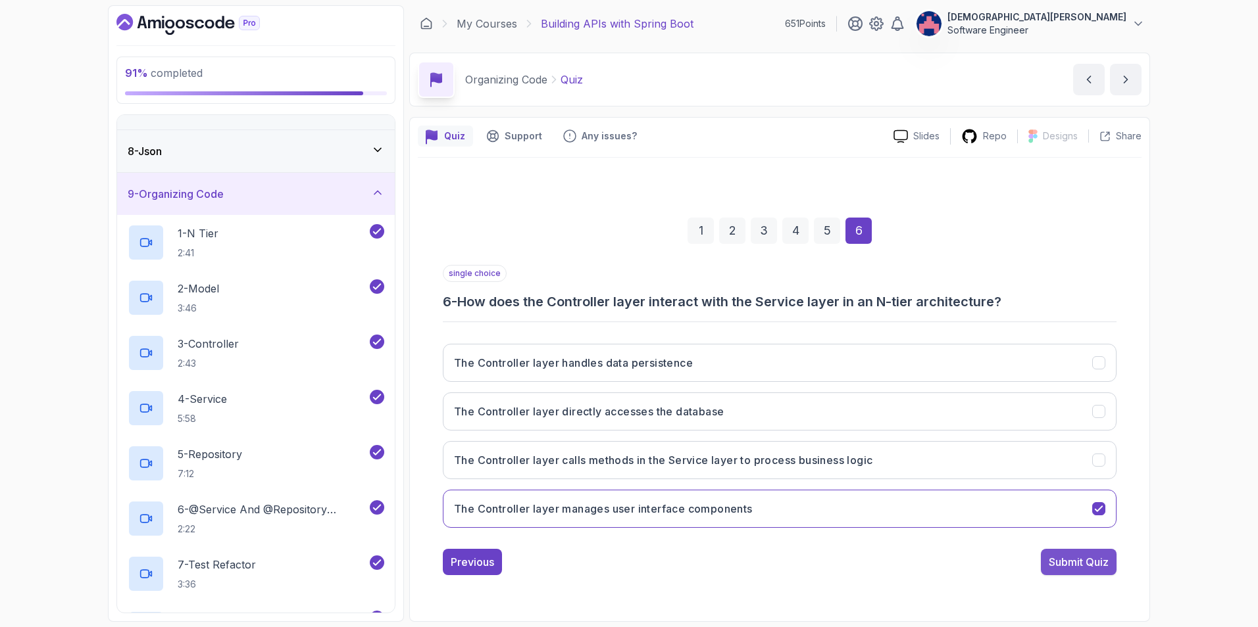
click at [1081, 562] on div "Submit Quiz" at bounding box center [1078, 562] width 60 height 16
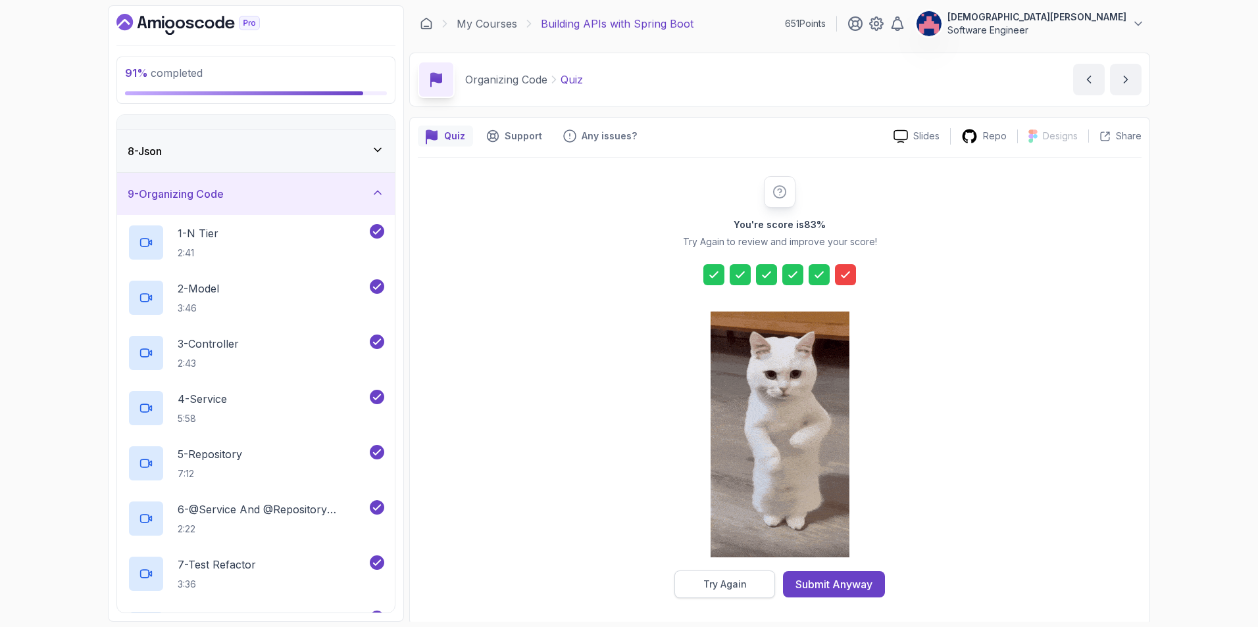
click at [744, 577] on button "Try Again" at bounding box center [724, 585] width 101 height 28
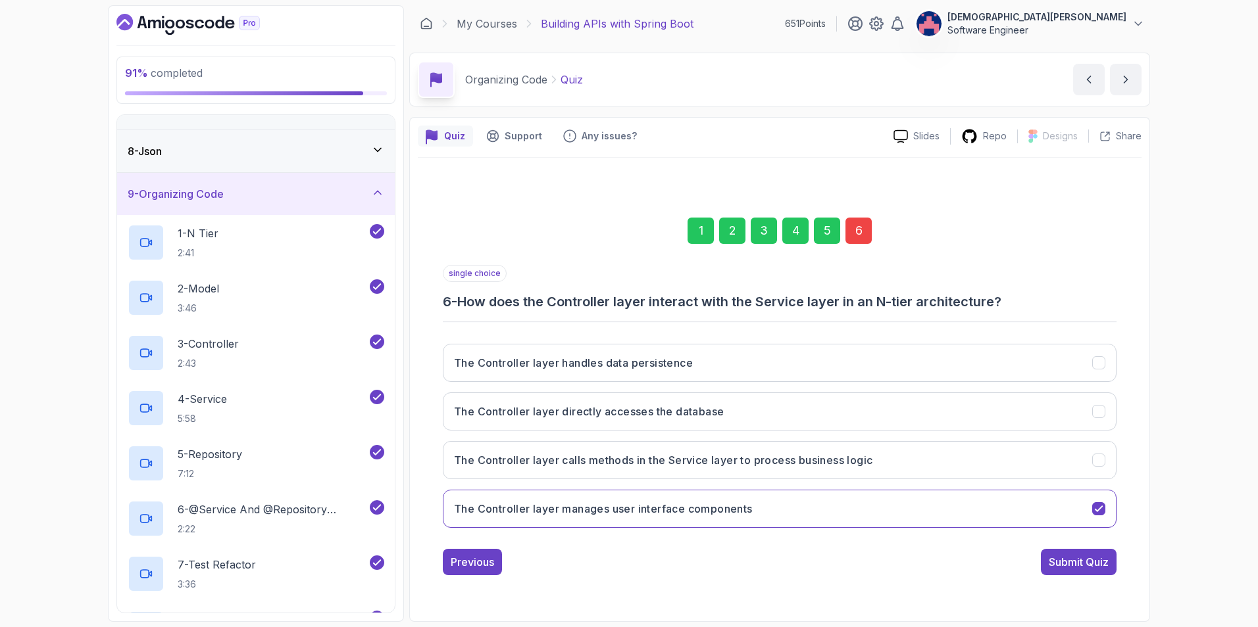
click at [856, 228] on div "6" at bounding box center [858, 231] width 26 height 26
click at [1098, 455] on icon "The Controller layer calls methods in the Service layer to process business log…" at bounding box center [1098, 460] width 12 height 12
click at [1081, 559] on div "Submit Quiz" at bounding box center [1078, 562] width 60 height 16
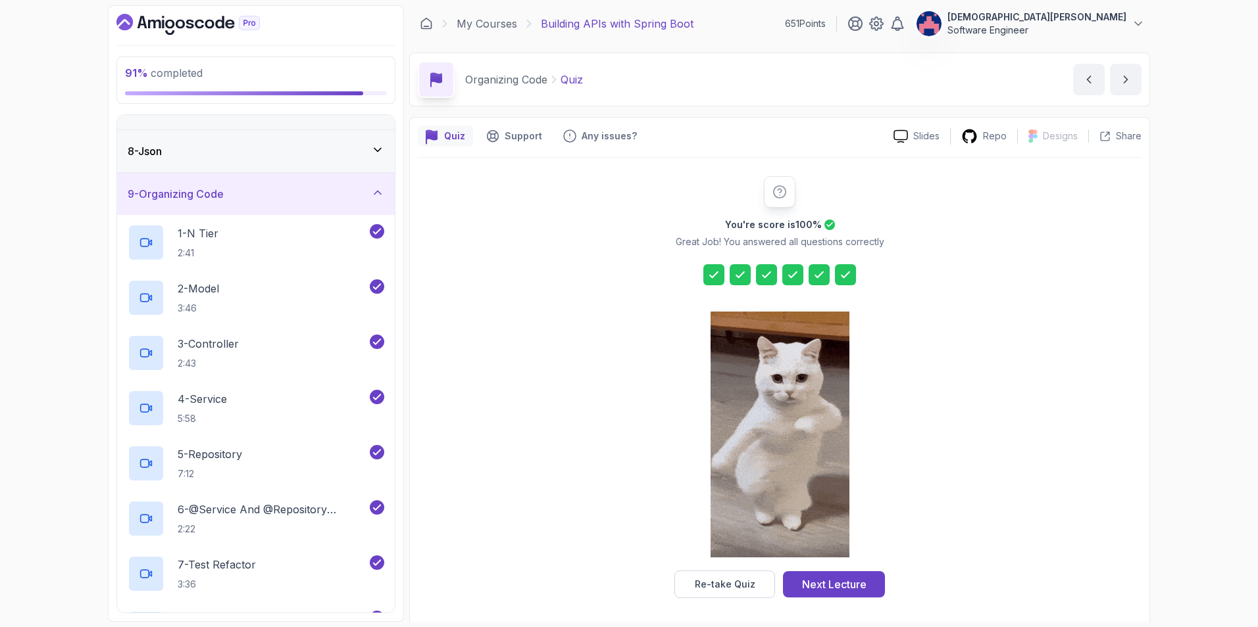
click at [854, 278] on div at bounding box center [845, 274] width 21 height 21
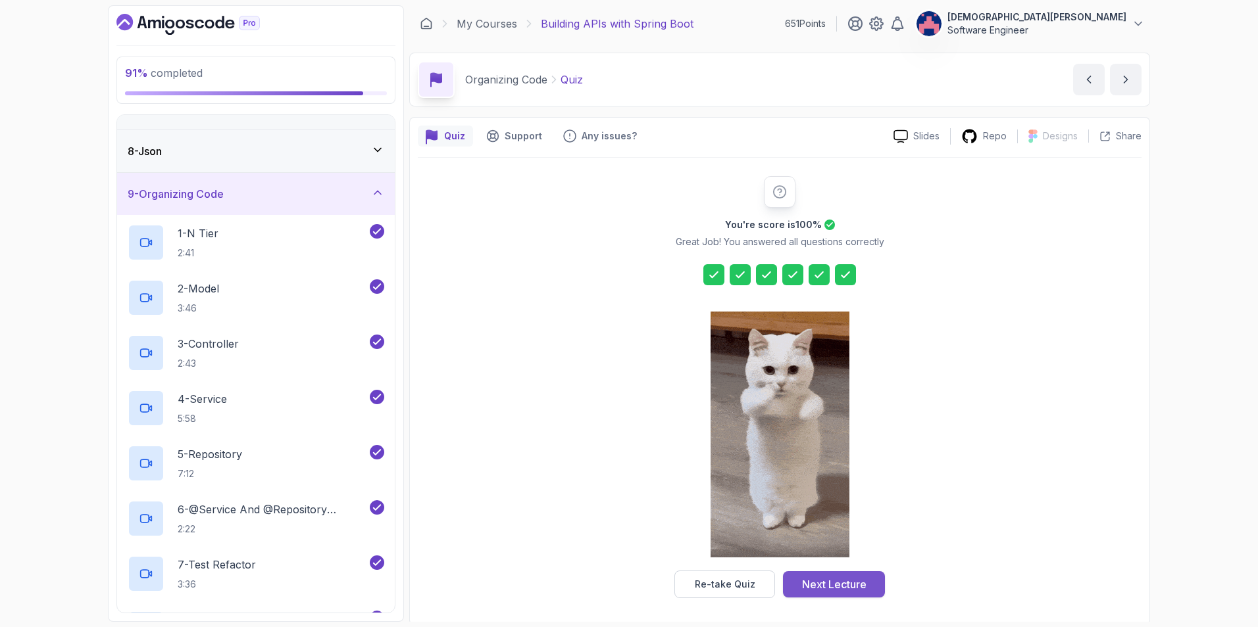
click at [831, 586] on div "Next Lecture" at bounding box center [834, 585] width 64 height 16
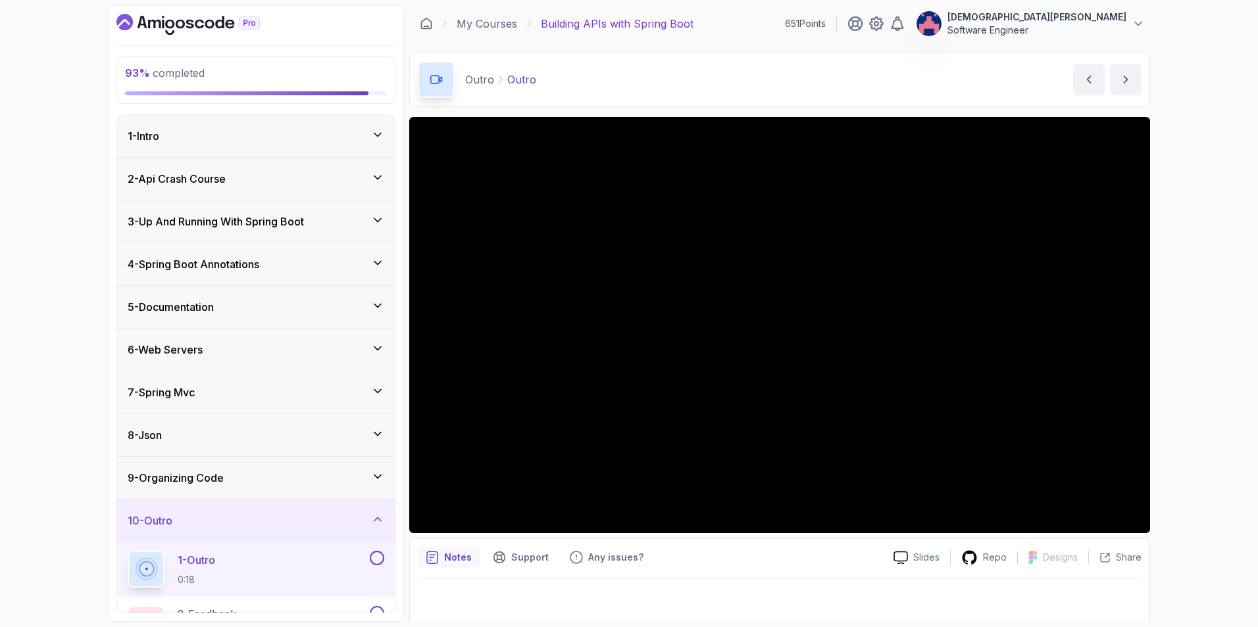
click at [1208, 351] on div "93 % completed 1 - Intro 2 - Api Crash Course 3 - Up And Running With Spring Bo…" at bounding box center [629, 313] width 1258 height 627
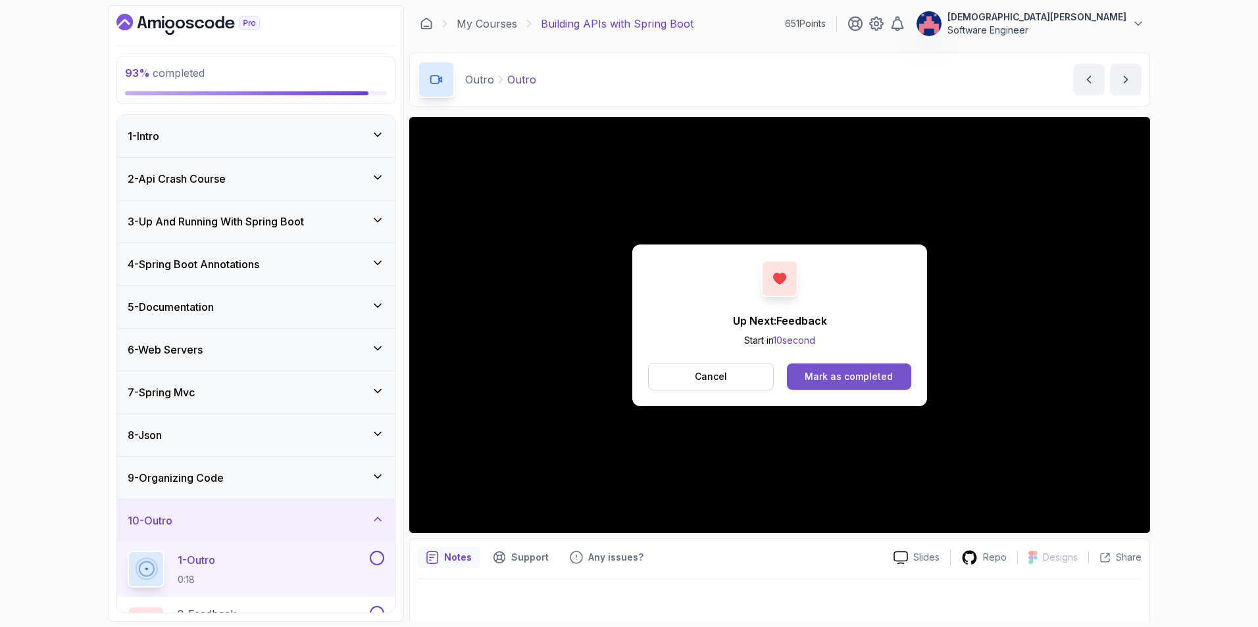
click at [860, 370] on div "Mark as completed" at bounding box center [848, 376] width 88 height 13
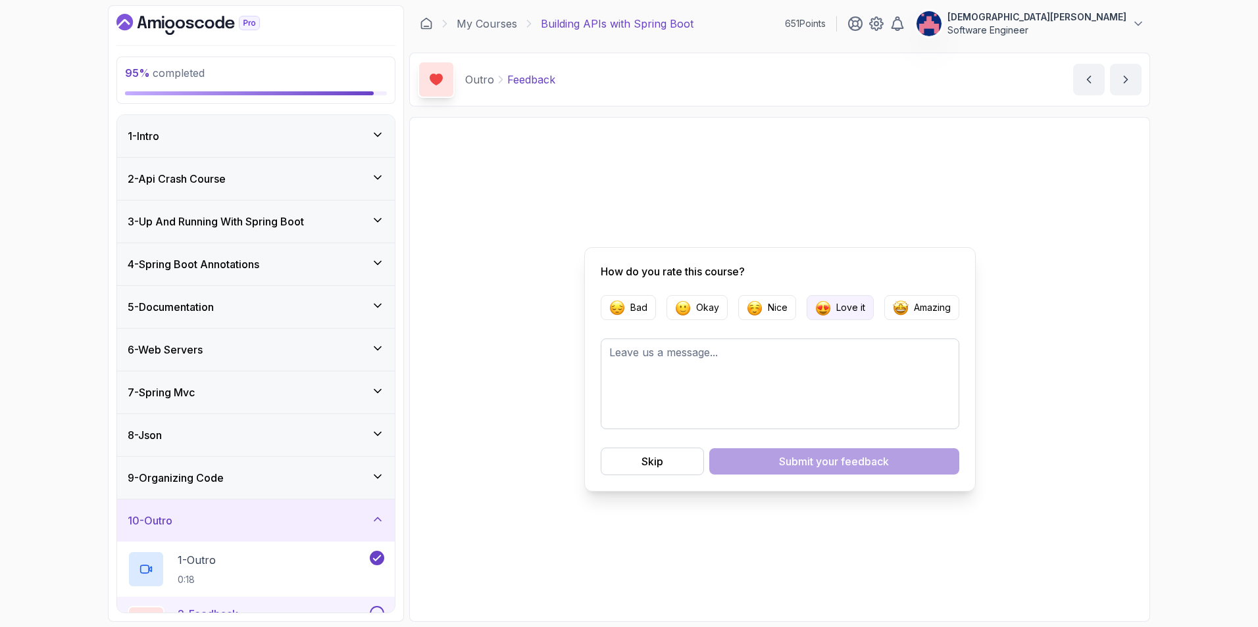
click at [856, 304] on p "Love it" at bounding box center [850, 307] width 29 height 13
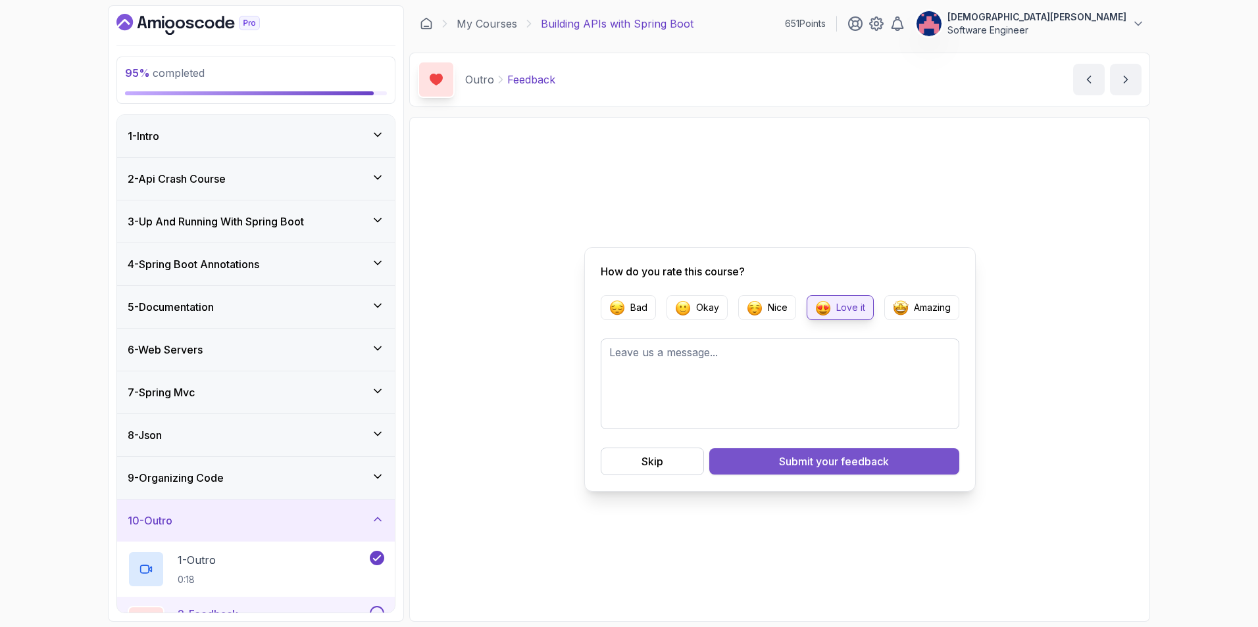
click at [850, 460] on span "your feedback" at bounding box center [852, 462] width 73 height 16
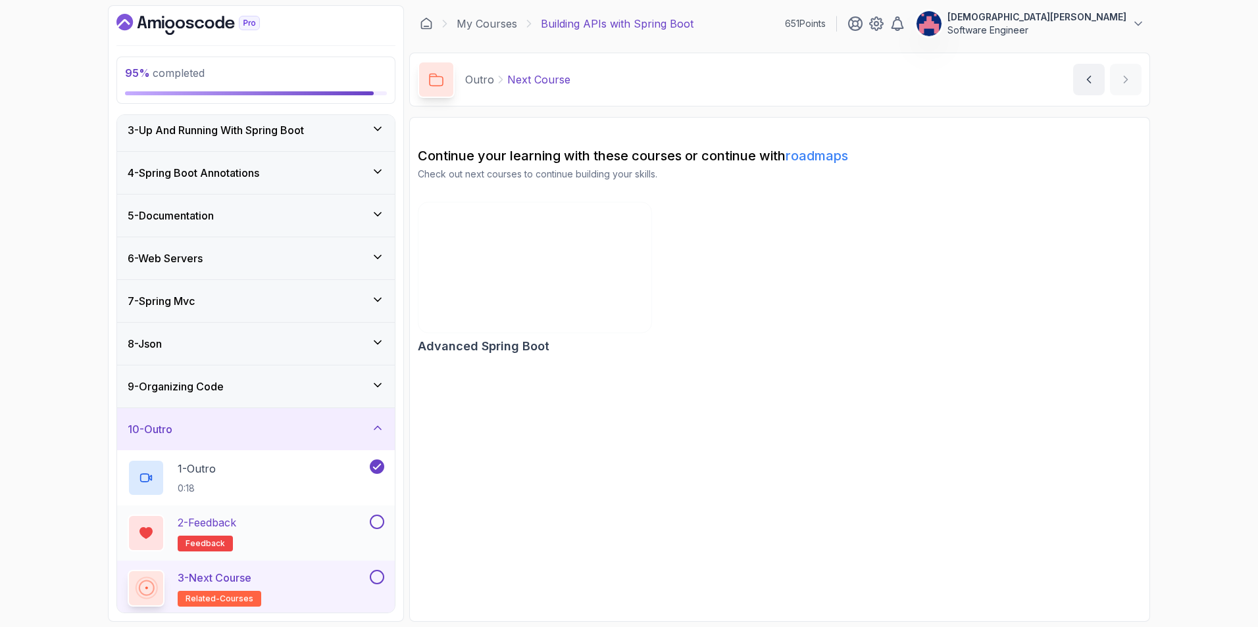
scroll to position [95, 0]
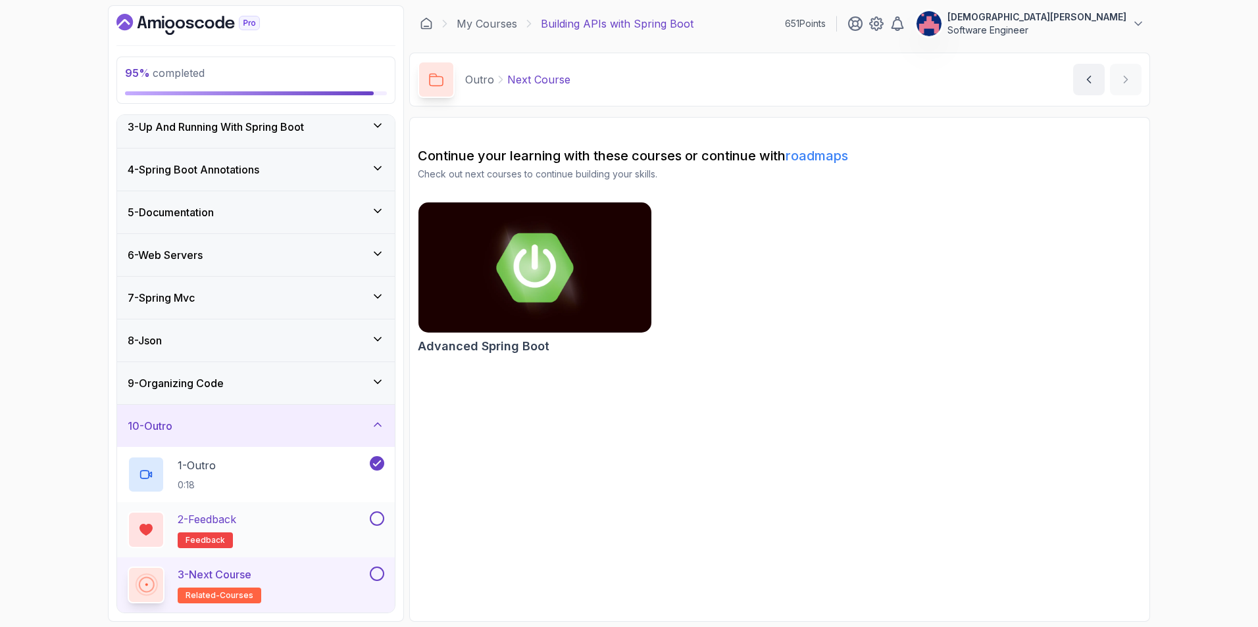
click at [330, 514] on div "2 - Feedback feedback" at bounding box center [247, 530] width 239 height 37
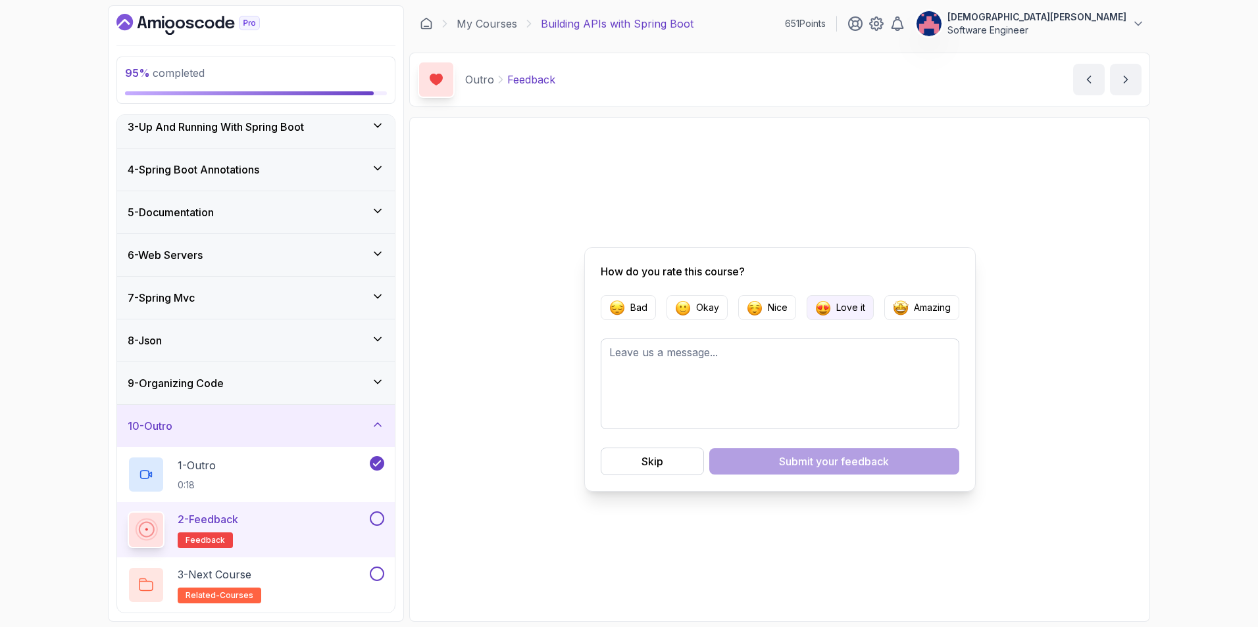
click at [852, 303] on p "Love it" at bounding box center [850, 307] width 29 height 13
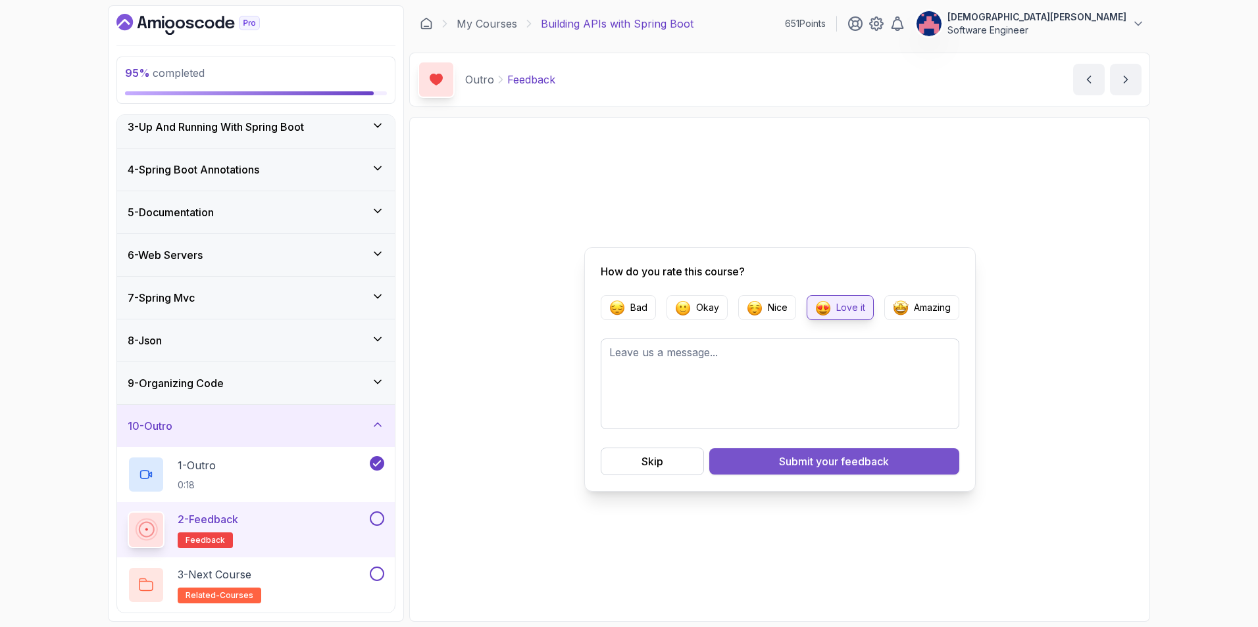
click at [826, 461] on span "your feedback" at bounding box center [852, 462] width 73 height 16
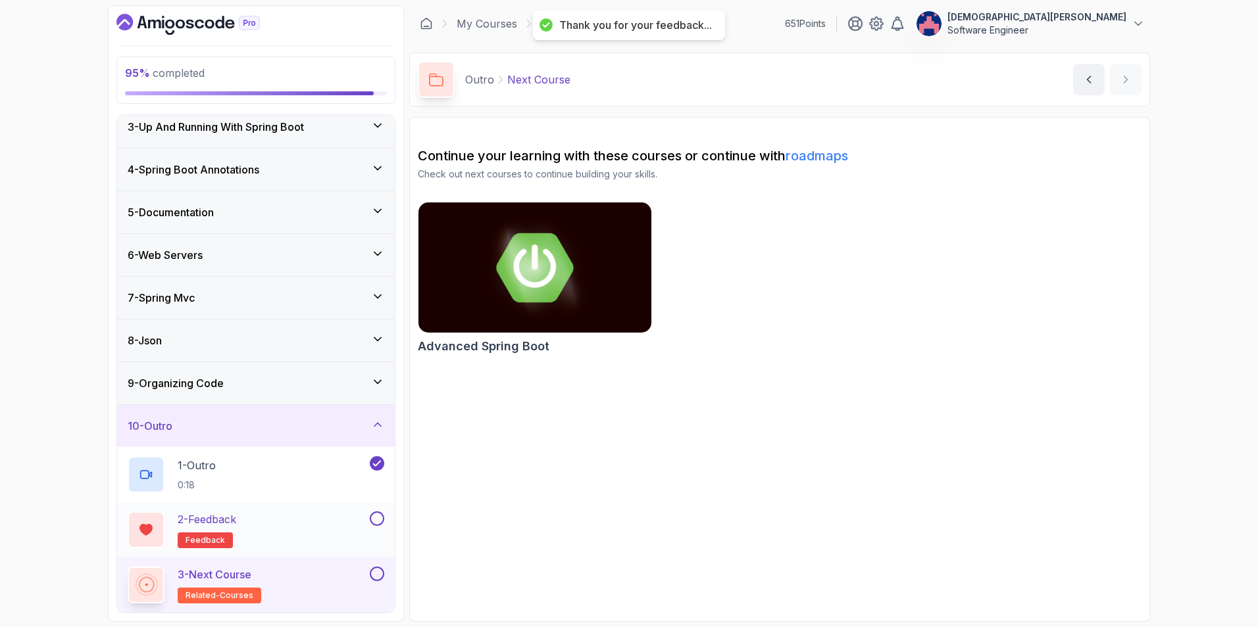
click at [380, 518] on button at bounding box center [377, 519] width 14 height 14
click at [320, 581] on div "3 - Next Course related-courses" at bounding box center [247, 585] width 239 height 37
click at [377, 575] on button at bounding box center [377, 574] width 14 height 14
click at [230, 570] on p "3 - Next Course" at bounding box center [215, 575] width 74 height 16
click at [501, 463] on section "Continue your learning with these courses or continue with roadmaps Check out n…" at bounding box center [779, 369] width 741 height 505
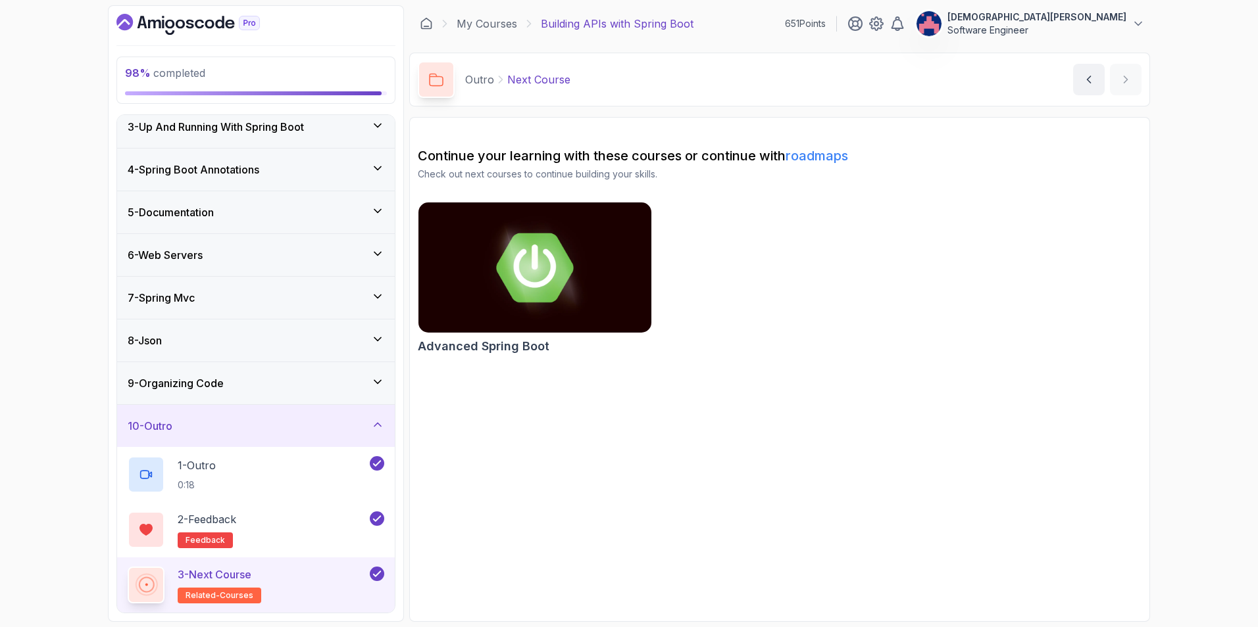
click at [362, 393] on div "9 - Organizing Code" at bounding box center [256, 383] width 278 height 42
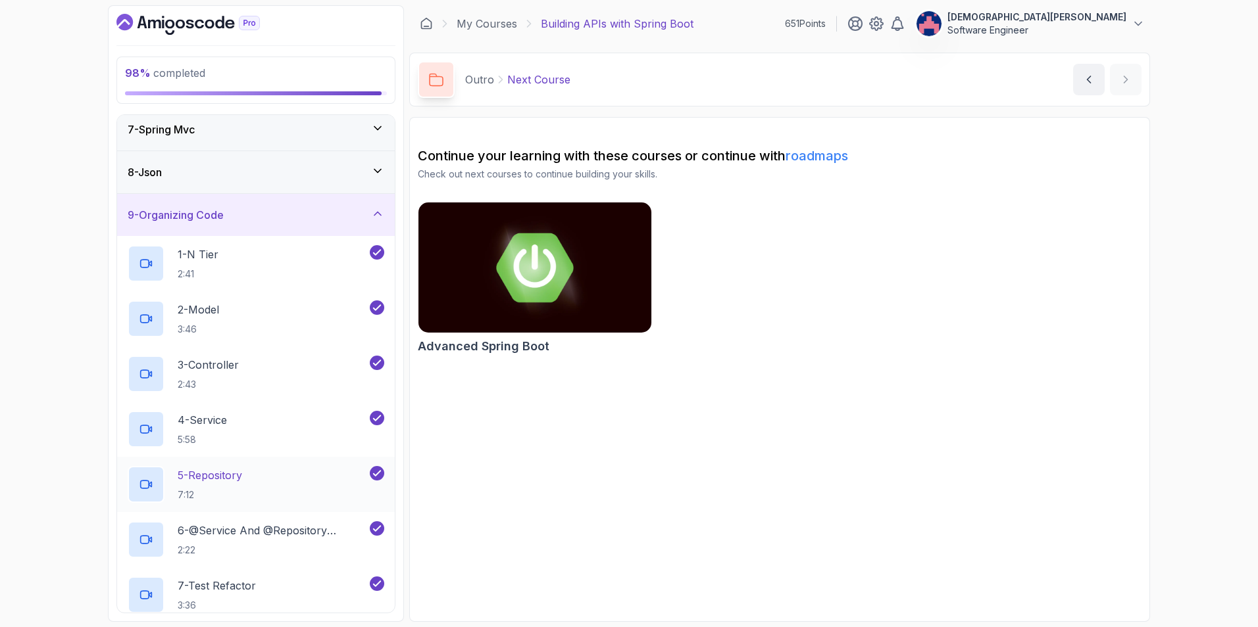
scroll to position [481, 0]
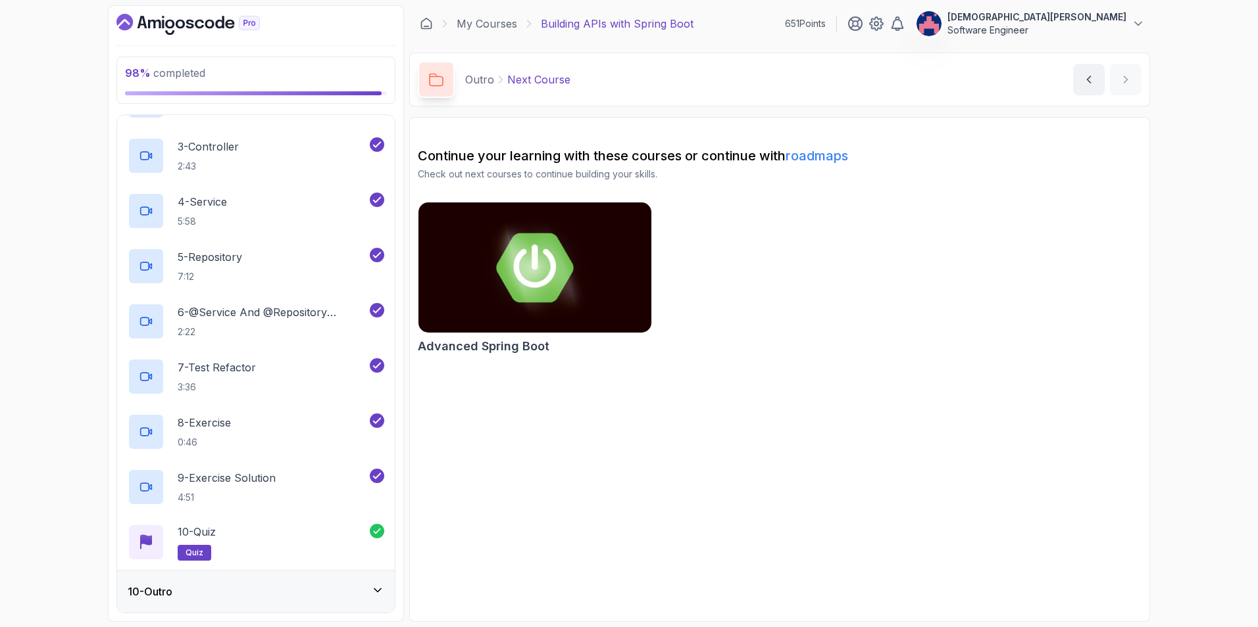
click at [371, 592] on icon at bounding box center [377, 590] width 13 height 13
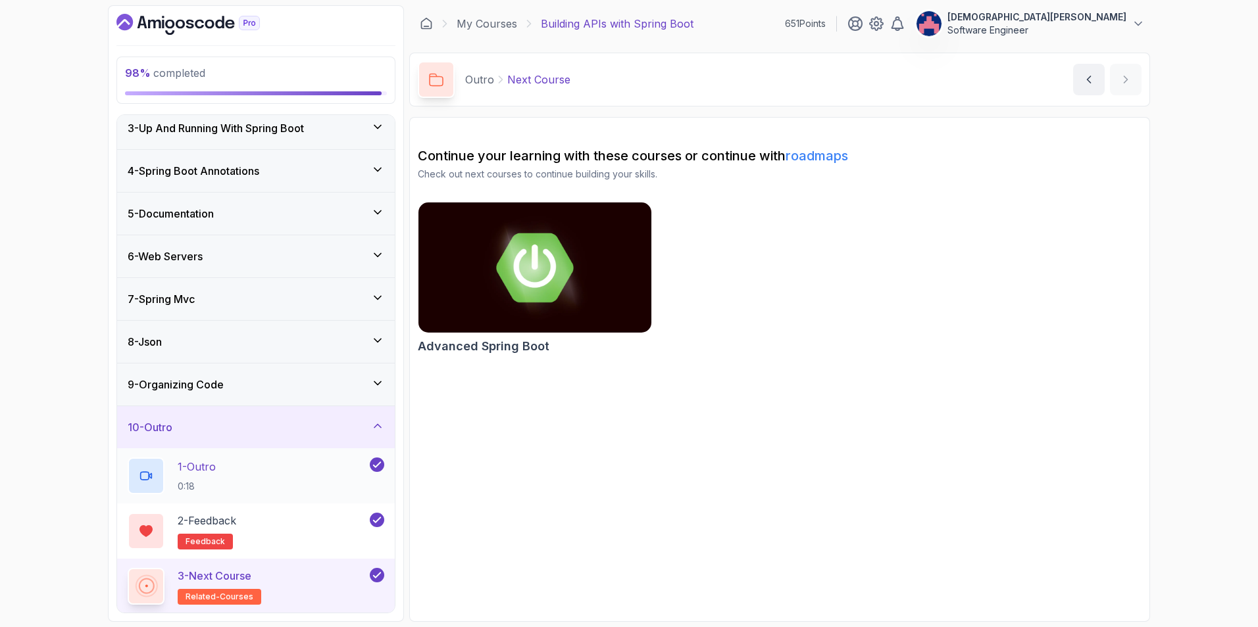
scroll to position [95, 0]
click at [352, 380] on div "9 - Organizing Code" at bounding box center [256, 384] width 257 height 16
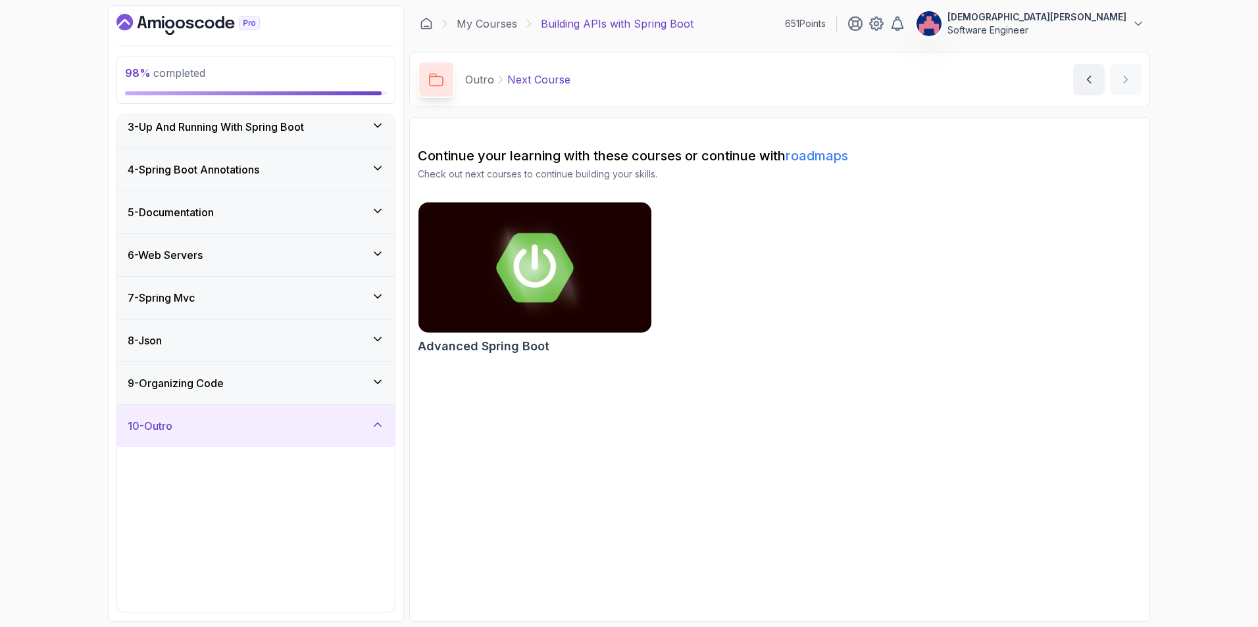
scroll to position [0, 0]
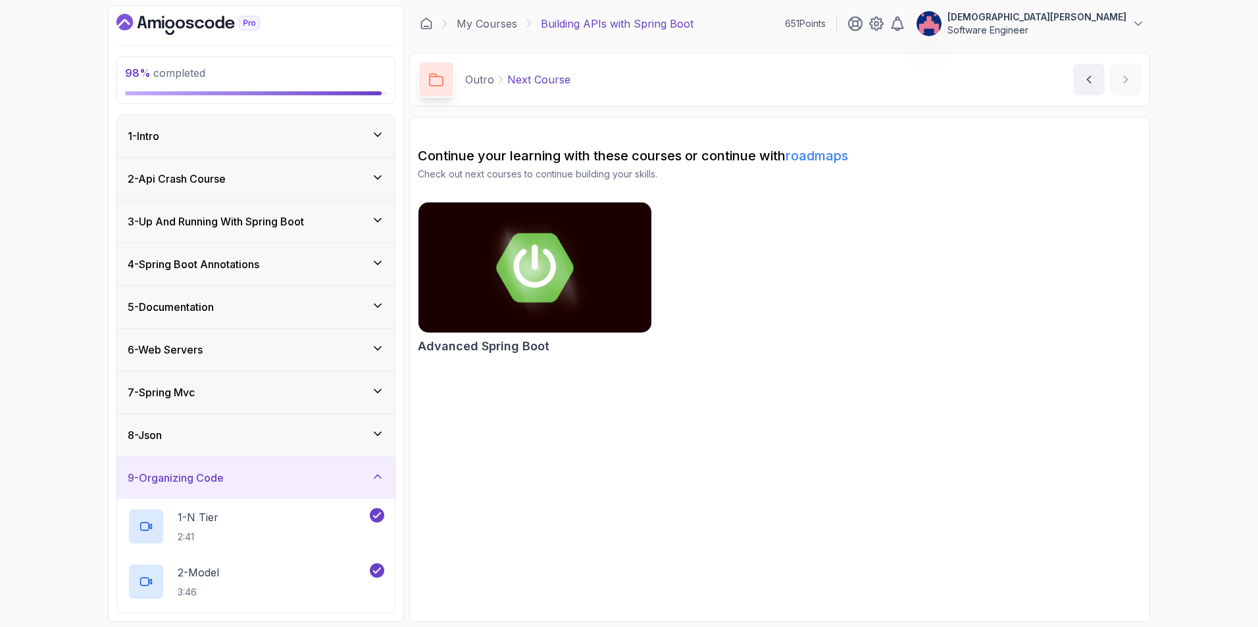
click at [366, 437] on div "8 - Json" at bounding box center [256, 436] width 257 height 16
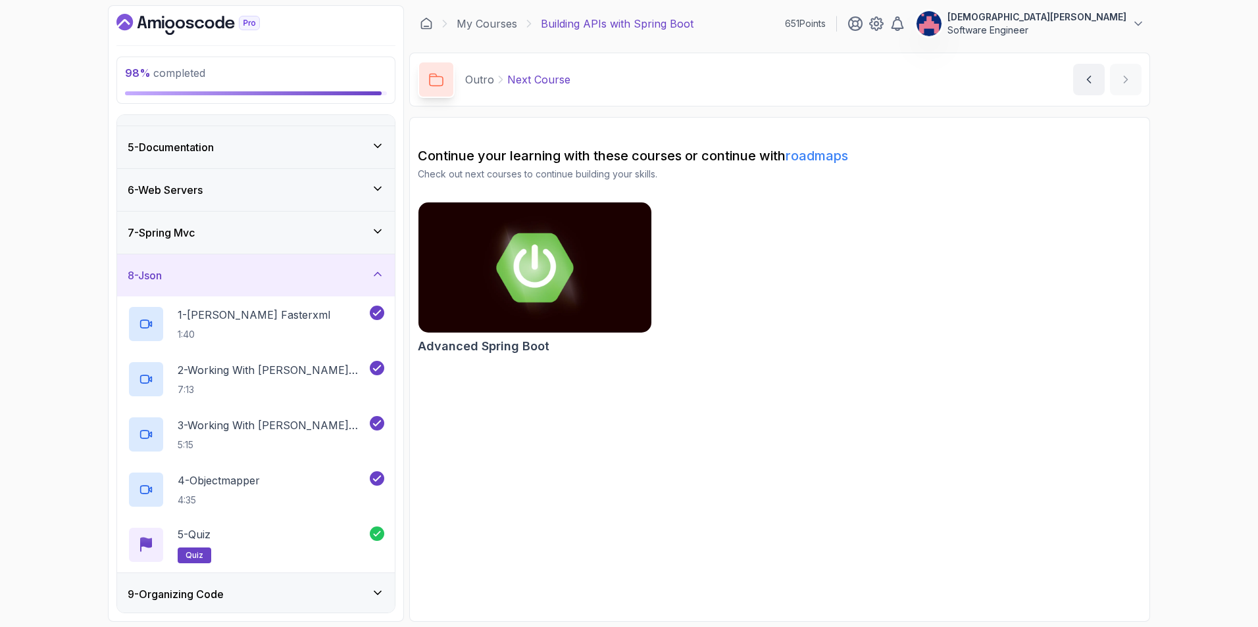
scroll to position [139, 0]
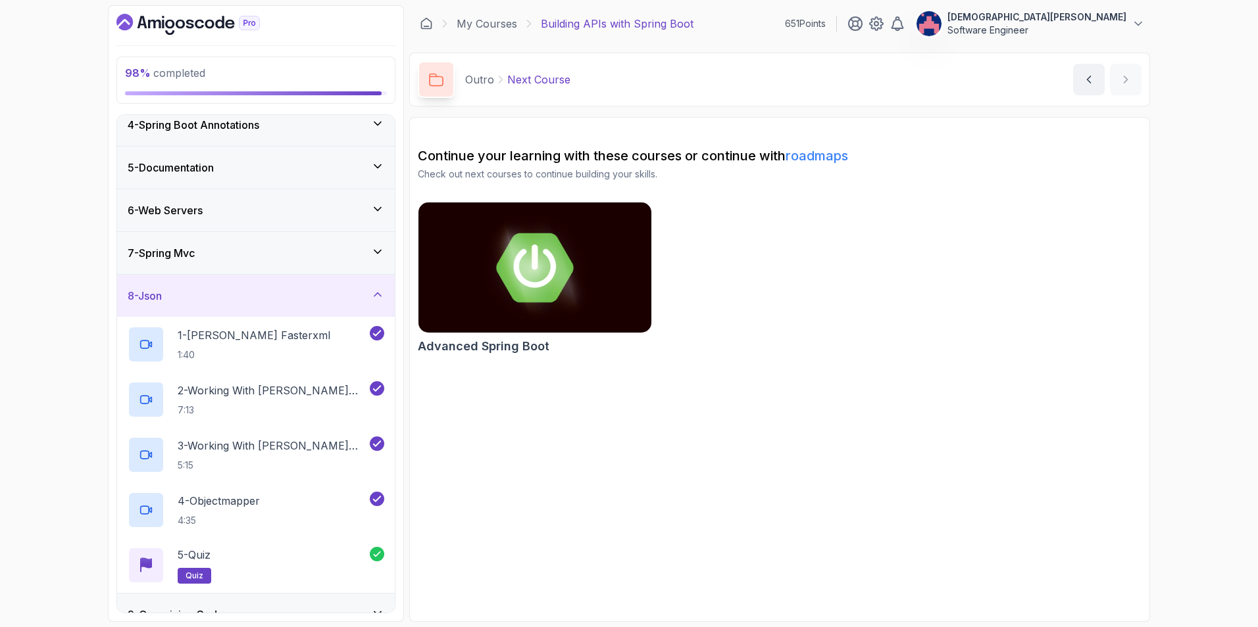
click at [347, 242] on div "7 - Spring Mvc" at bounding box center [256, 253] width 278 height 42
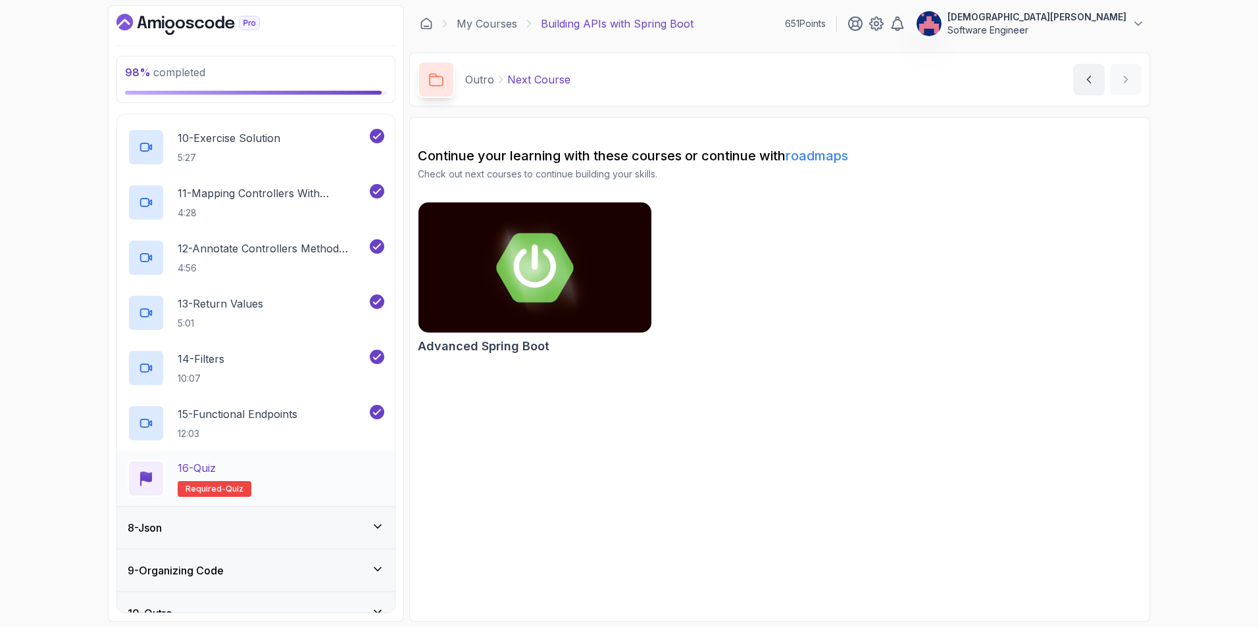
scroll to position [812, 0]
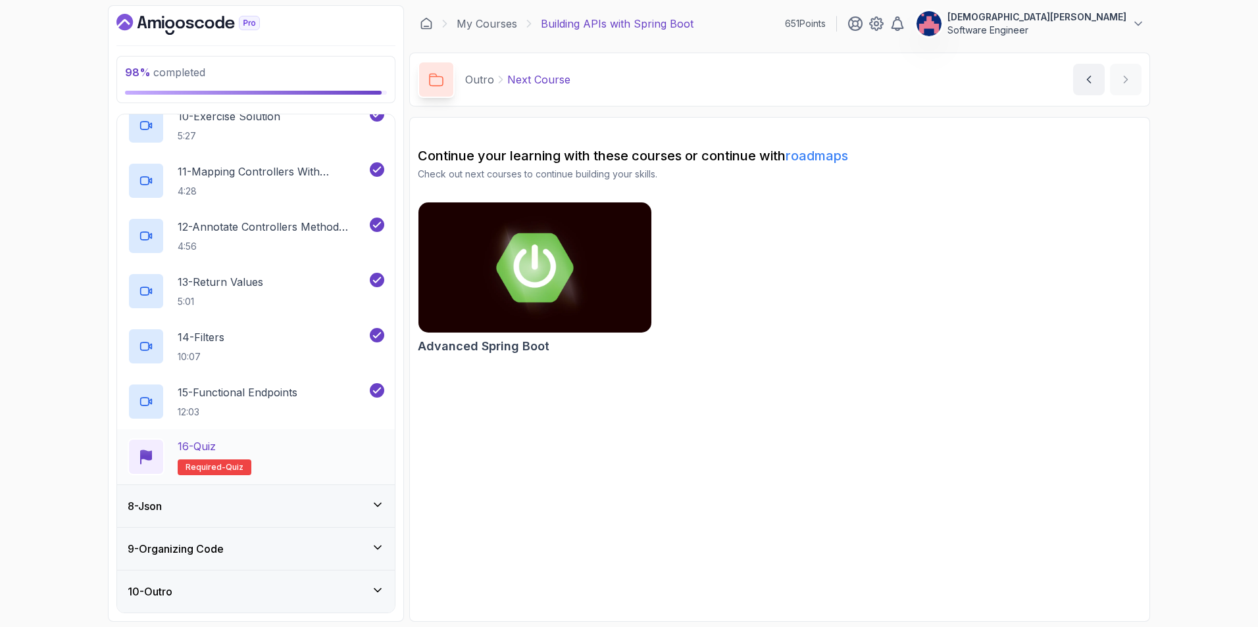
click at [310, 456] on div "16 - Quiz Required- quiz" at bounding box center [256, 457] width 257 height 37
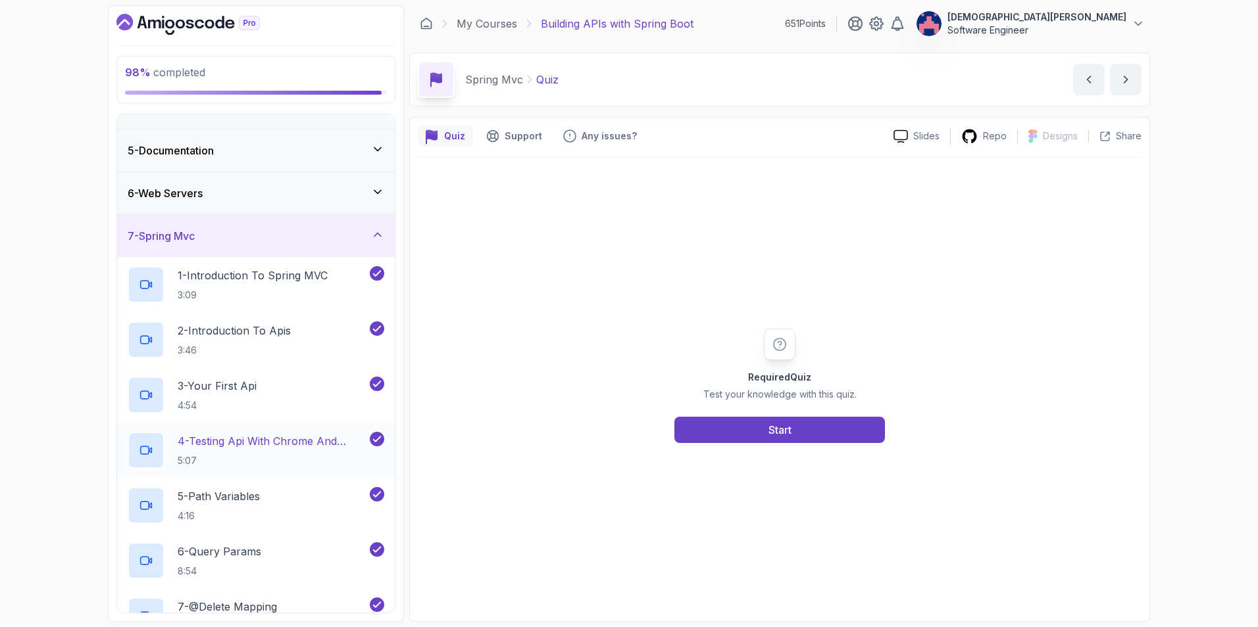
scroll to position [155, 0]
click at [779, 435] on div "Start" at bounding box center [779, 430] width 23 height 16
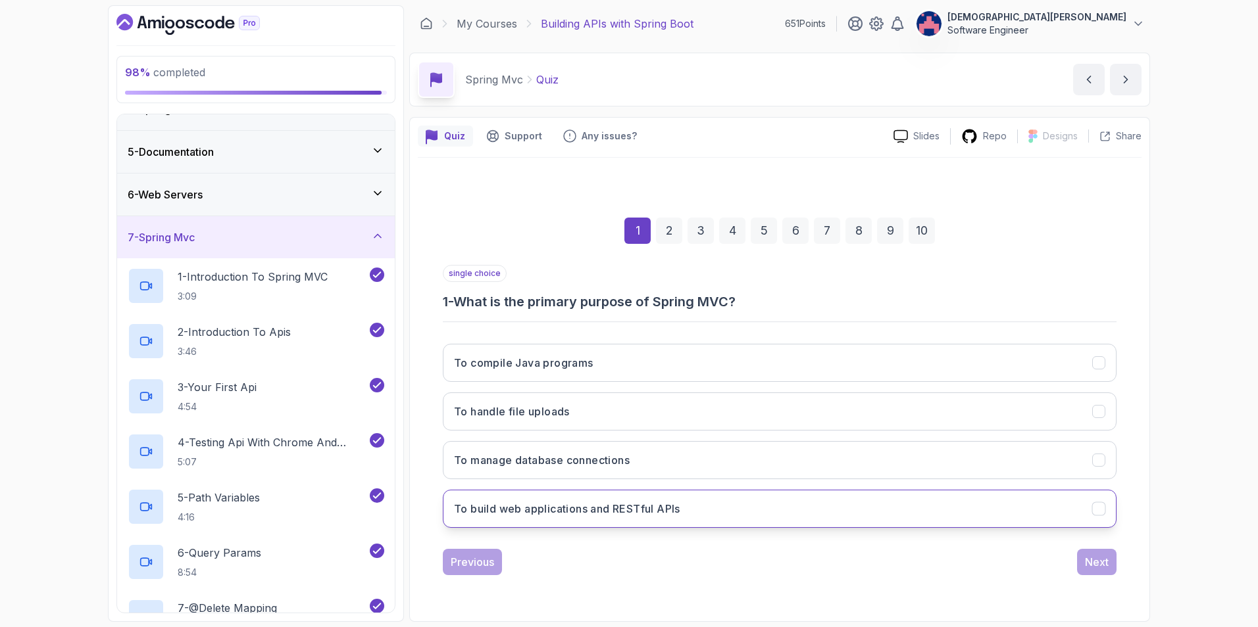
click at [931, 517] on button "To build web applications and RESTful APIs" at bounding box center [780, 509] width 674 height 38
click at [1107, 560] on div "Next" at bounding box center [1097, 562] width 24 height 16
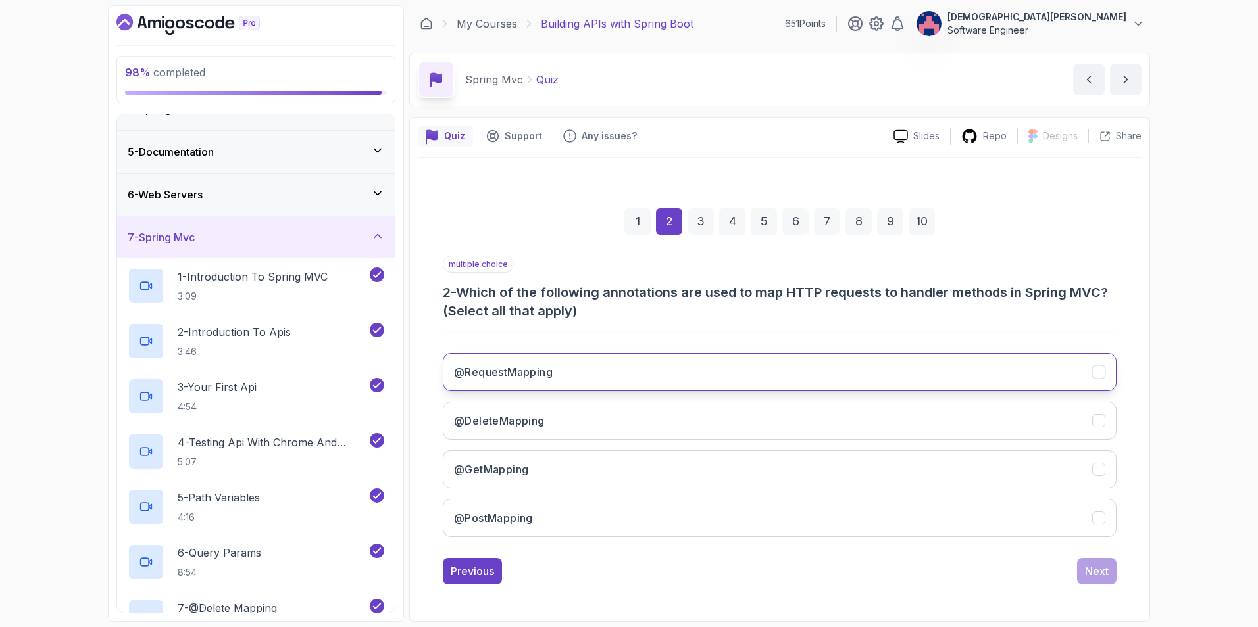
click at [907, 366] on button "@RequestMapping" at bounding box center [780, 372] width 674 height 38
click at [893, 414] on button "@DeleteMapping" at bounding box center [780, 421] width 674 height 38
click at [869, 456] on button "@GetMapping" at bounding box center [780, 470] width 674 height 38
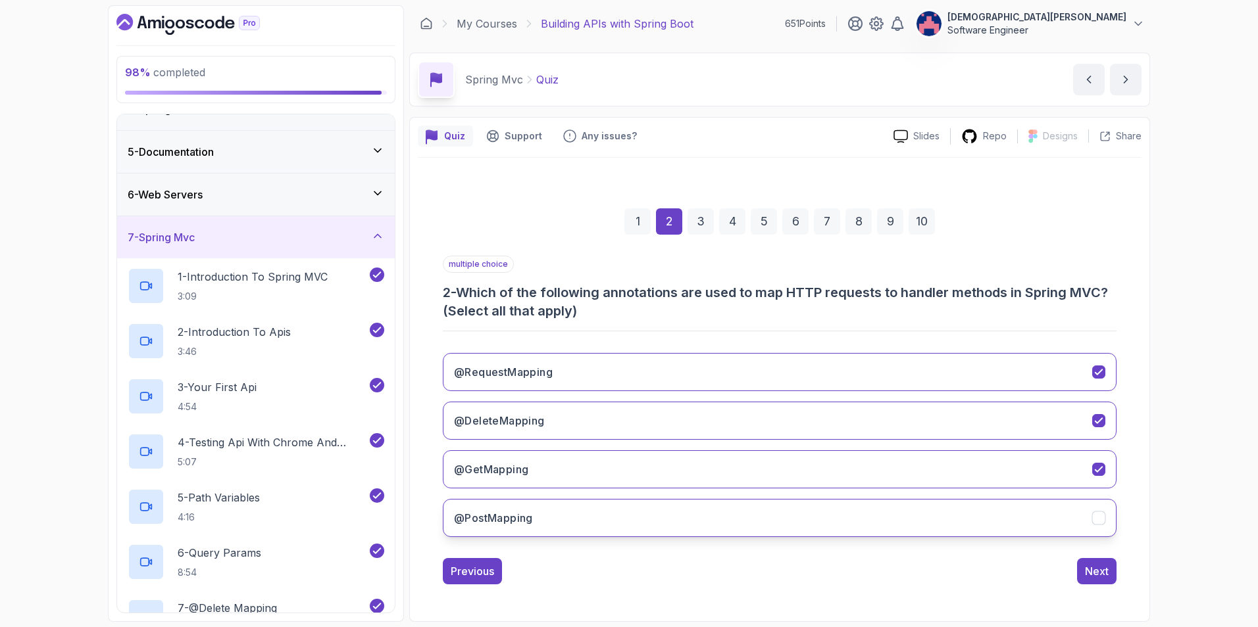
click at [852, 501] on button "@PostMapping" at bounding box center [780, 518] width 674 height 38
click at [941, 378] on button "@RequestMapping" at bounding box center [780, 372] width 674 height 38
click at [1095, 571] on div "Next" at bounding box center [1097, 572] width 24 height 16
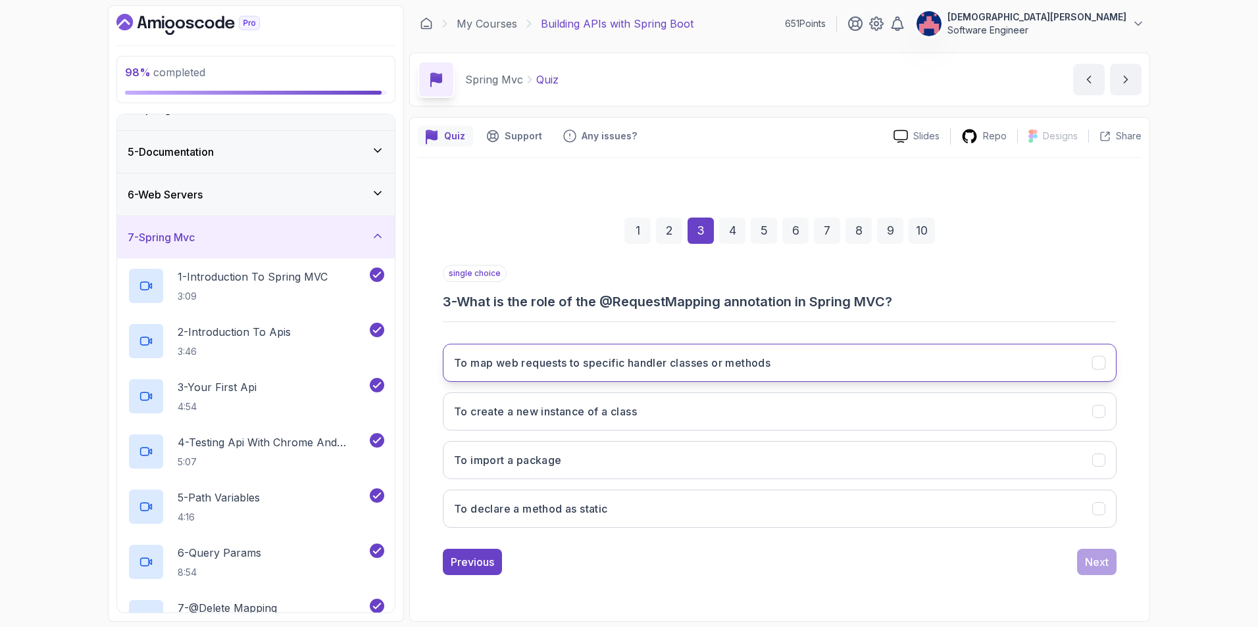
click at [848, 365] on button "To map web requests to specific handler classes or methods" at bounding box center [780, 363] width 674 height 38
click at [1087, 566] on div "Next" at bounding box center [1097, 562] width 24 height 16
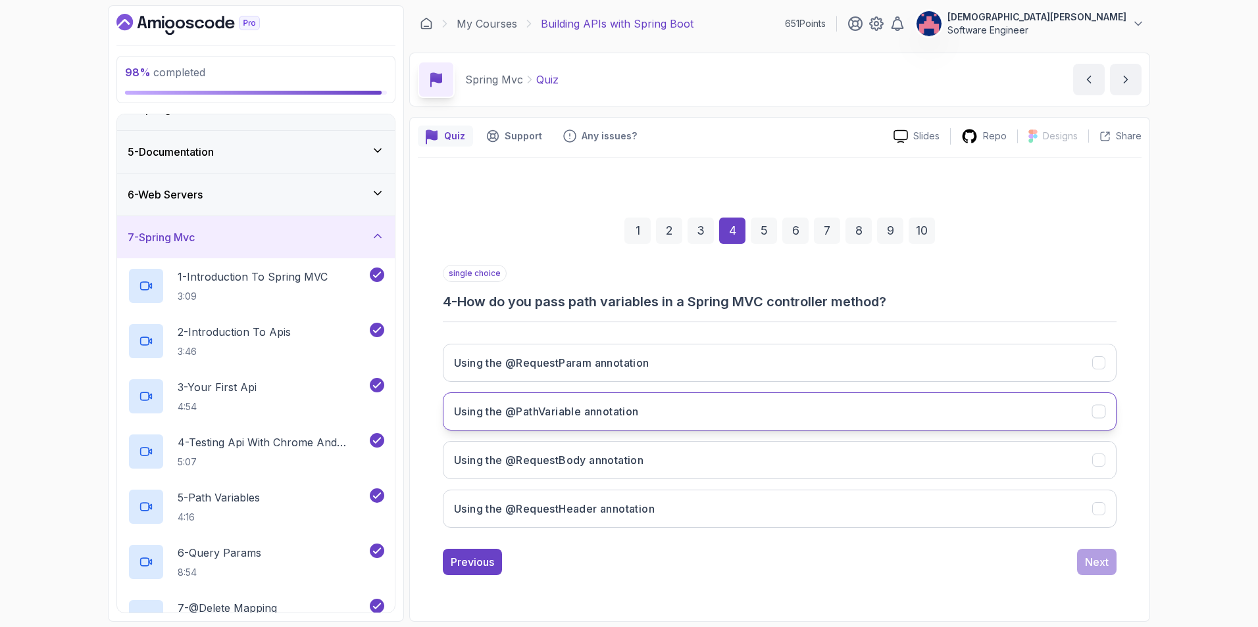
click at [975, 413] on button "Using the @PathVariable annotation" at bounding box center [780, 412] width 674 height 38
click at [1100, 567] on div "Next" at bounding box center [1097, 562] width 24 height 16
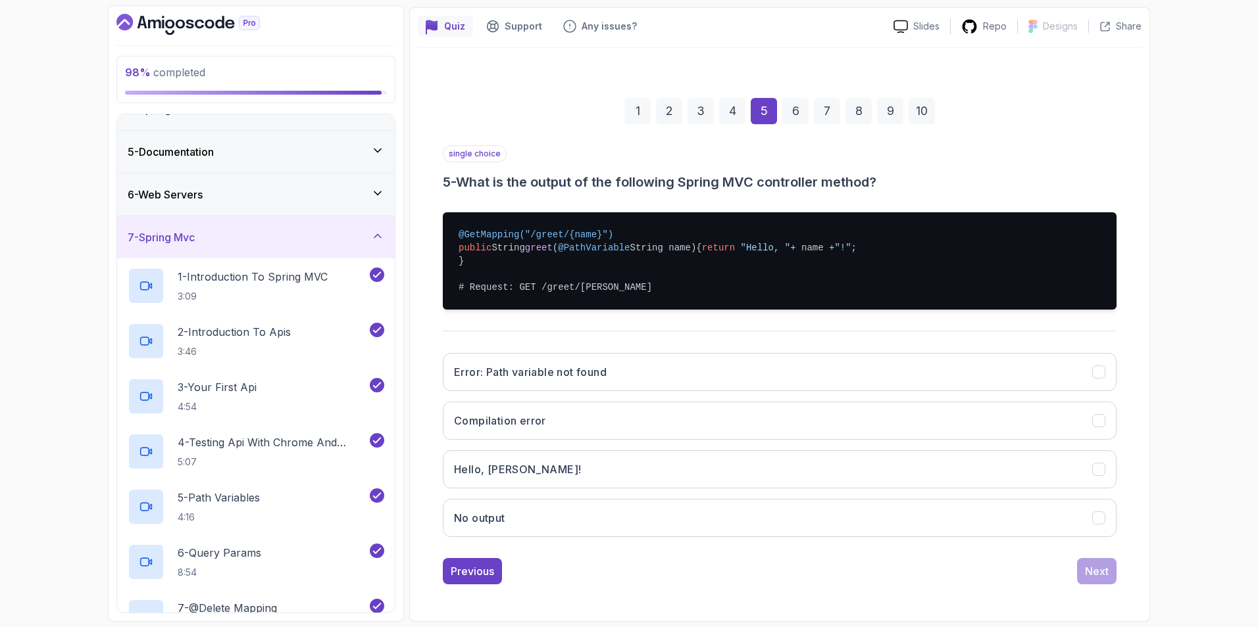
scroll to position [123, 0]
click at [839, 462] on button "Hello, John!" at bounding box center [780, 470] width 674 height 38
click at [1096, 570] on div "Next" at bounding box center [1097, 572] width 24 height 16
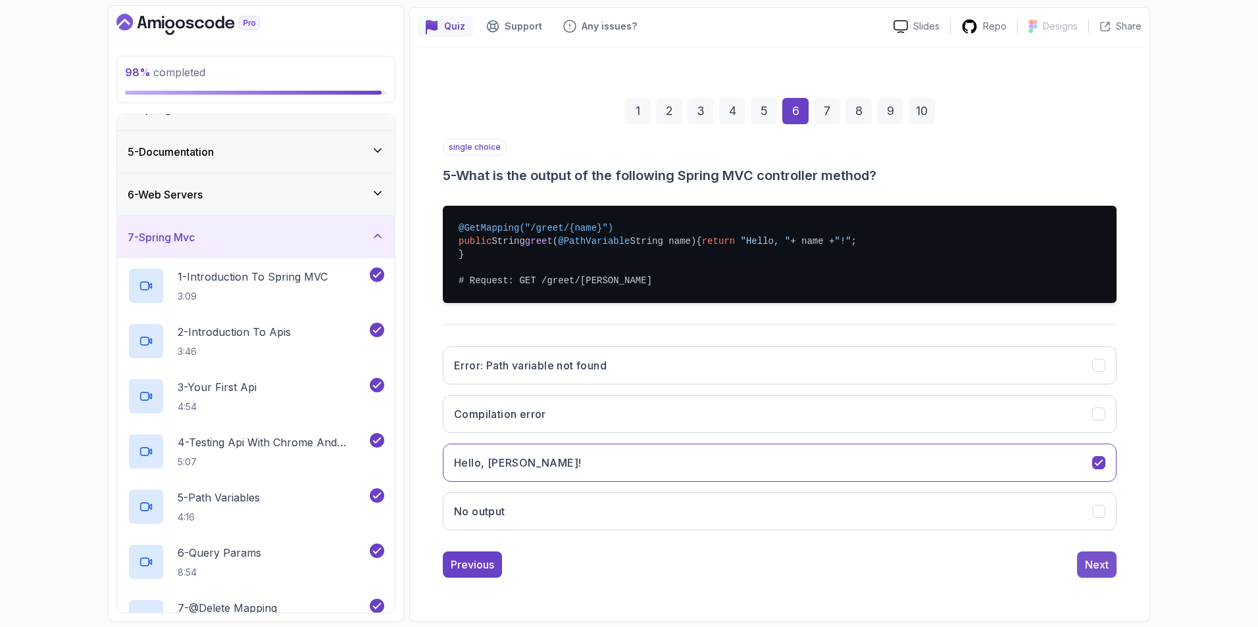
scroll to position [0, 0]
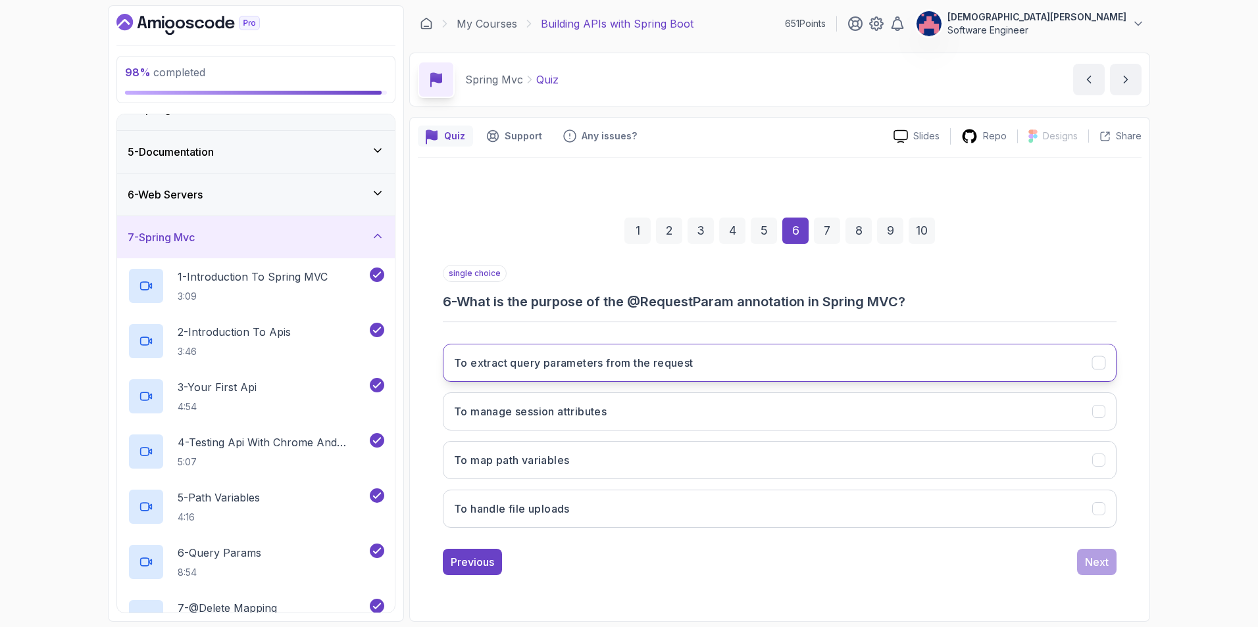
click at [731, 374] on button "To extract query parameters from the request" at bounding box center [780, 363] width 674 height 38
click at [1088, 564] on div "Next" at bounding box center [1097, 562] width 24 height 16
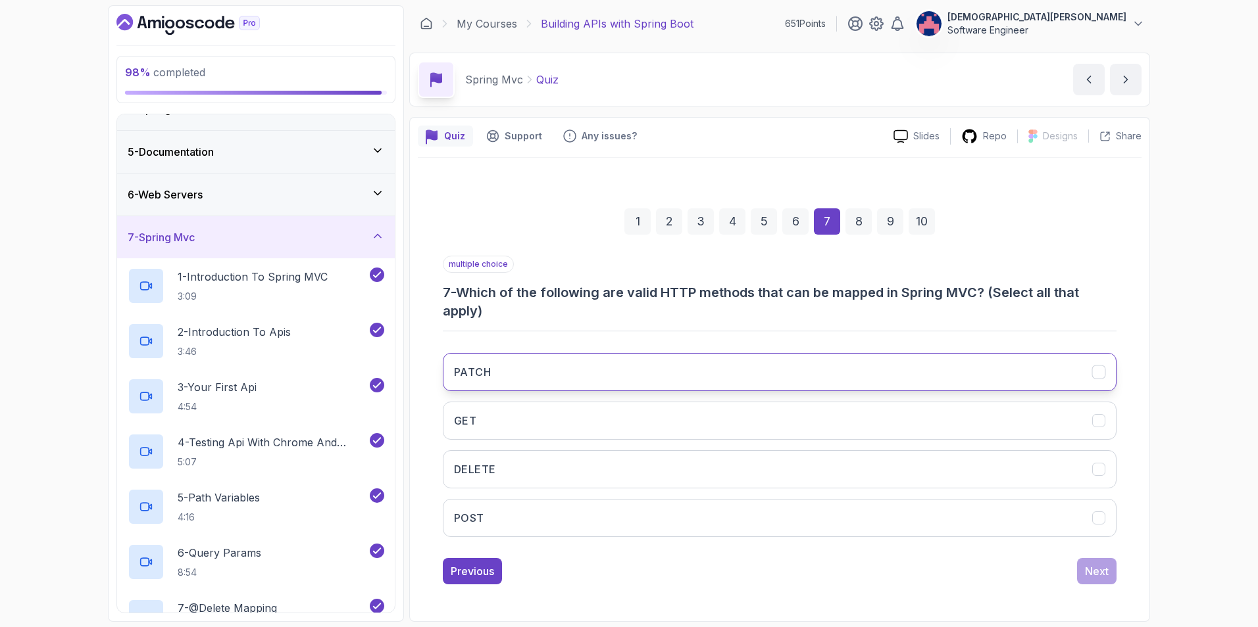
click at [816, 371] on button "PATCH" at bounding box center [780, 372] width 674 height 38
click at [804, 424] on button "GET" at bounding box center [780, 421] width 674 height 38
click at [800, 461] on button "DELETE" at bounding box center [780, 470] width 674 height 38
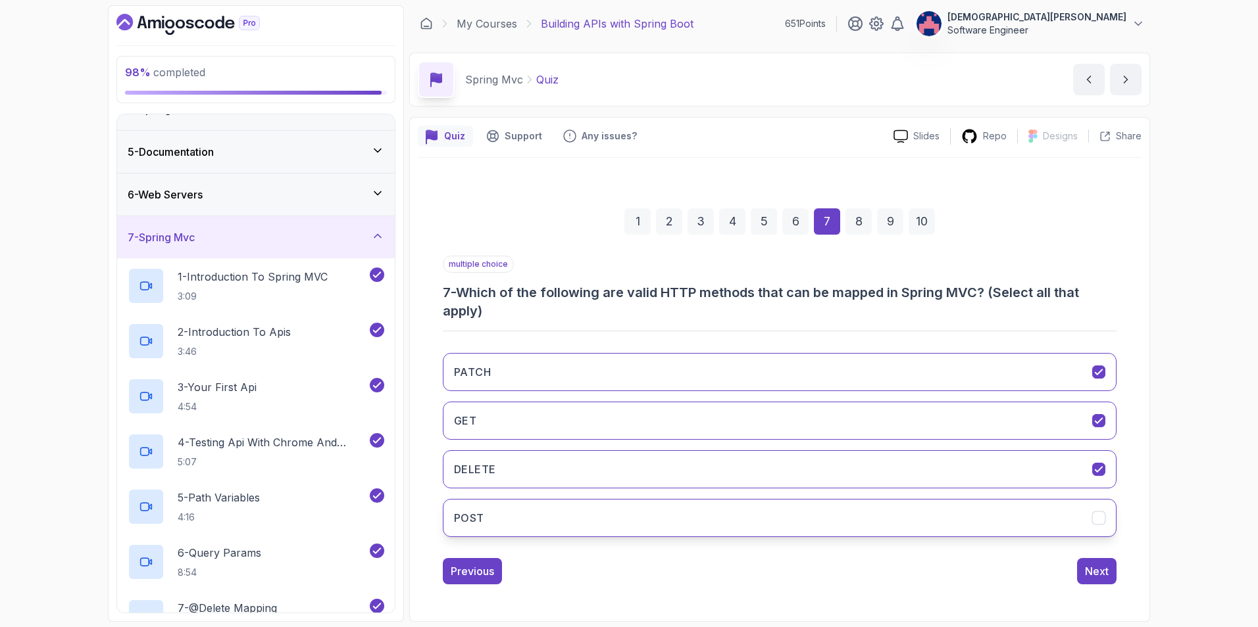
click at [808, 526] on button "POST" at bounding box center [780, 518] width 674 height 38
click at [1086, 569] on div "Next" at bounding box center [1097, 572] width 24 height 16
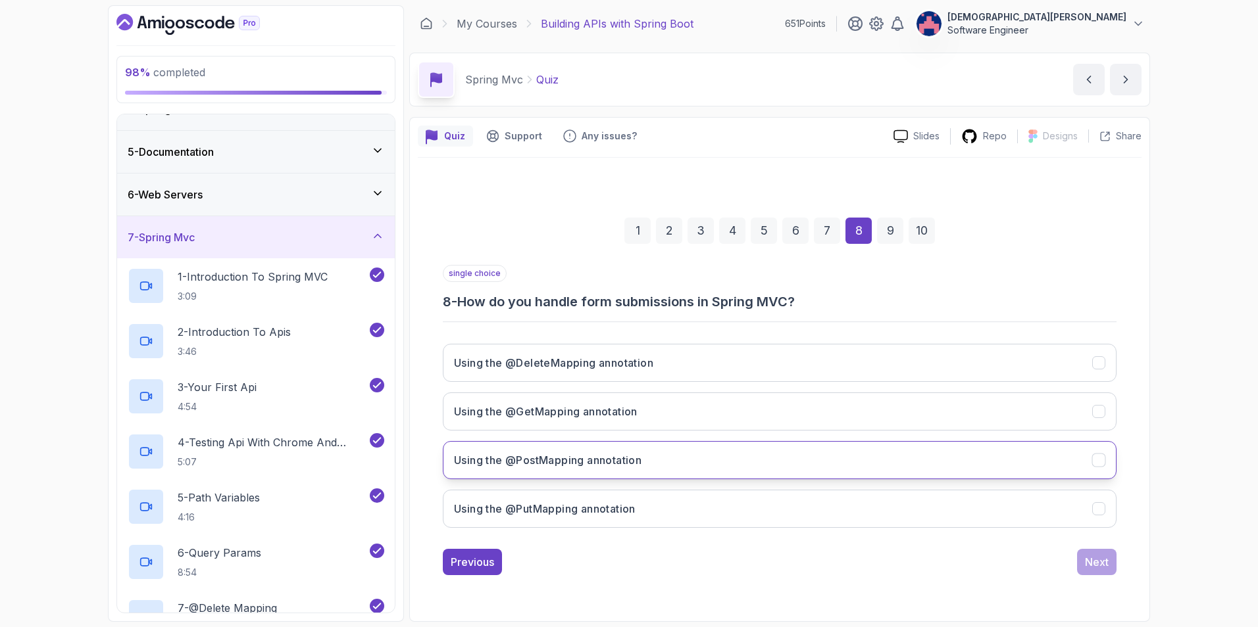
click at [866, 460] on button "Using the @PostMapping annotation" at bounding box center [780, 460] width 674 height 38
click at [1096, 560] on div "Next" at bounding box center [1097, 562] width 24 height 16
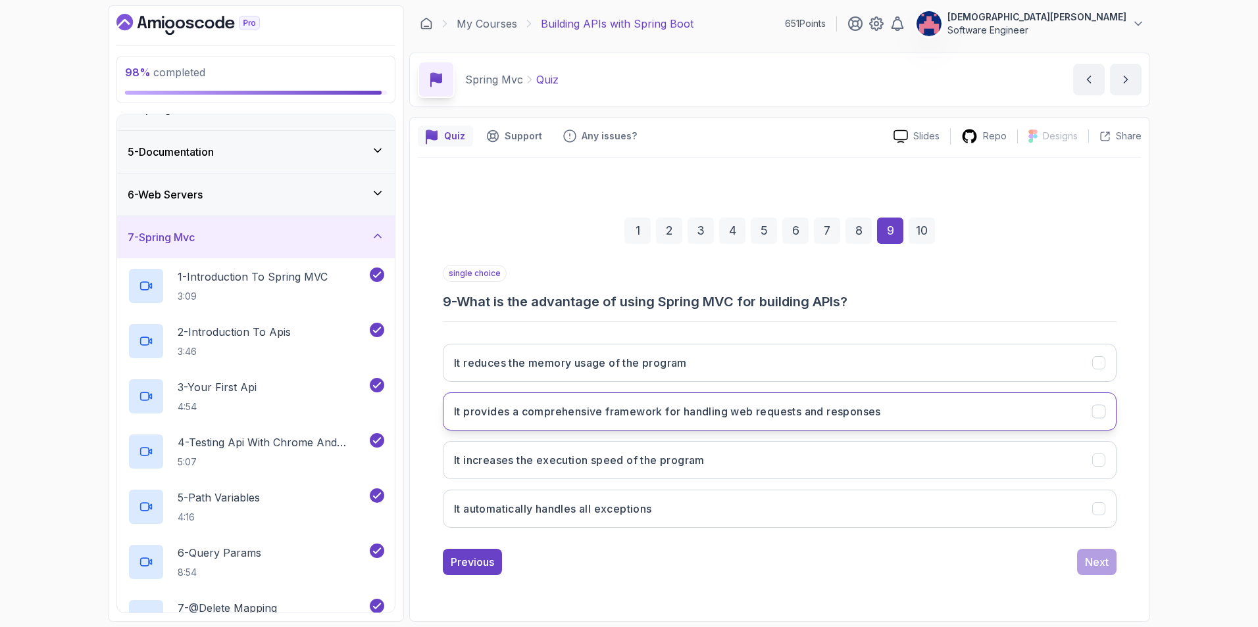
click at [937, 417] on button "It provides a comprehensive framework for handling web requests and responses" at bounding box center [780, 412] width 674 height 38
click at [1089, 564] on div "Next" at bounding box center [1097, 562] width 24 height 16
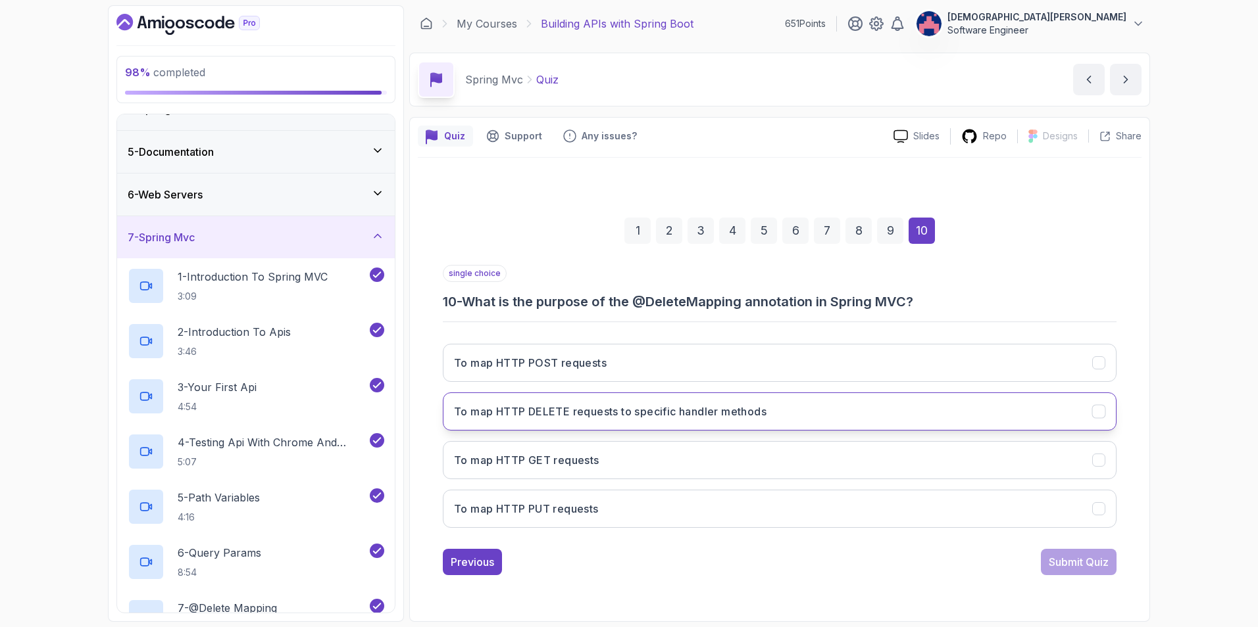
click at [981, 416] on button "To map HTTP DELETE requests to specific handler methods" at bounding box center [780, 412] width 674 height 38
click at [1095, 566] on div "Submit Quiz" at bounding box center [1078, 562] width 60 height 16
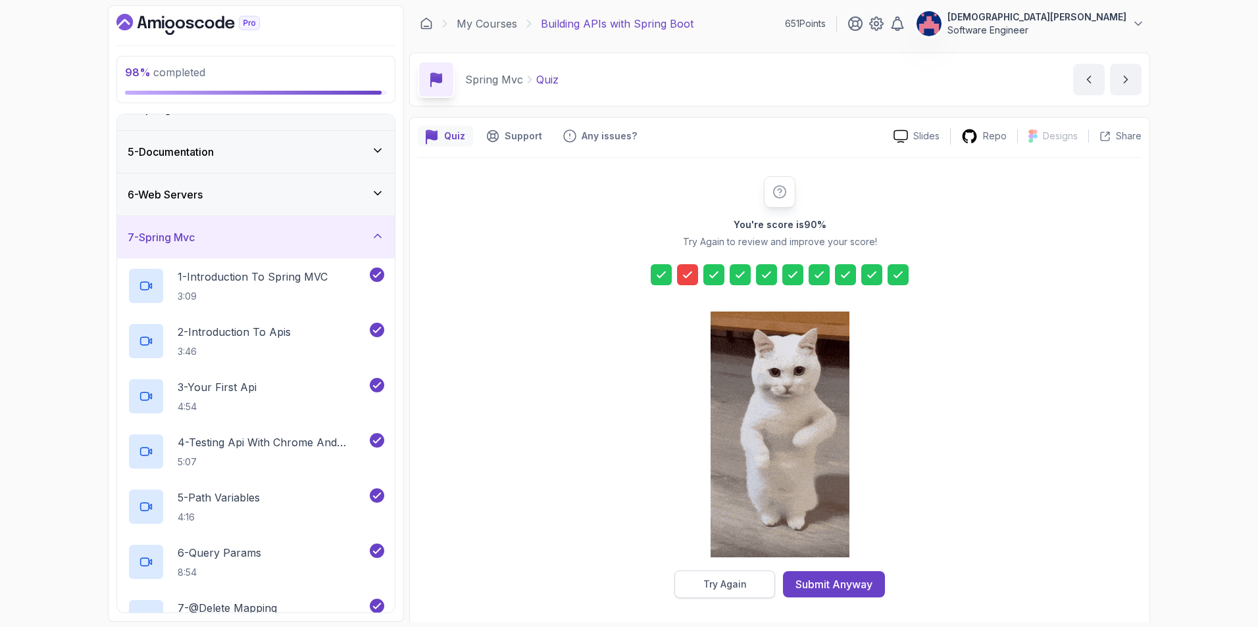
click at [736, 586] on div "Try Again" at bounding box center [724, 584] width 43 height 13
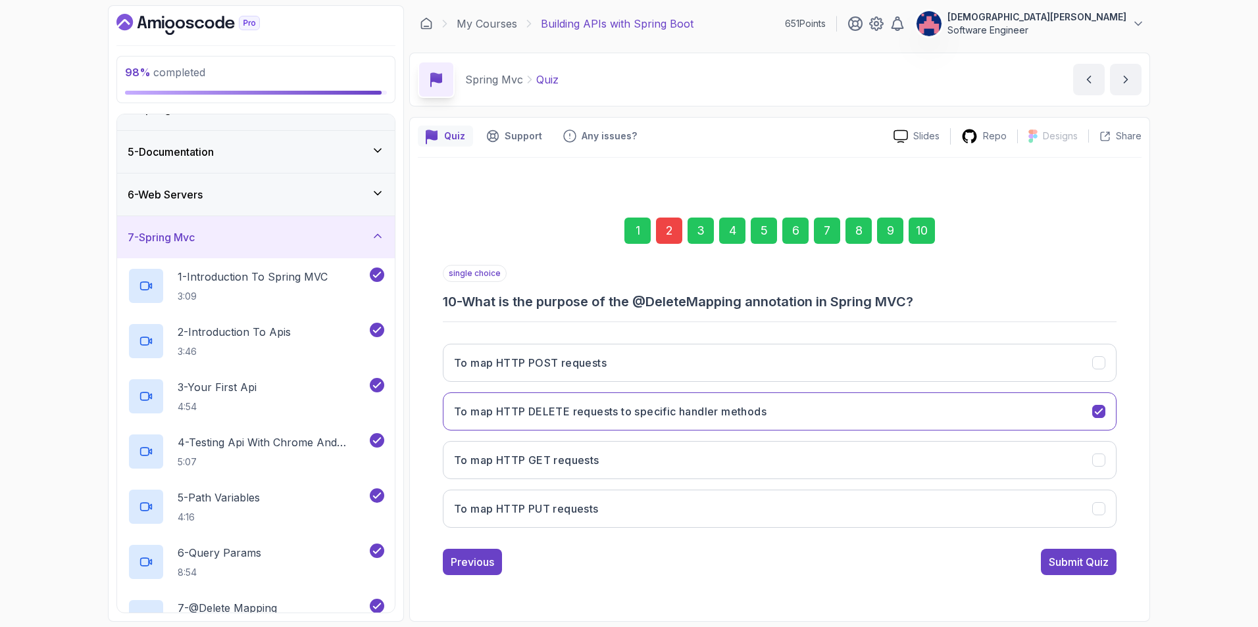
click at [671, 236] on div "2" at bounding box center [669, 231] width 26 height 26
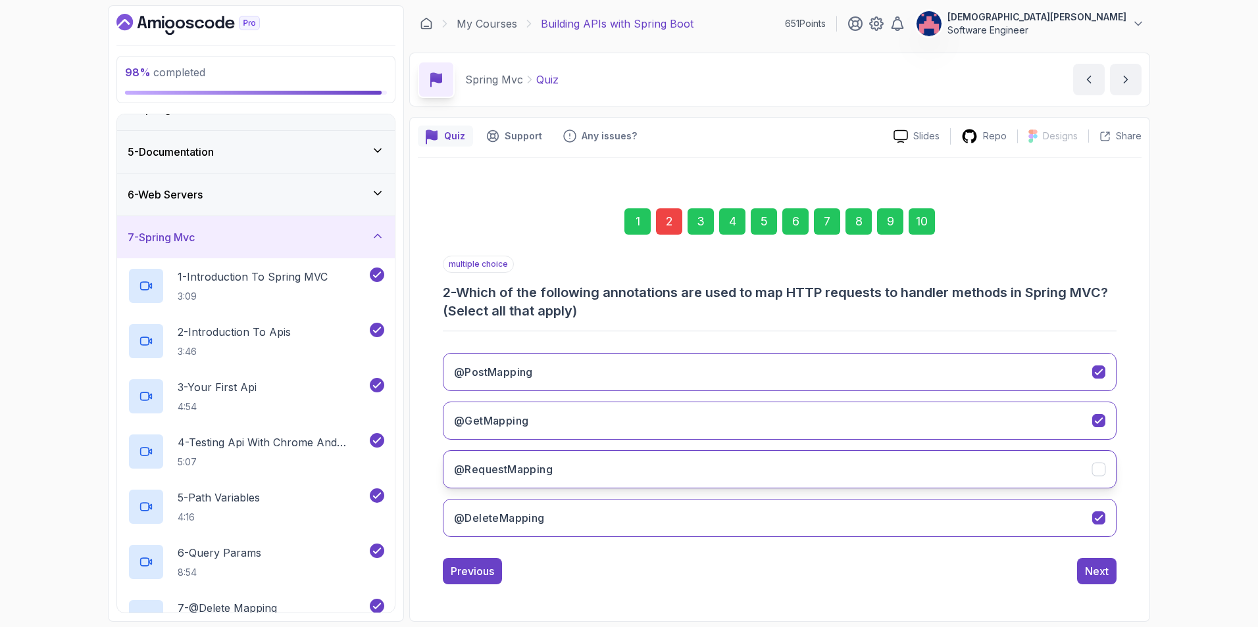
click at [1092, 469] on icon "@RequestMapping" at bounding box center [1098, 469] width 12 height 12
click at [1104, 566] on div "Next" at bounding box center [1097, 572] width 24 height 16
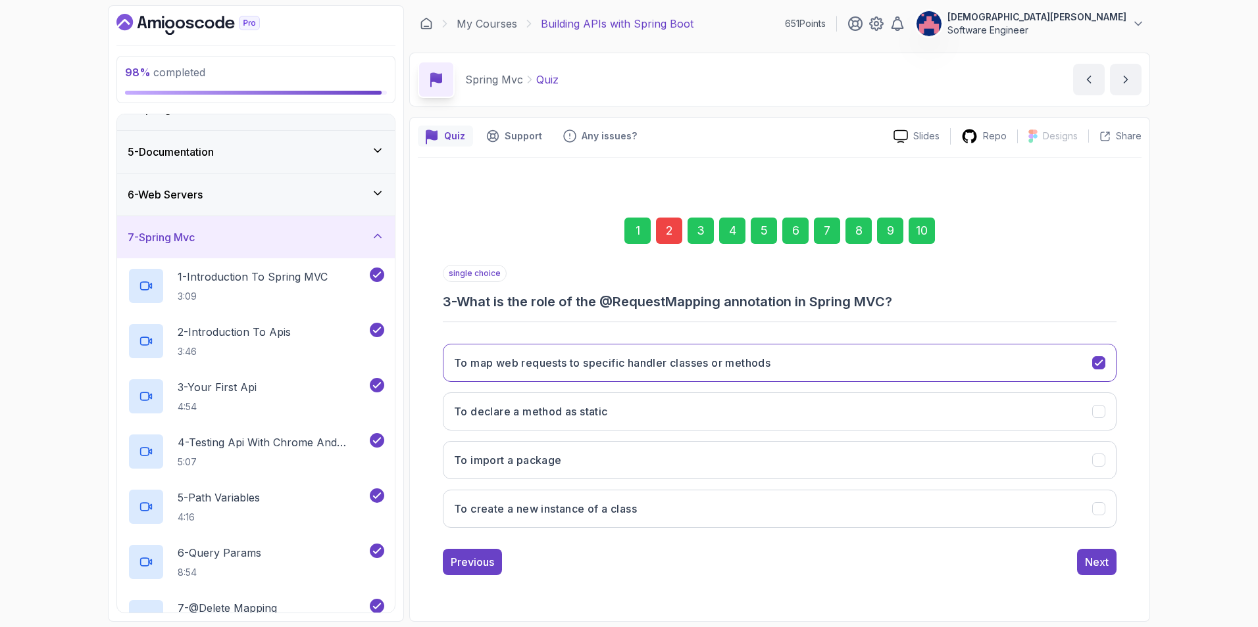
click at [1104, 566] on div "Next" at bounding box center [1097, 562] width 24 height 16
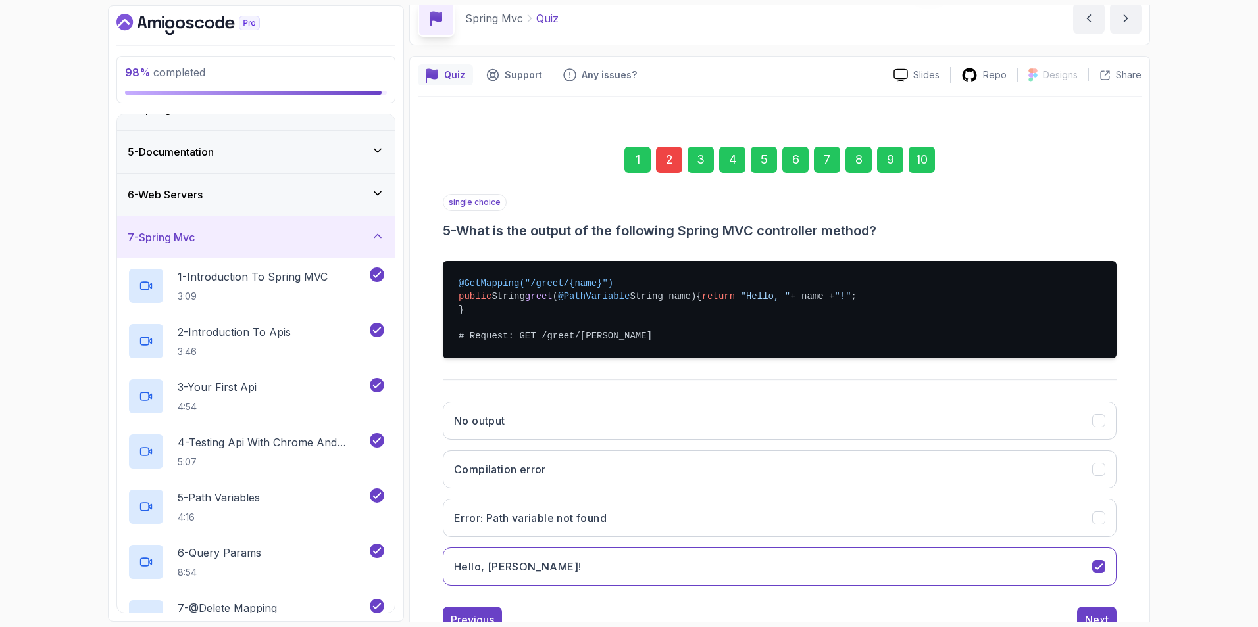
scroll to position [123, 0]
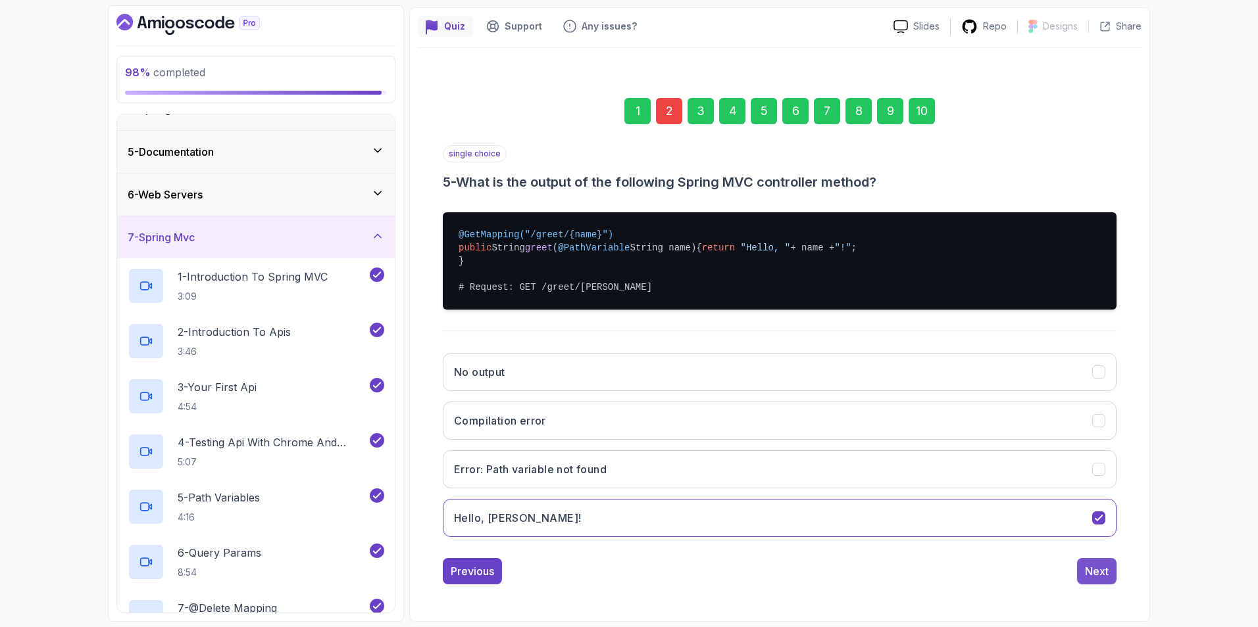
click at [1104, 568] on div "Next" at bounding box center [1097, 572] width 24 height 16
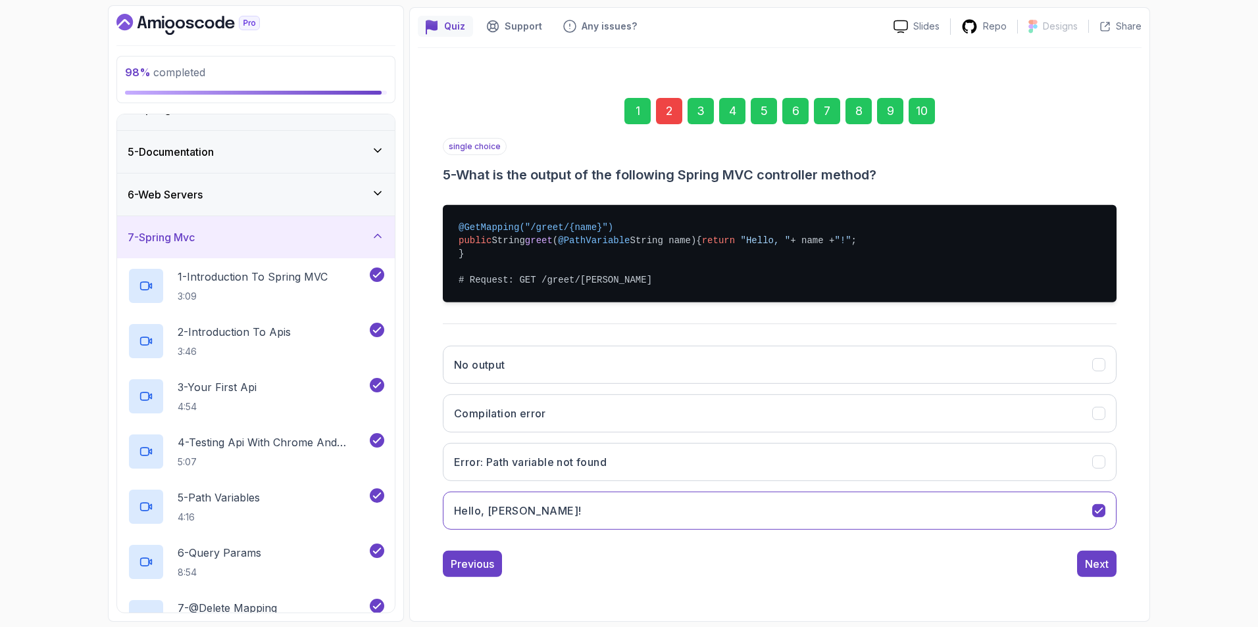
scroll to position [0, 0]
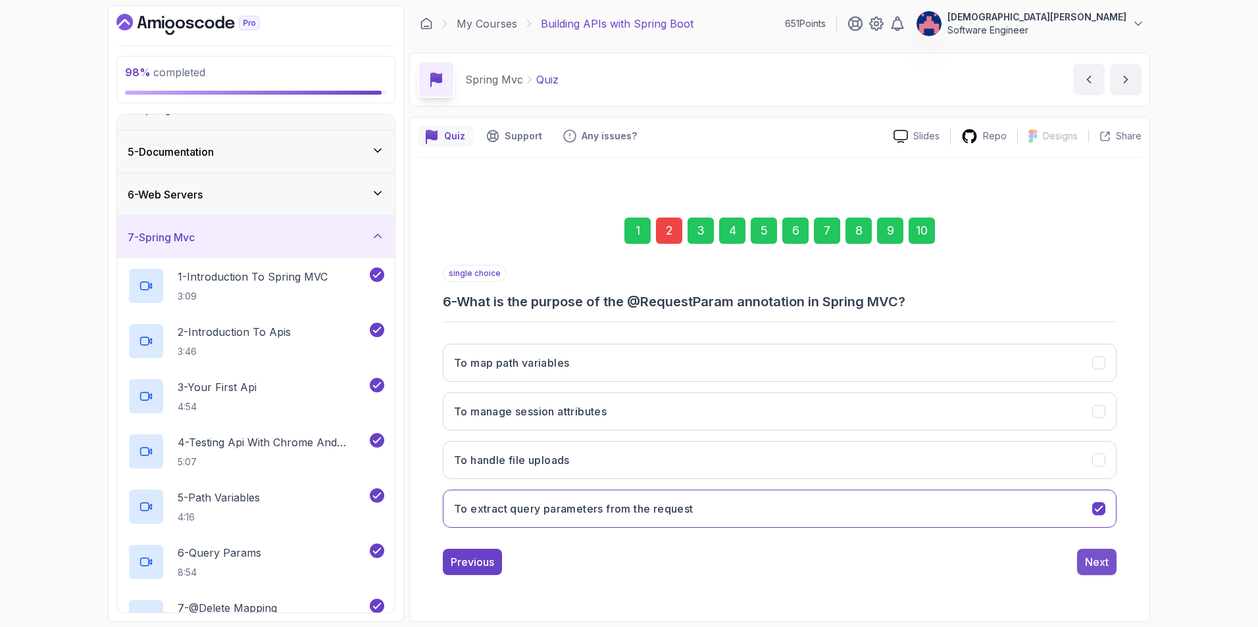
click at [1104, 567] on div "Next" at bounding box center [1097, 562] width 24 height 16
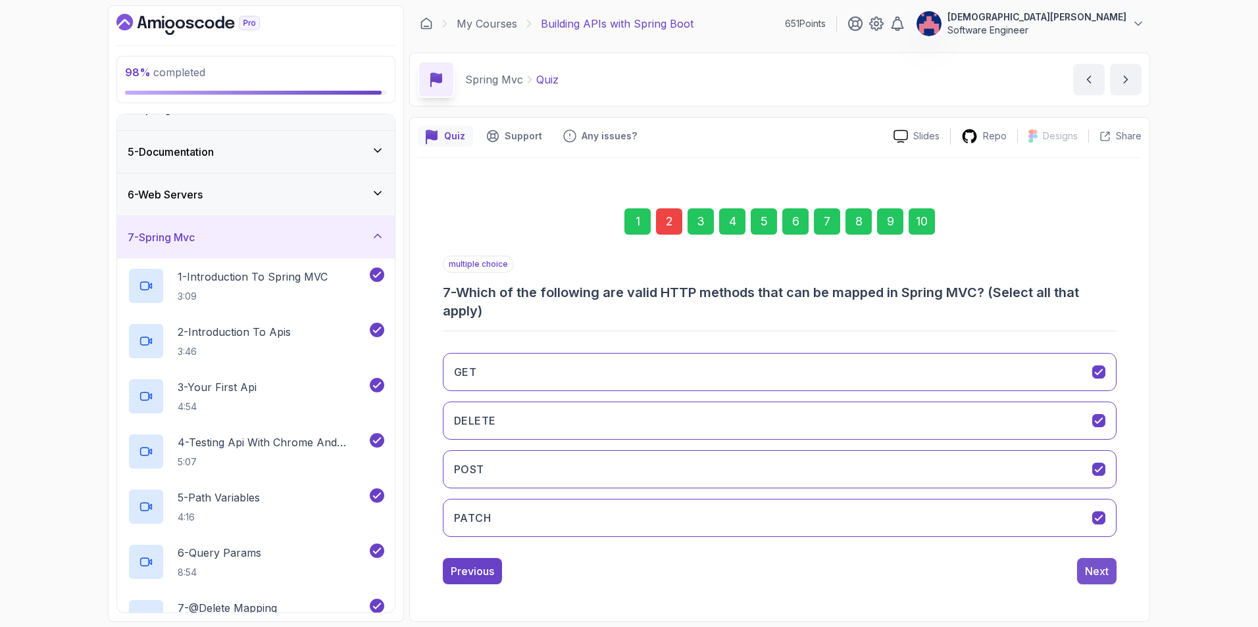
click at [1099, 568] on div "Next" at bounding box center [1097, 572] width 24 height 16
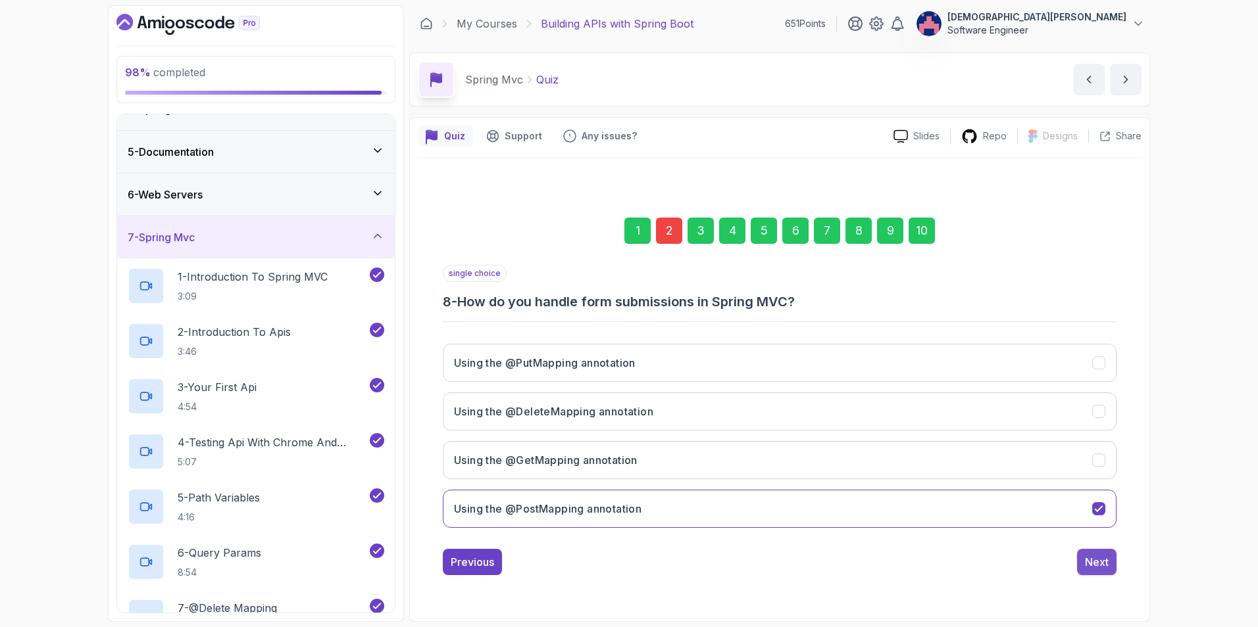
click at [1101, 563] on div "Next" at bounding box center [1097, 562] width 24 height 16
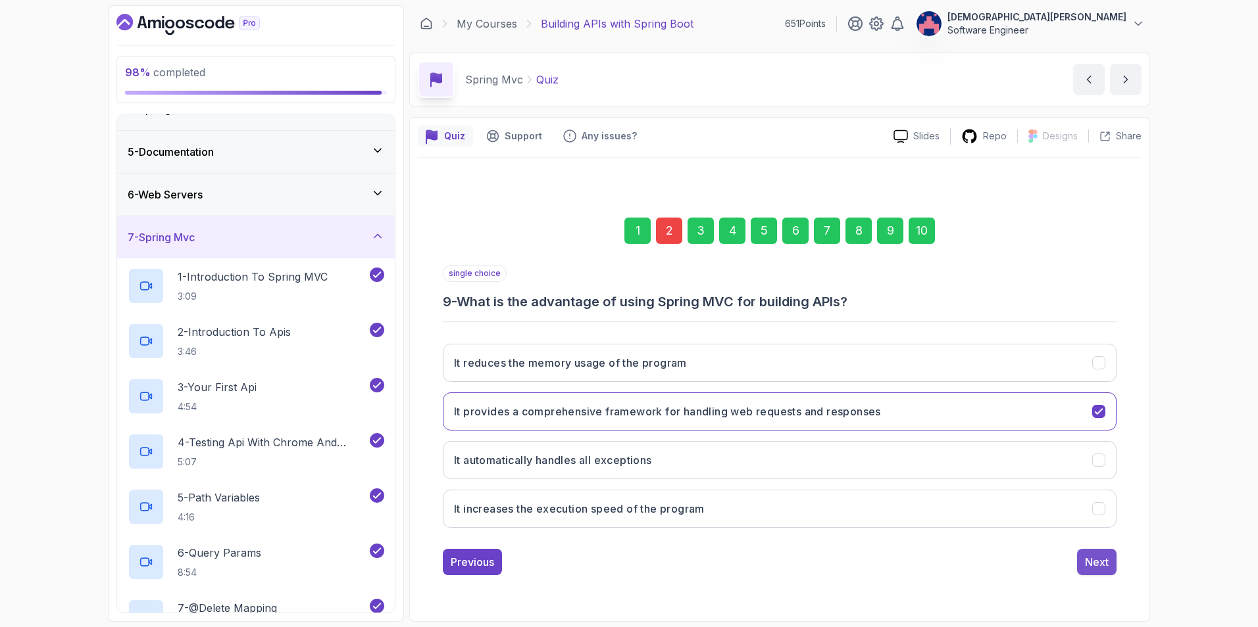
click at [1100, 564] on div "Next" at bounding box center [1097, 562] width 24 height 16
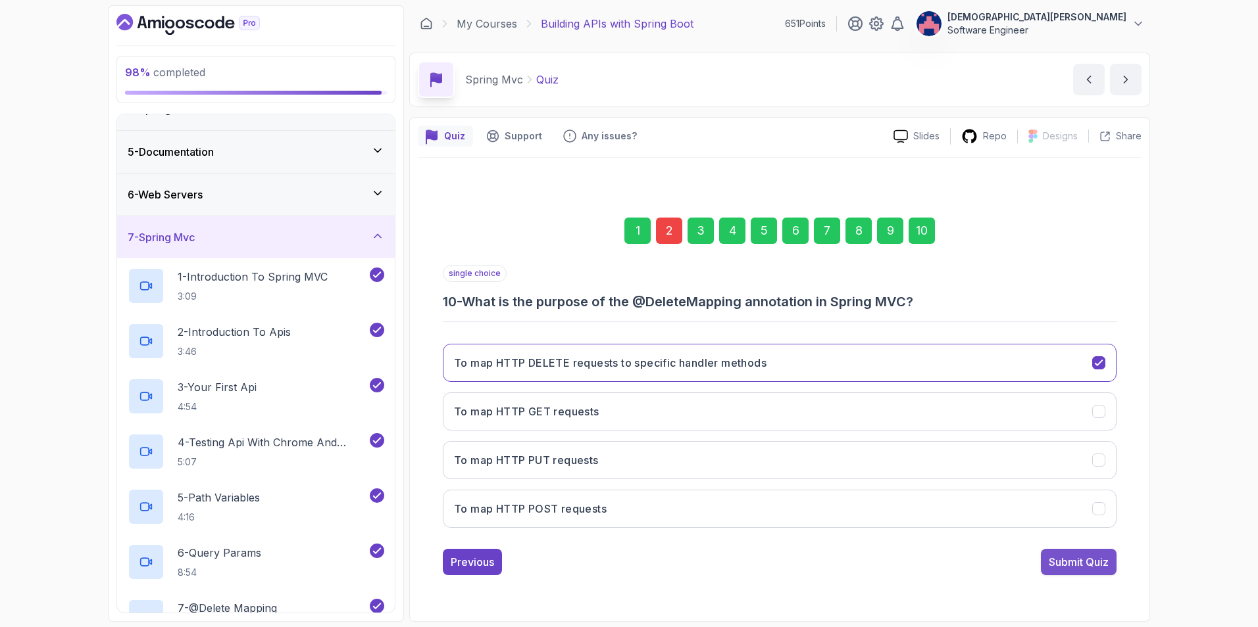
click at [1094, 562] on div "Submit Quiz" at bounding box center [1078, 562] width 60 height 16
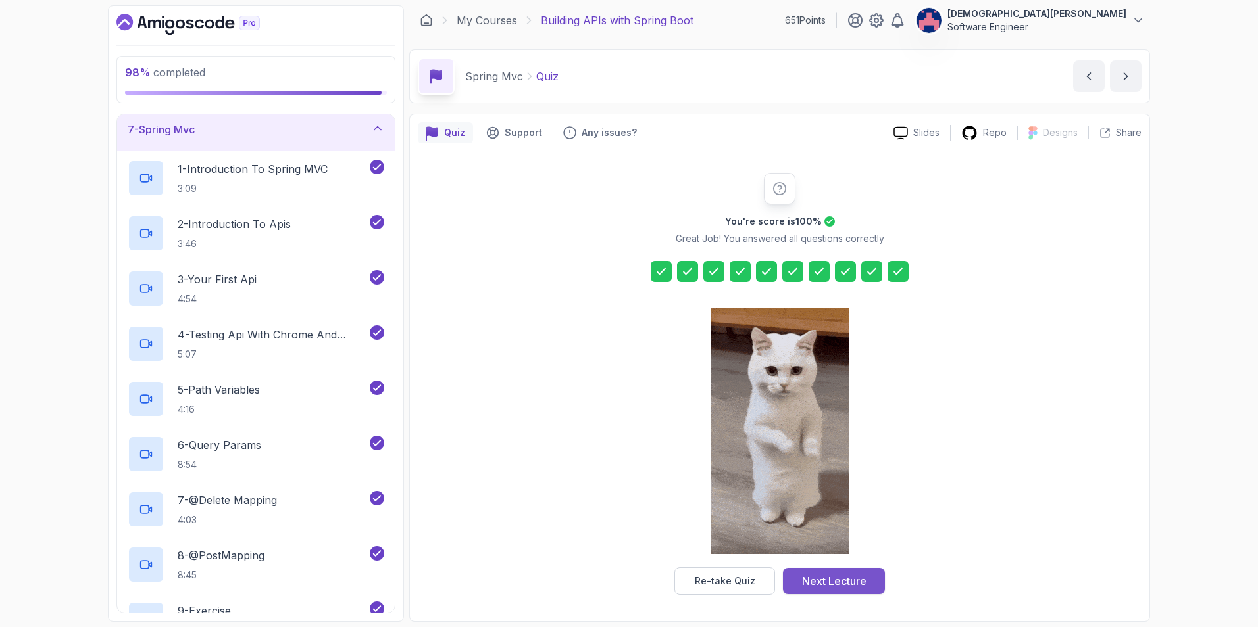
scroll to position [220, 0]
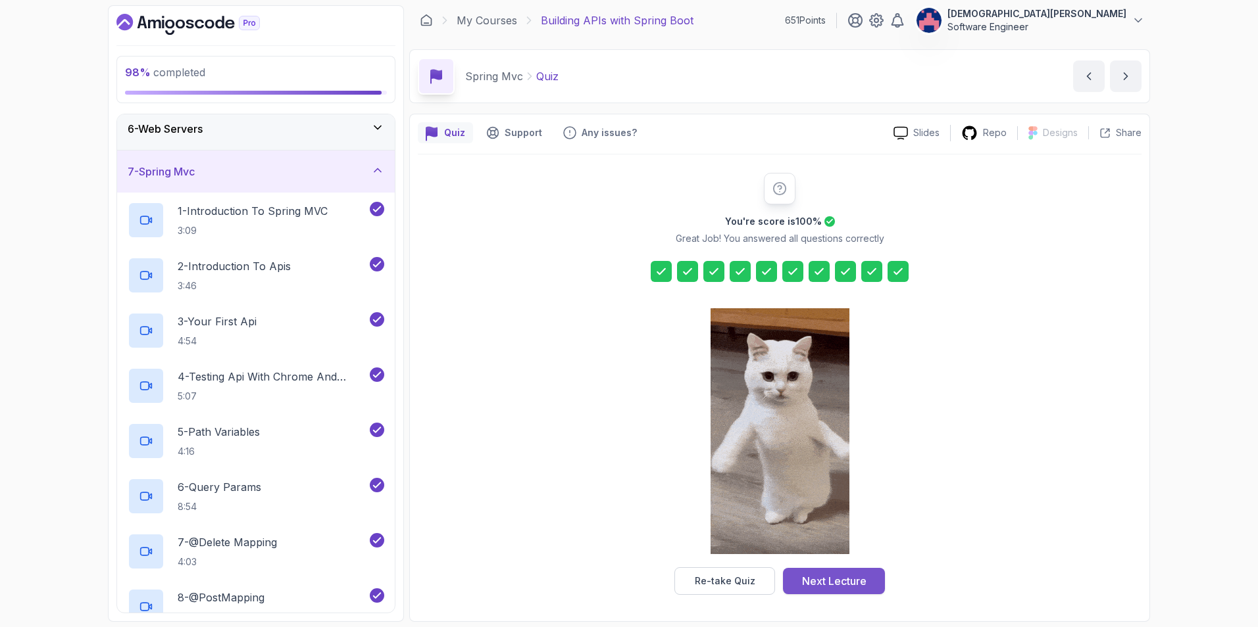
click at [856, 590] on button "Next Lecture" at bounding box center [834, 581] width 102 height 26
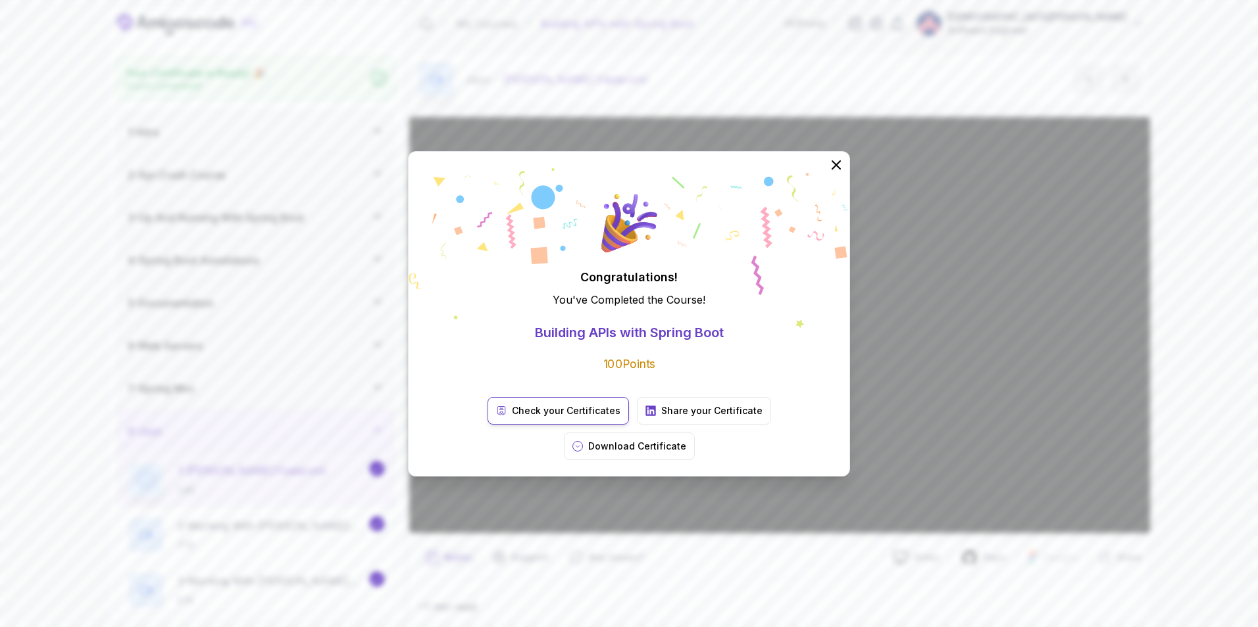
click at [520, 418] on p "Check your Certificates" at bounding box center [566, 410] width 109 height 13
click at [686, 440] on p "Download Certificate" at bounding box center [637, 446] width 98 height 13
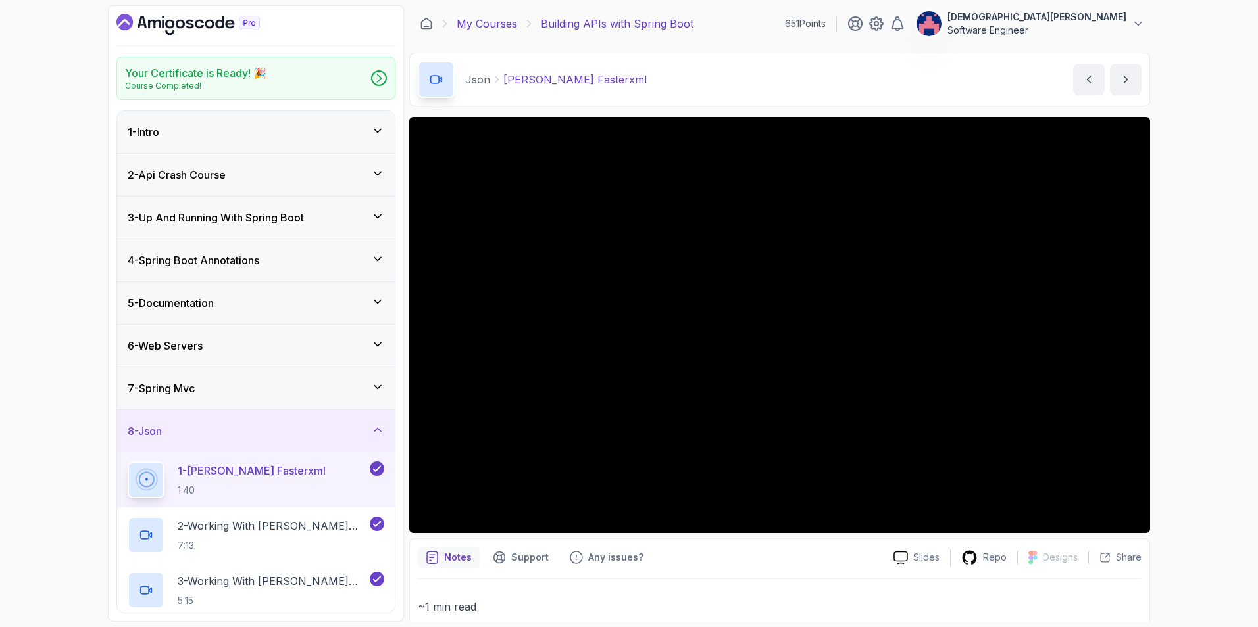
click at [476, 19] on link "My Courses" at bounding box center [486, 24] width 61 height 16
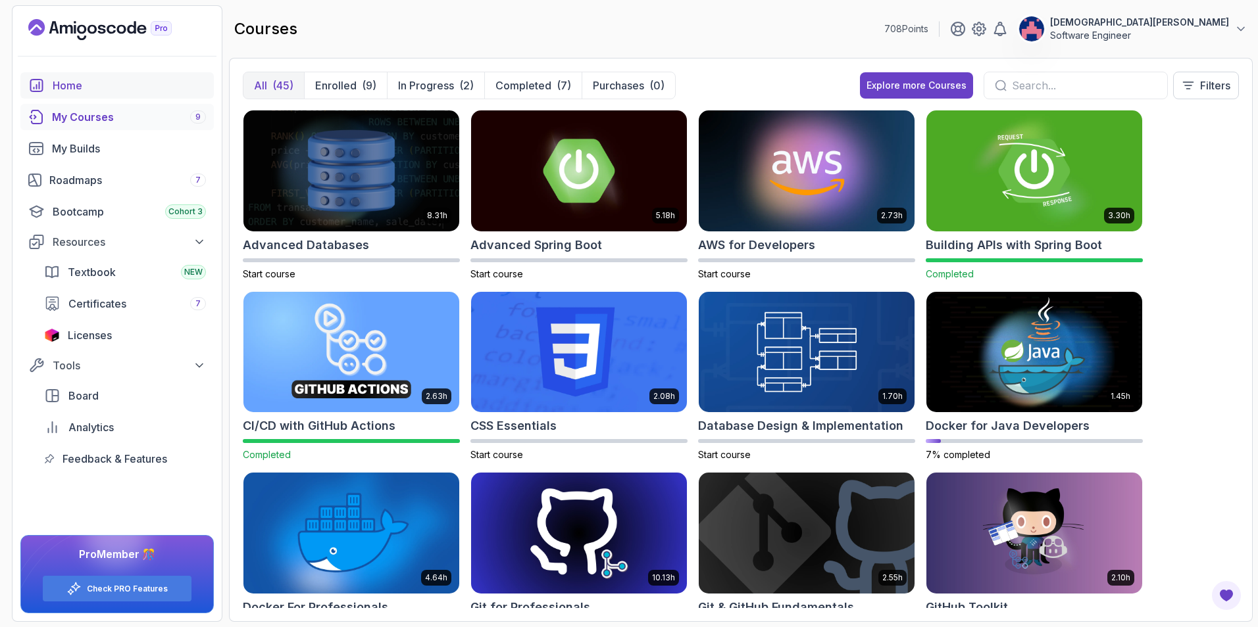
click at [70, 87] on div "Home" at bounding box center [129, 86] width 153 height 16
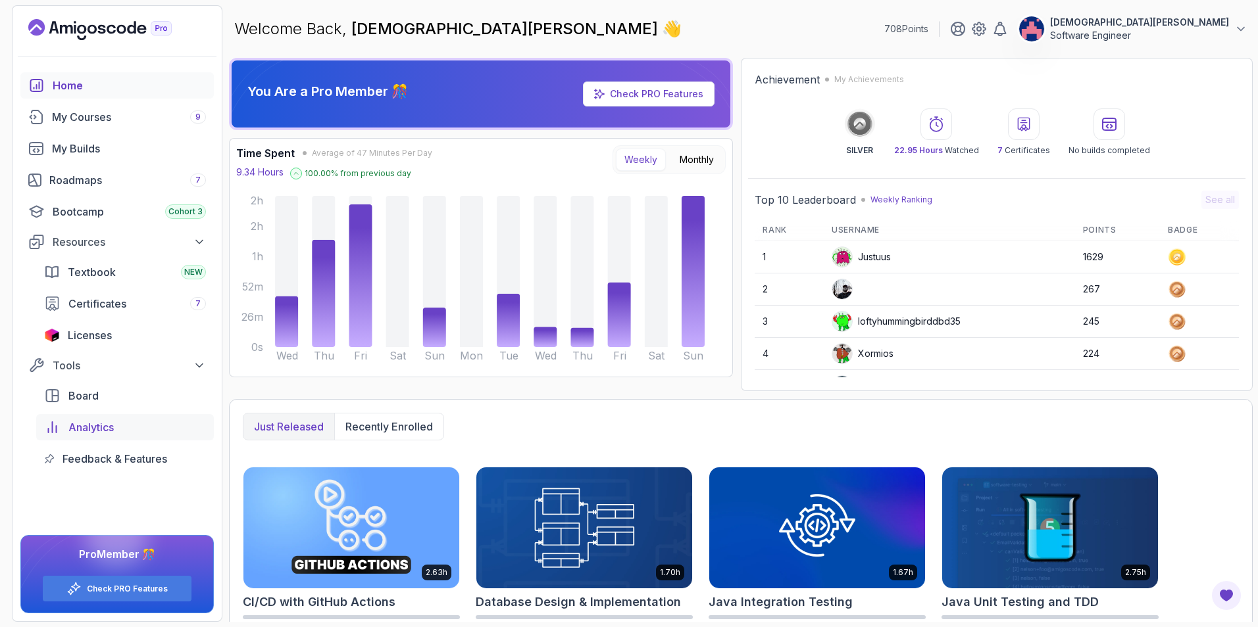
click at [106, 432] on span "Analytics" at bounding box center [90, 428] width 45 height 16
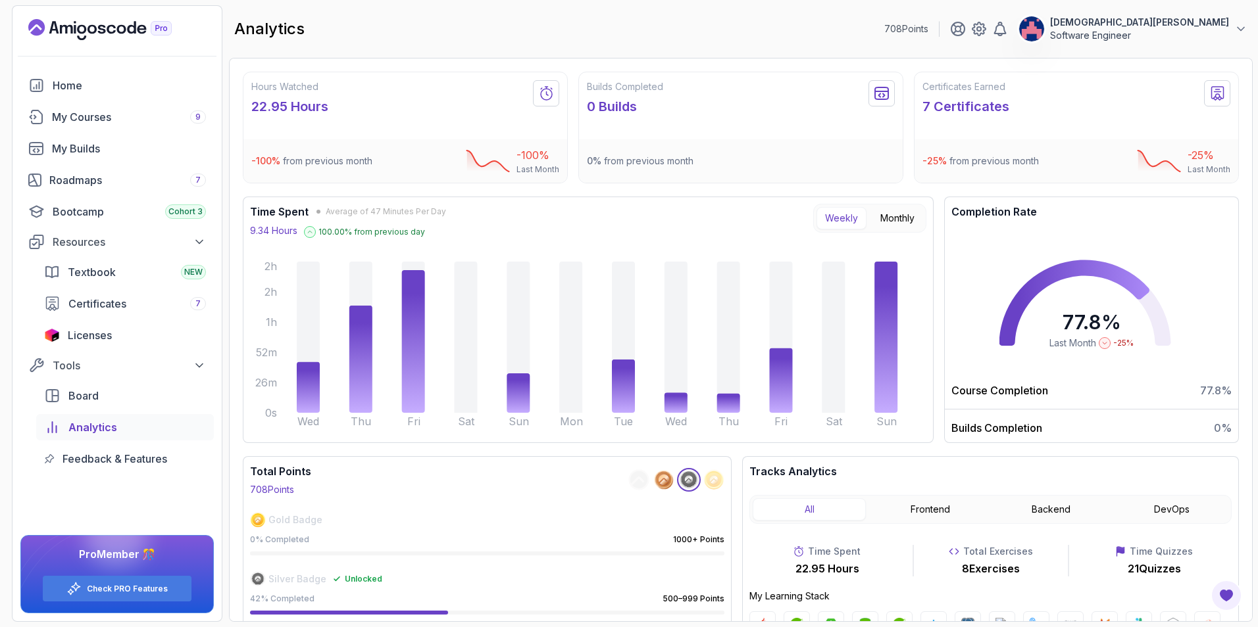
scroll to position [60, 0]
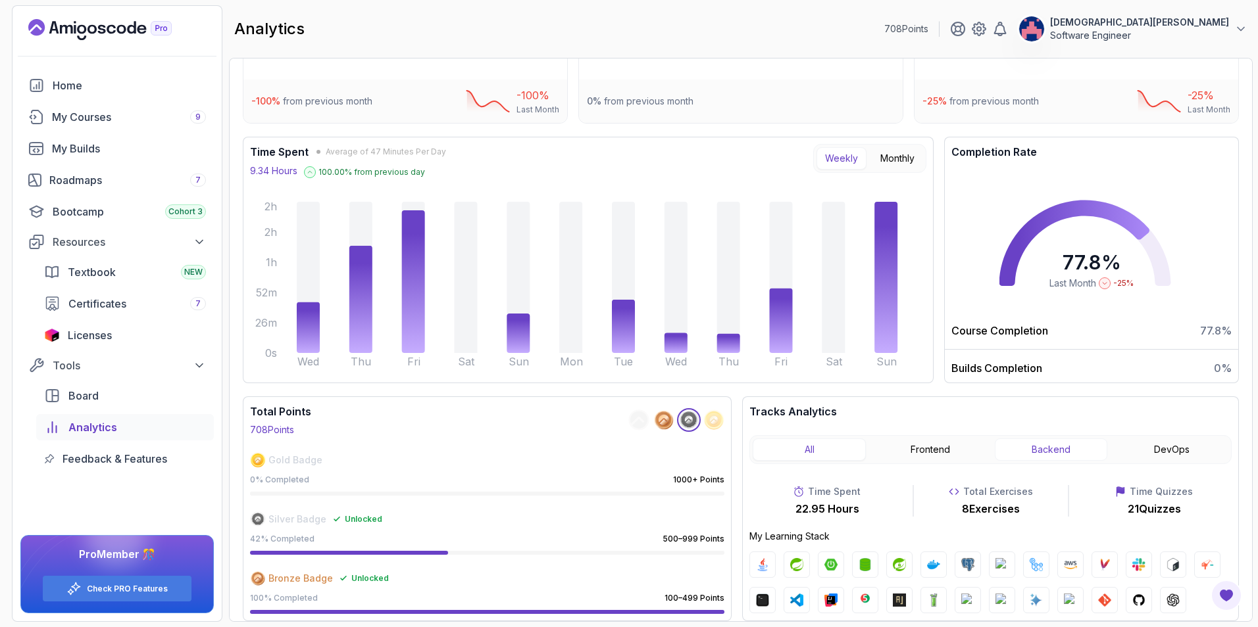
click at [1034, 447] on button "Backend" at bounding box center [1050, 450] width 113 height 22
click at [959, 440] on button "Frontend" at bounding box center [929, 450] width 113 height 22
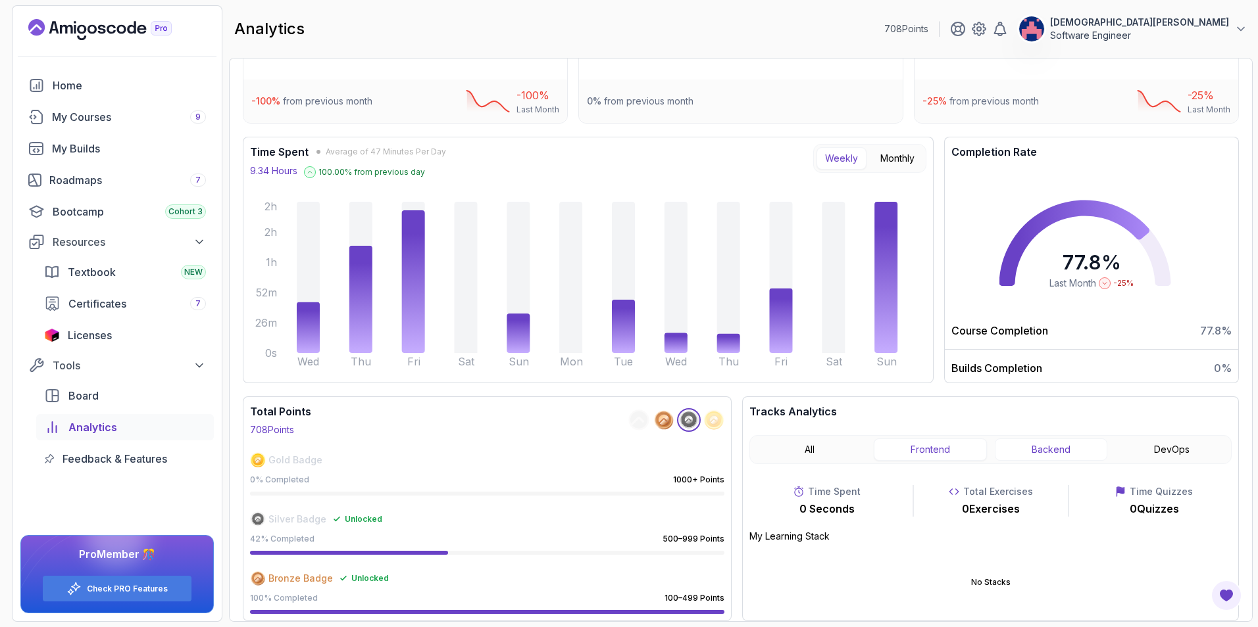
click at [1019, 446] on button "Backend" at bounding box center [1050, 450] width 113 height 22
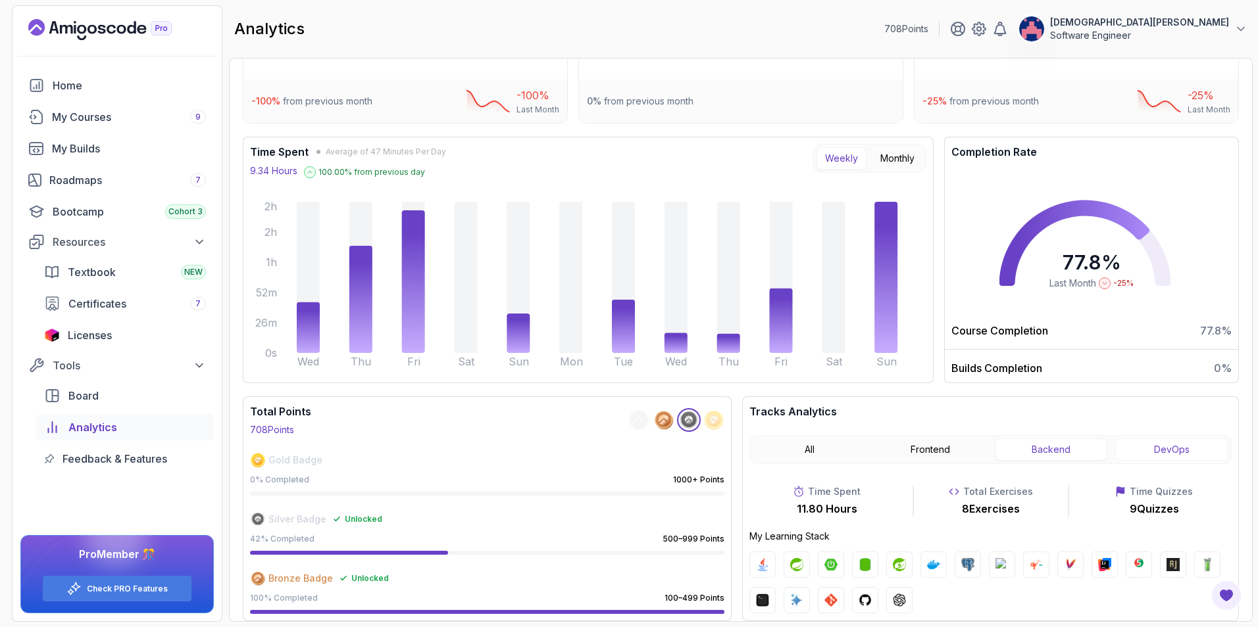
click at [1142, 446] on button "DevOps" at bounding box center [1171, 450] width 113 height 22
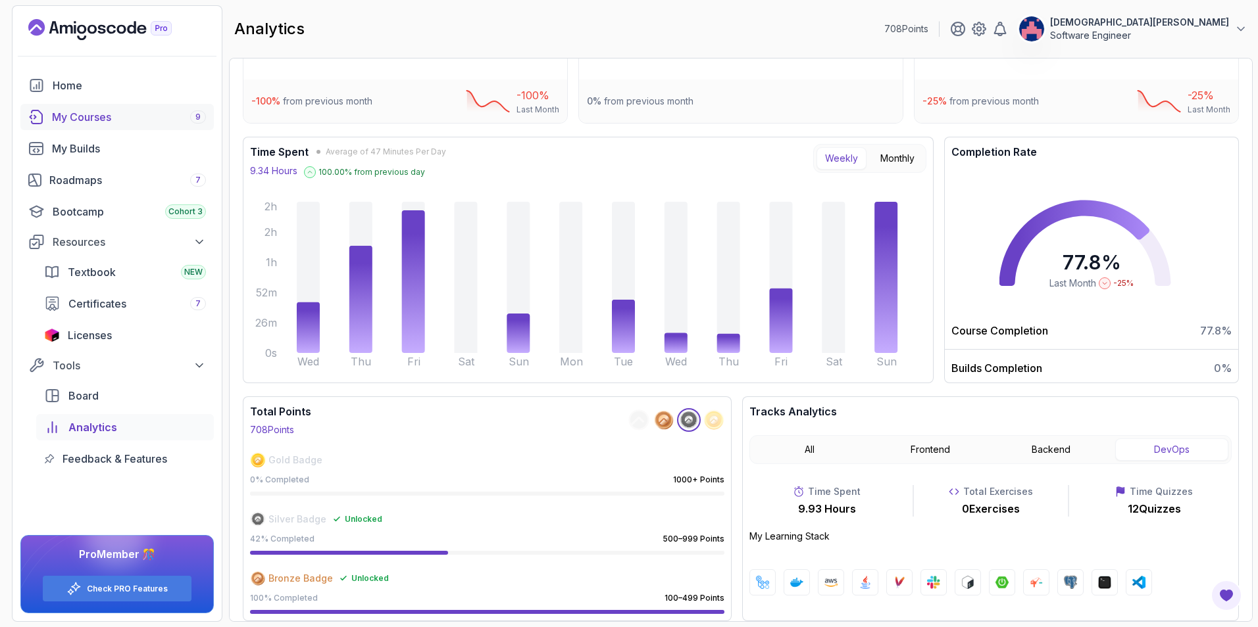
click at [85, 120] on div "My Courses 9" at bounding box center [129, 117] width 154 height 16
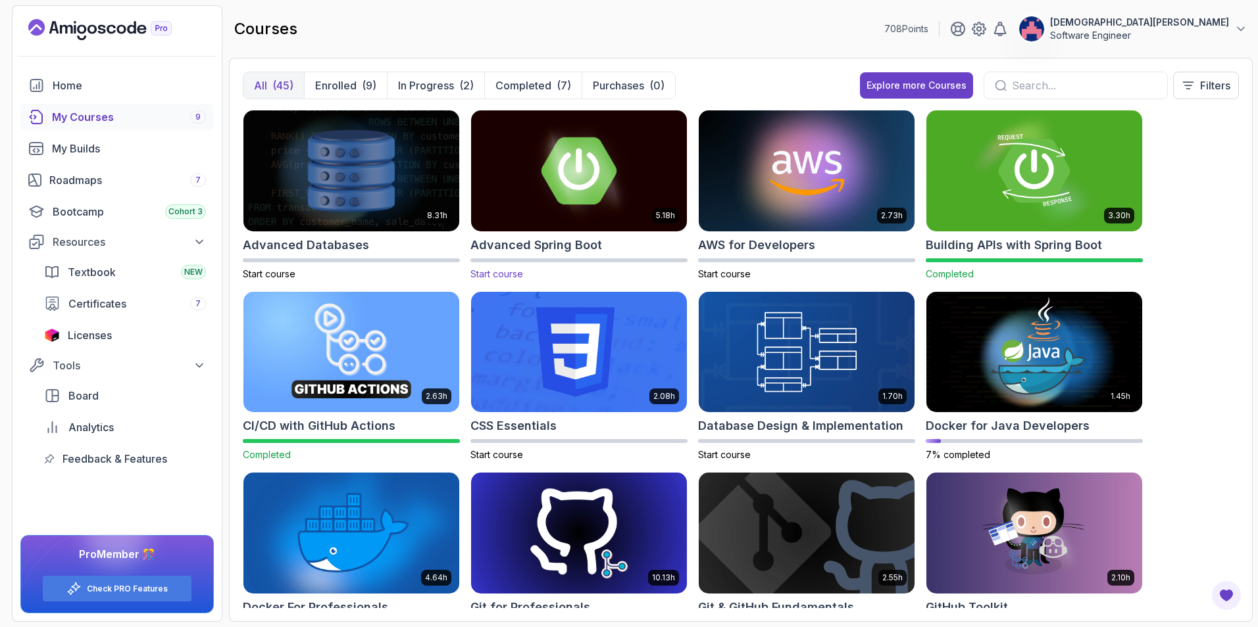
click at [604, 185] on img at bounding box center [579, 170] width 226 height 127
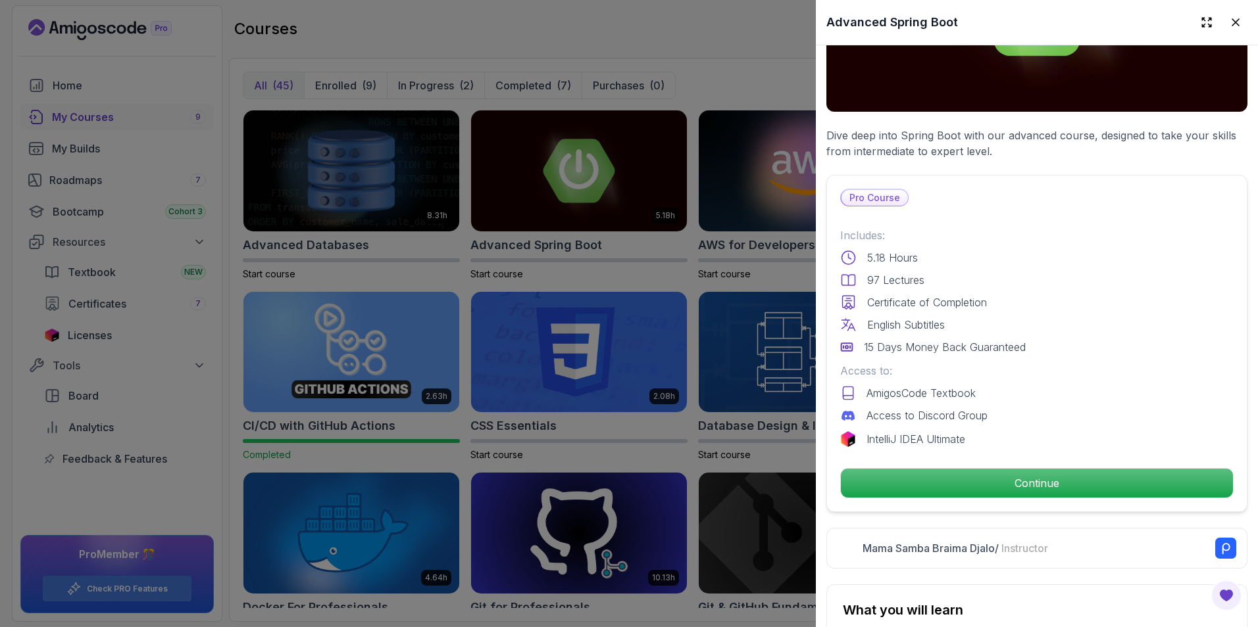
scroll to position [197, 0]
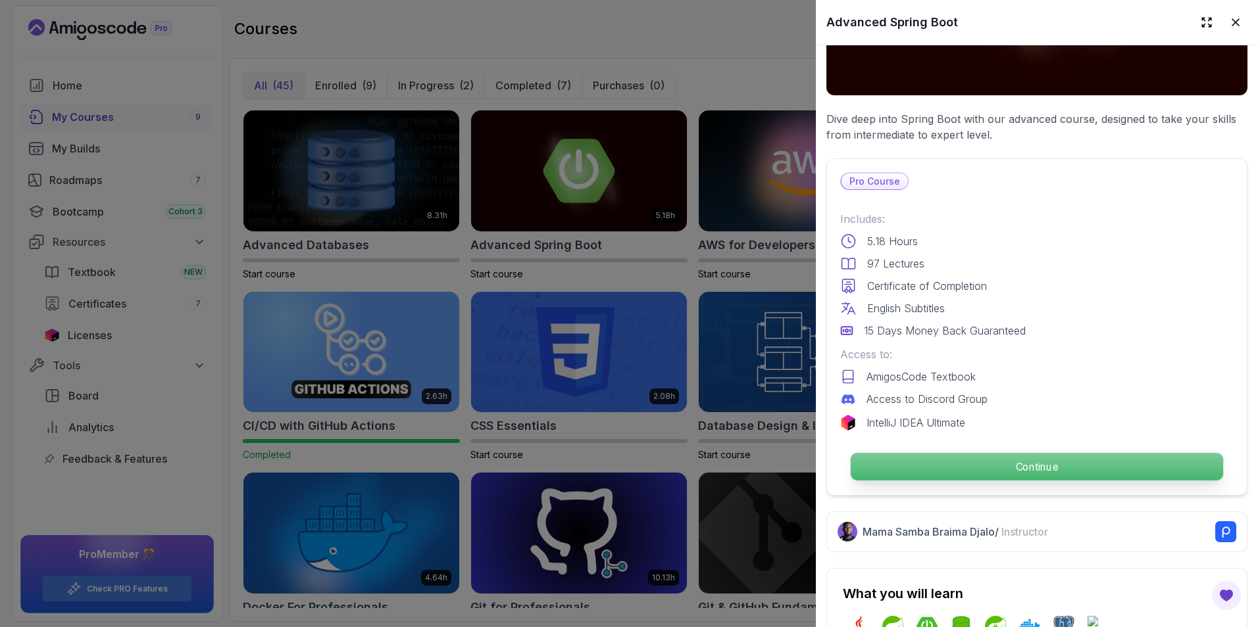
click at [1028, 457] on p "Continue" at bounding box center [1036, 467] width 372 height 28
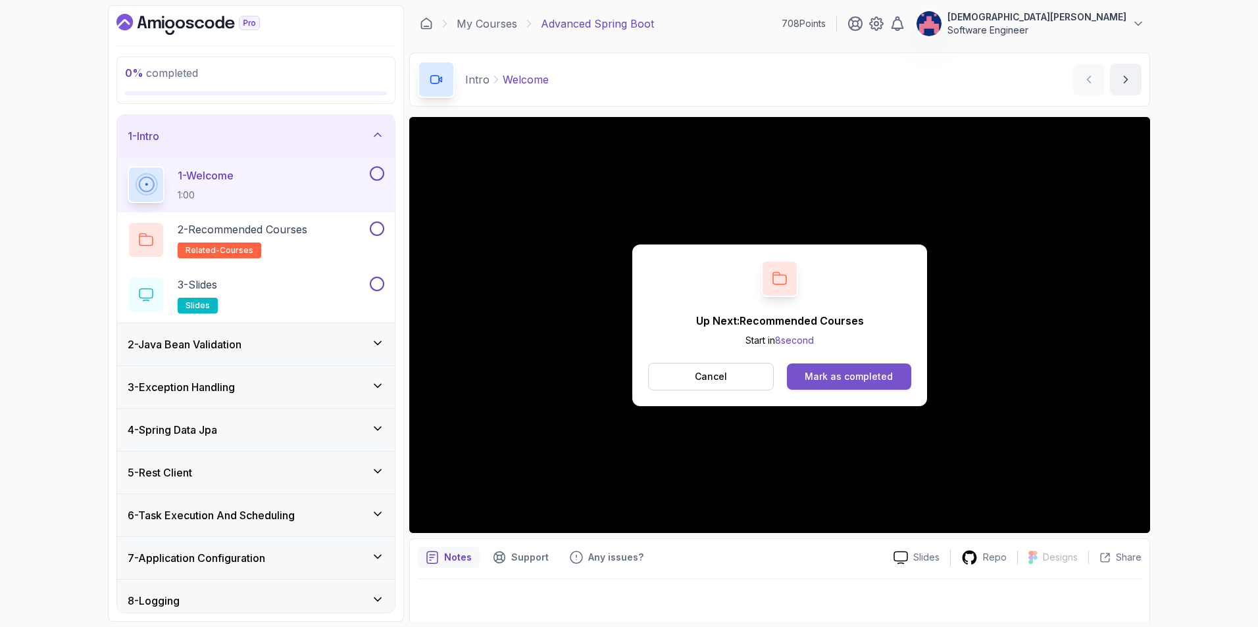
click at [830, 368] on button "Mark as completed" at bounding box center [849, 377] width 124 height 26
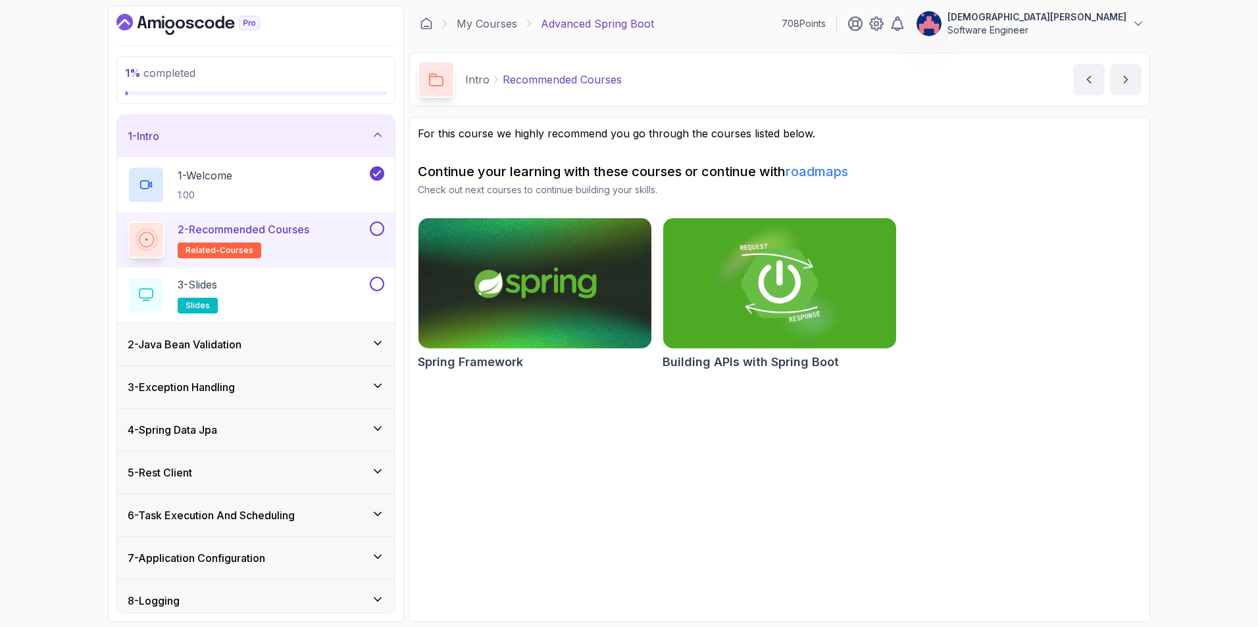
click at [375, 232] on button at bounding box center [377, 229] width 14 height 14
click at [310, 289] on div "3 - Slides slides" at bounding box center [247, 295] width 239 height 37
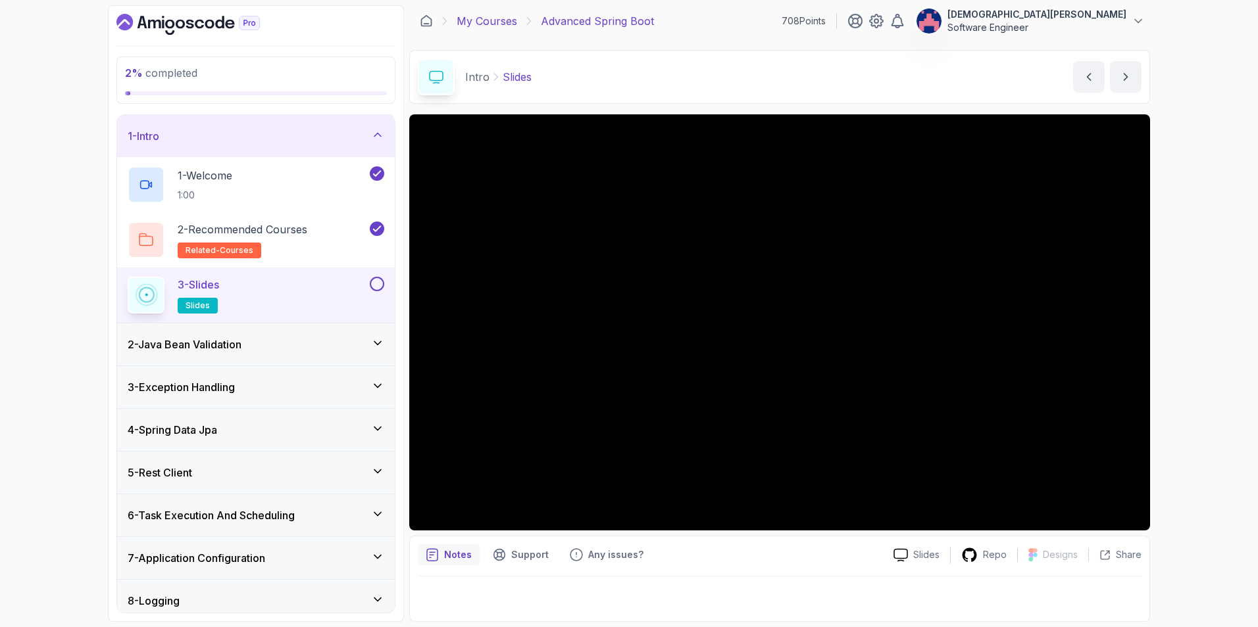
click at [475, 15] on link "My Courses" at bounding box center [486, 21] width 61 height 16
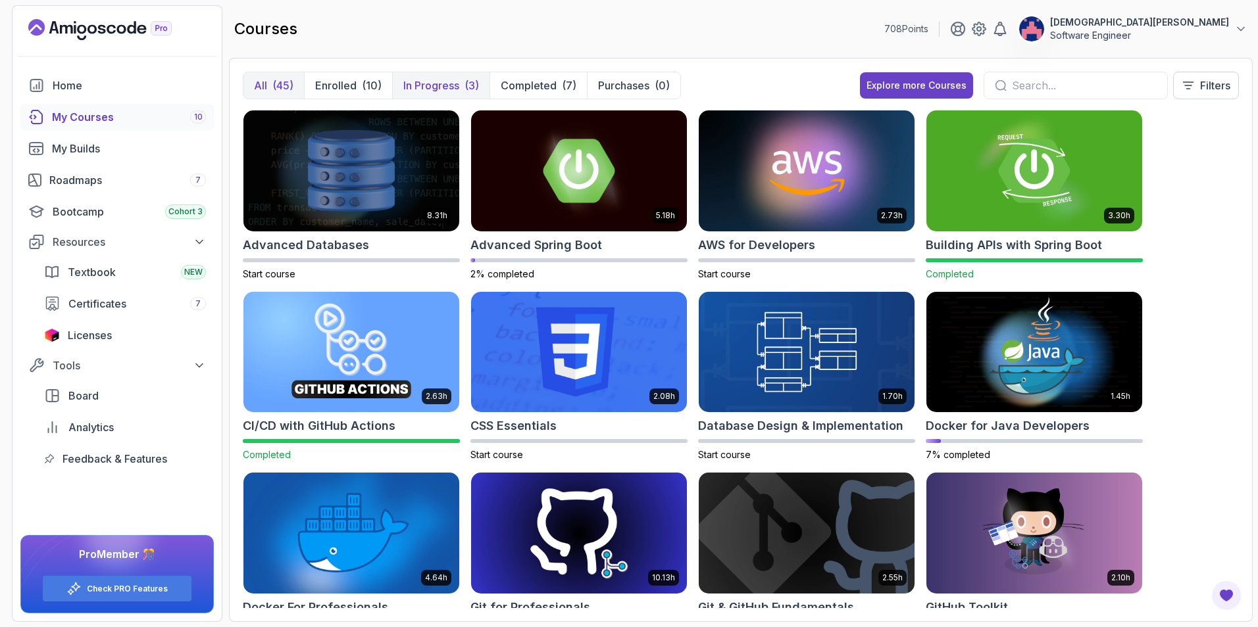
click at [439, 82] on p "In Progress" at bounding box center [431, 86] width 56 height 16
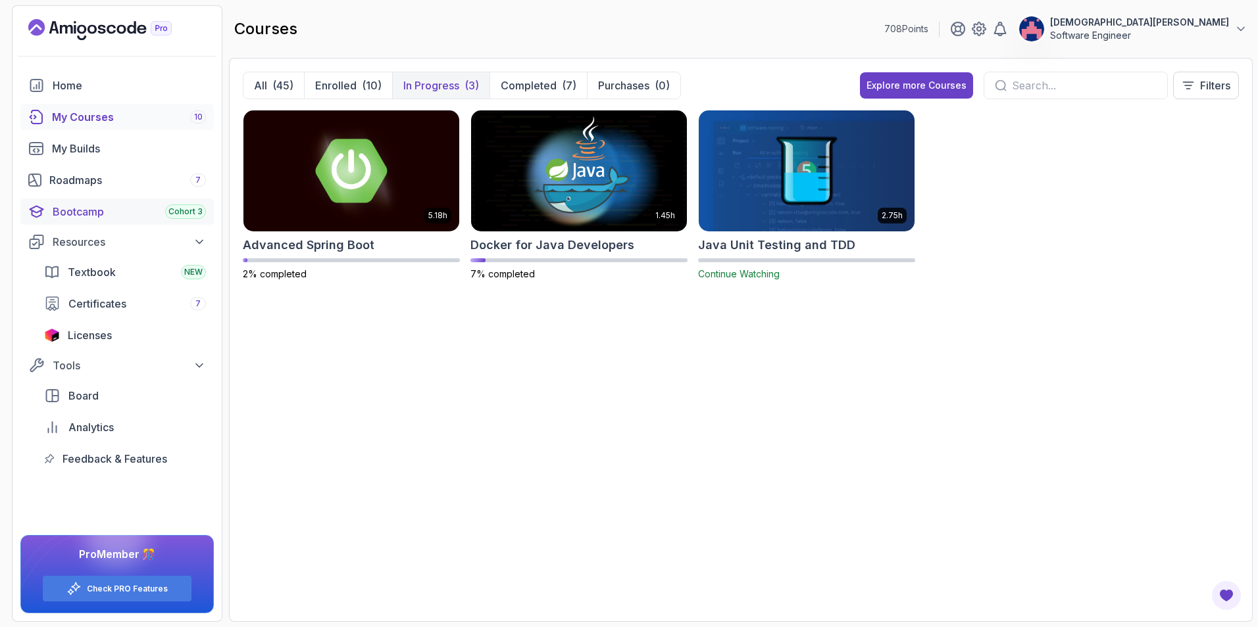
click at [108, 207] on div "Bootcamp Cohort 3" at bounding box center [129, 212] width 153 height 16
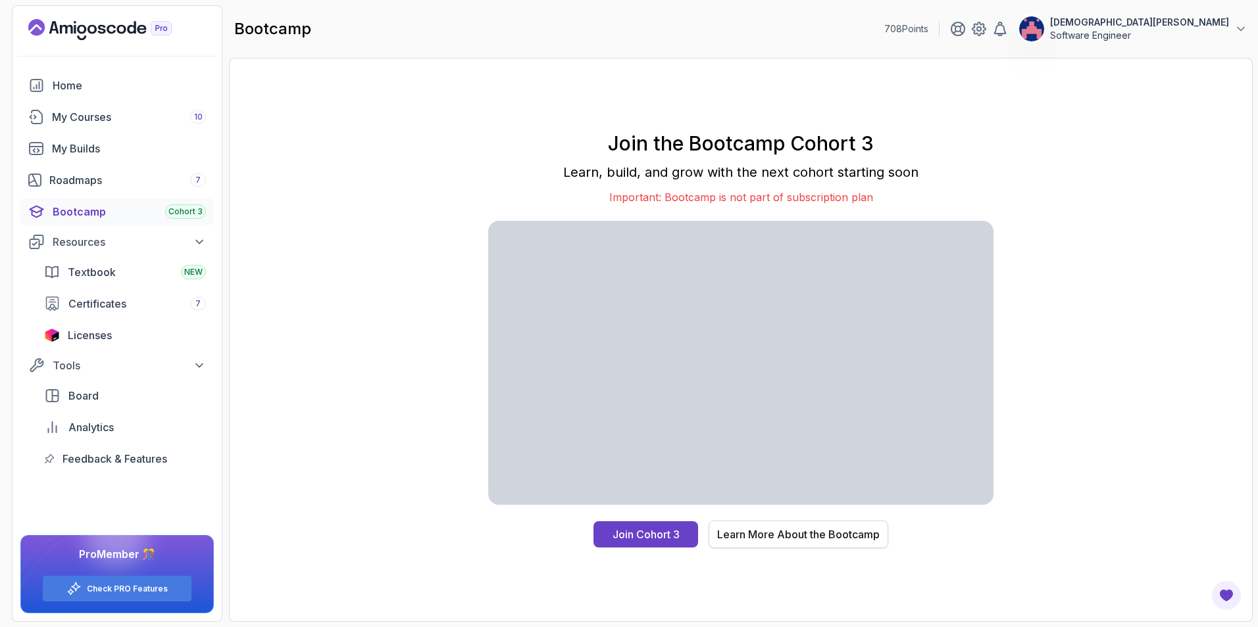
click at [779, 533] on div "Learn More About the Bootcamp" at bounding box center [798, 535] width 162 height 16
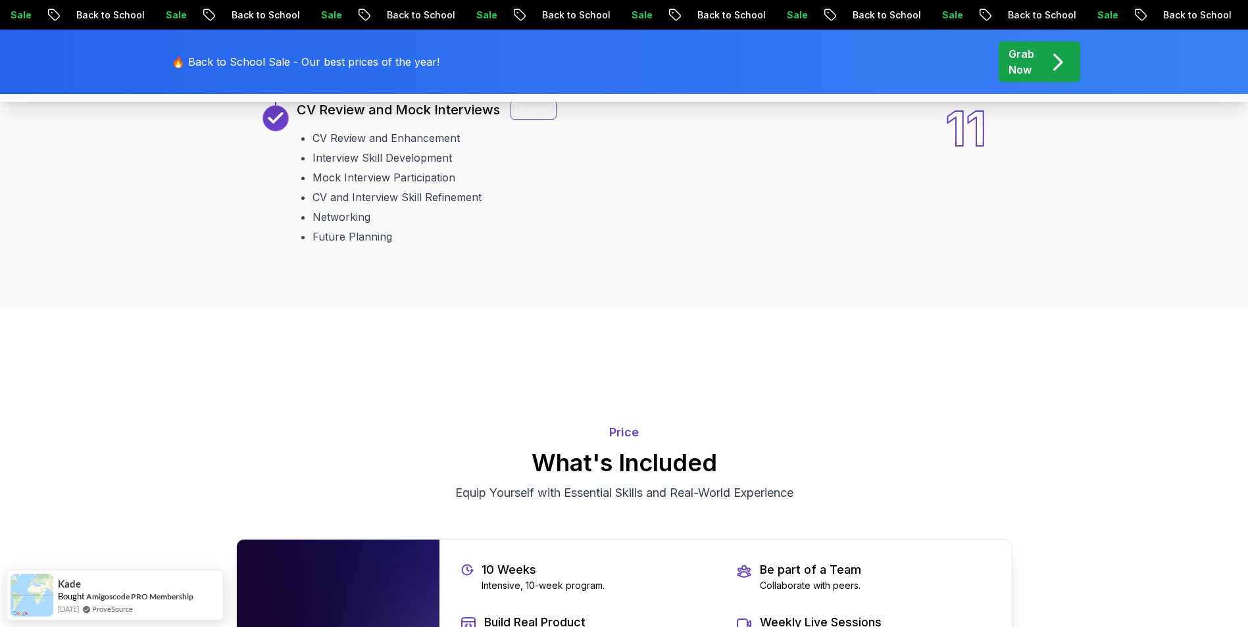
scroll to position [2434, 0]
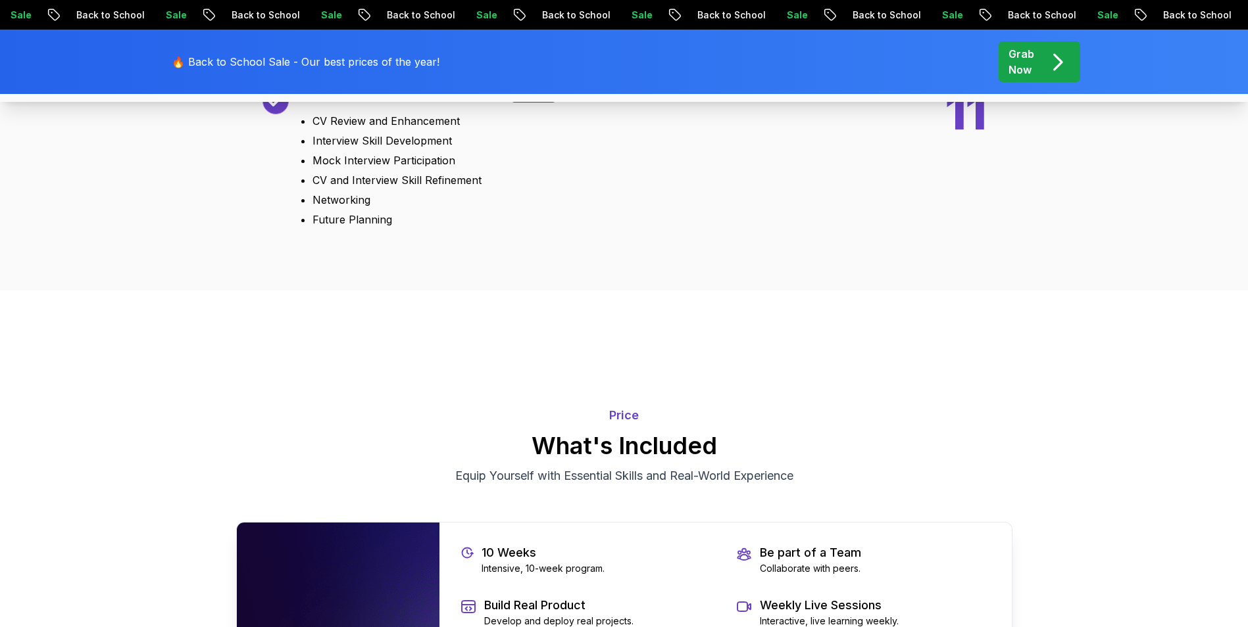
click at [519, 103] on div "Bonus" at bounding box center [533, 93] width 46 height 20
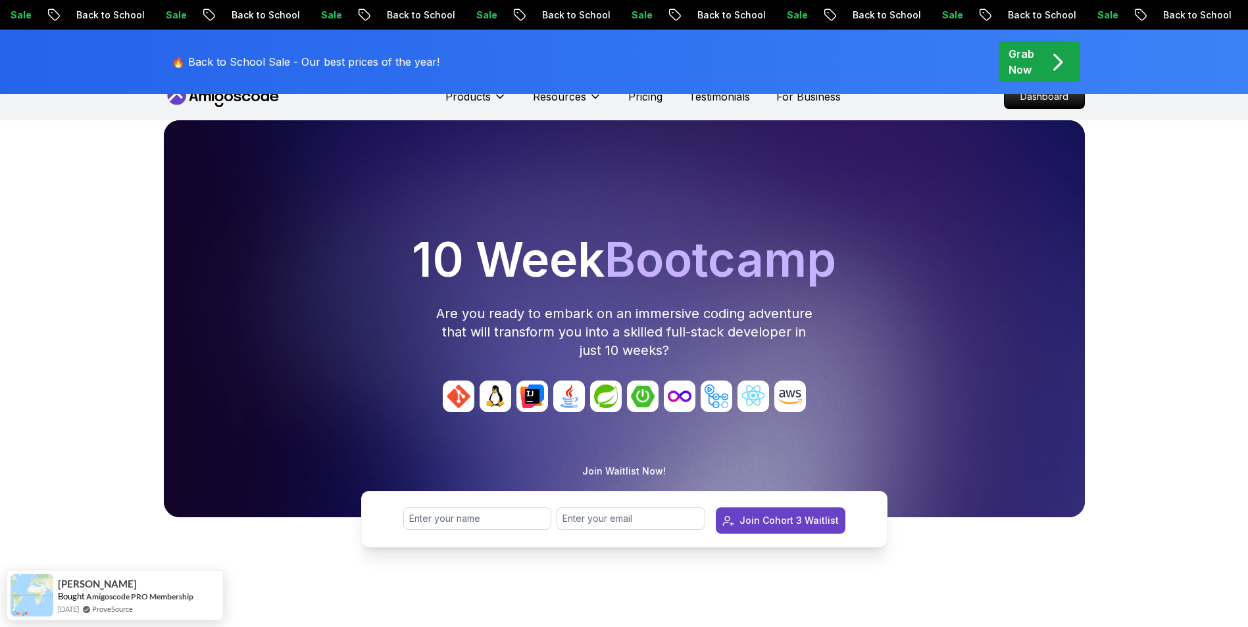
scroll to position [0, 0]
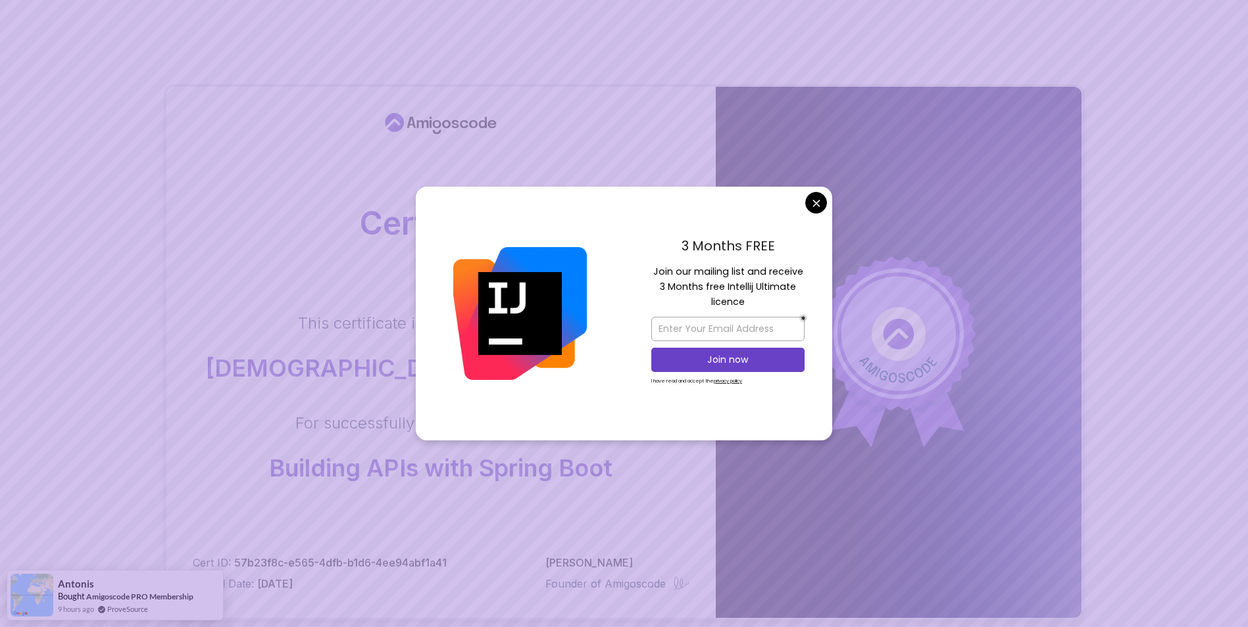
click at [814, 197] on body "Certificate This certificate is proudly presented to: Jesús Quilarque For succe…" at bounding box center [624, 416] width 1248 height 833
